Goal: Complete application form: Complete application form

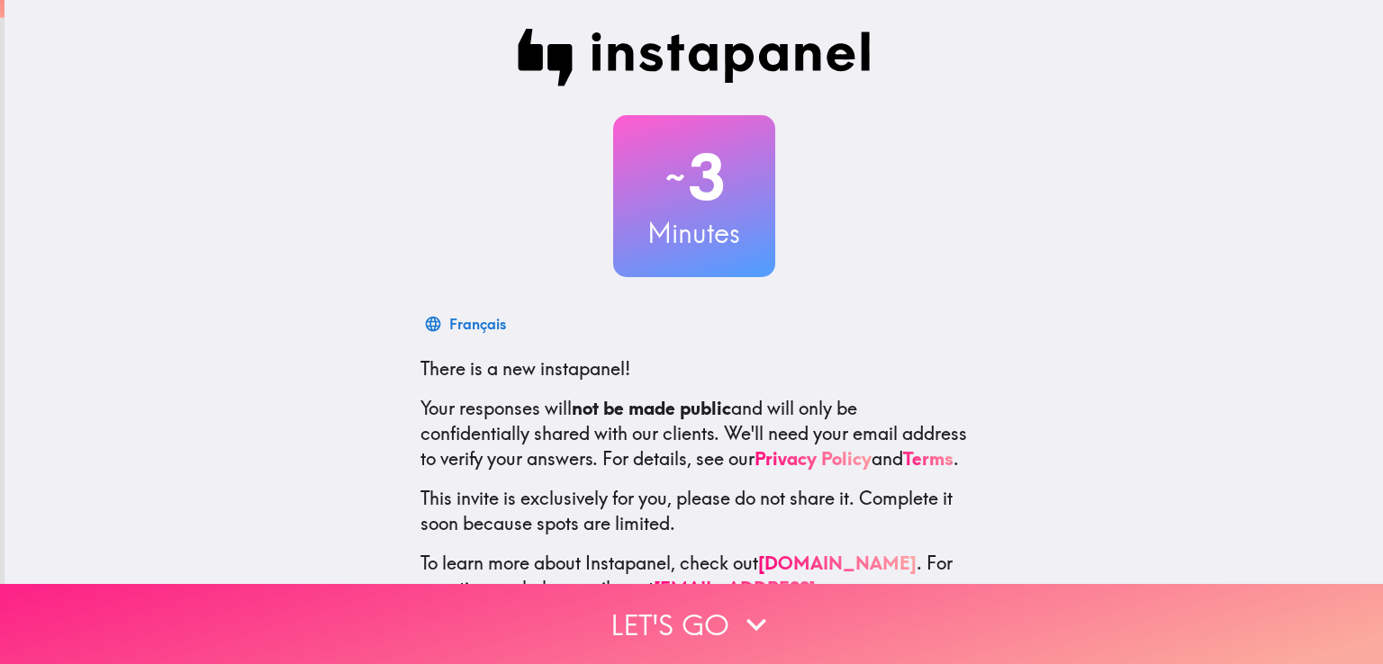
click at [808, 597] on button "Let's go" at bounding box center [691, 624] width 1383 height 80
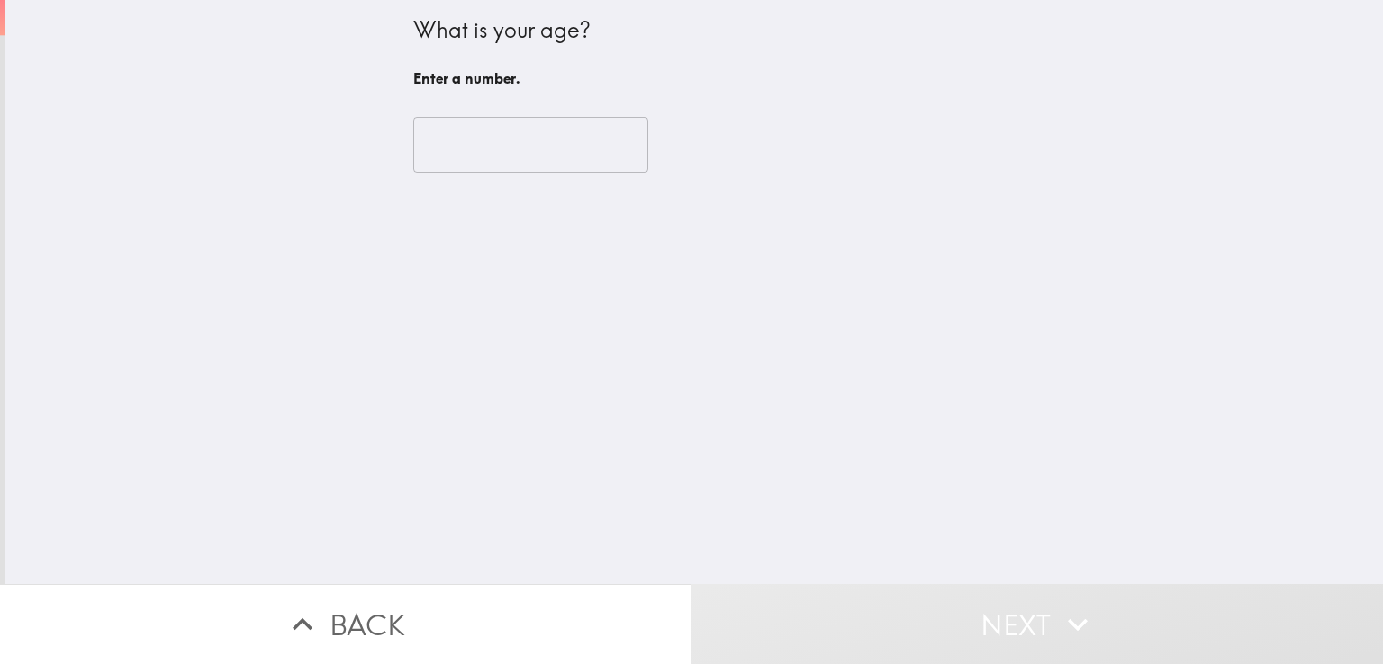
click at [461, 156] on input "number" at bounding box center [530, 145] width 235 height 56
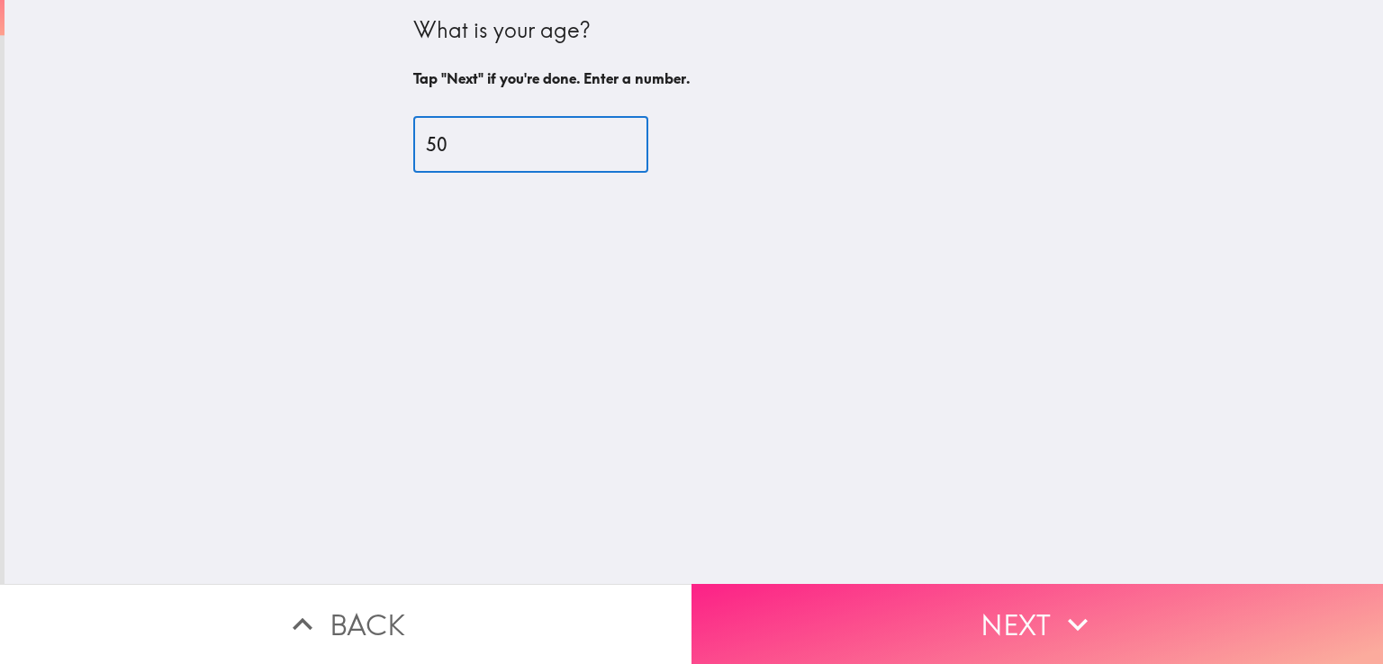
type input "50"
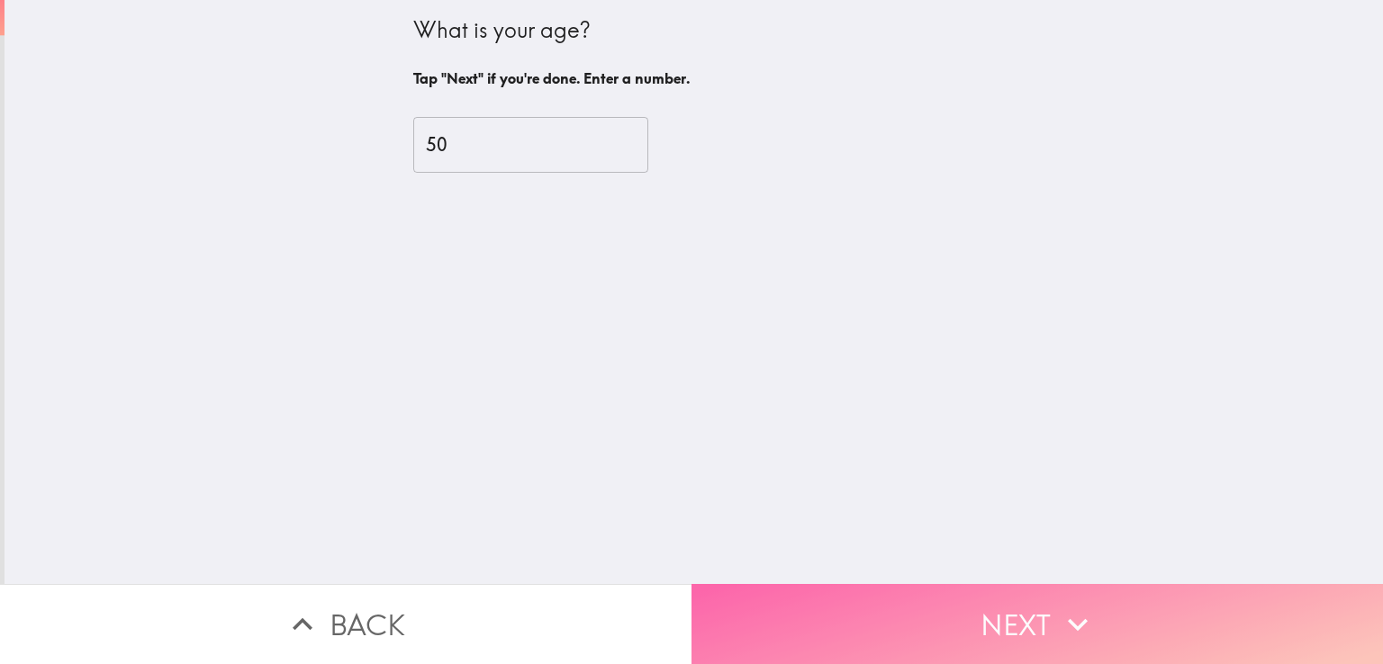
click at [1081, 620] on icon "button" at bounding box center [1078, 625] width 40 height 40
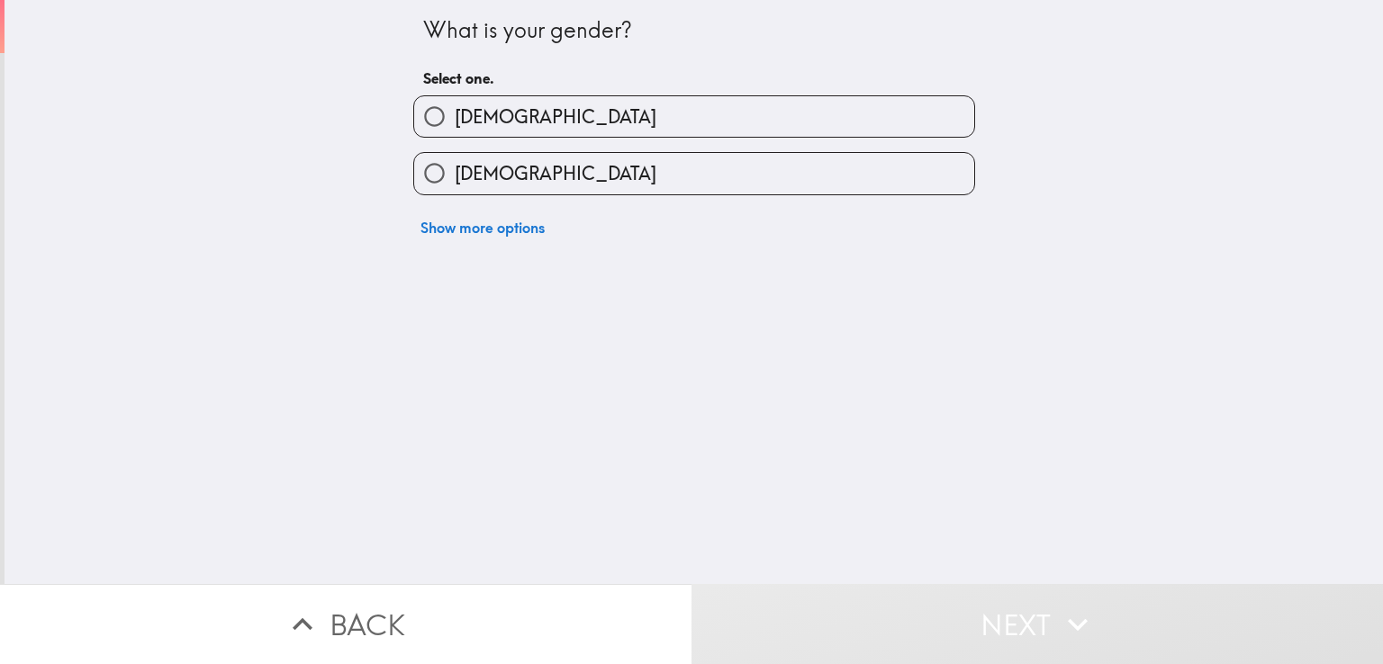
click at [540, 104] on label "[DEMOGRAPHIC_DATA]" at bounding box center [694, 116] width 560 height 41
click at [455, 104] on input "[DEMOGRAPHIC_DATA]" at bounding box center [434, 116] width 41 height 41
radio input "true"
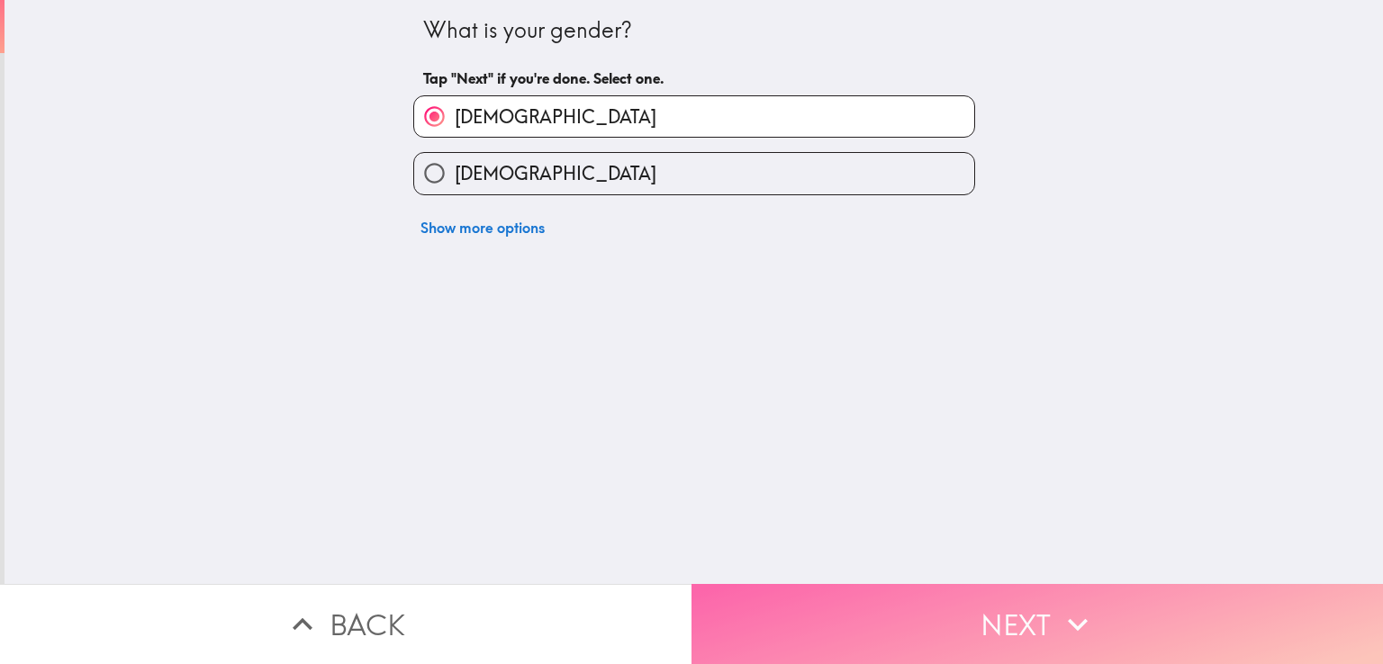
click at [1042, 618] on button "Next" at bounding box center [1036, 624] width 691 height 80
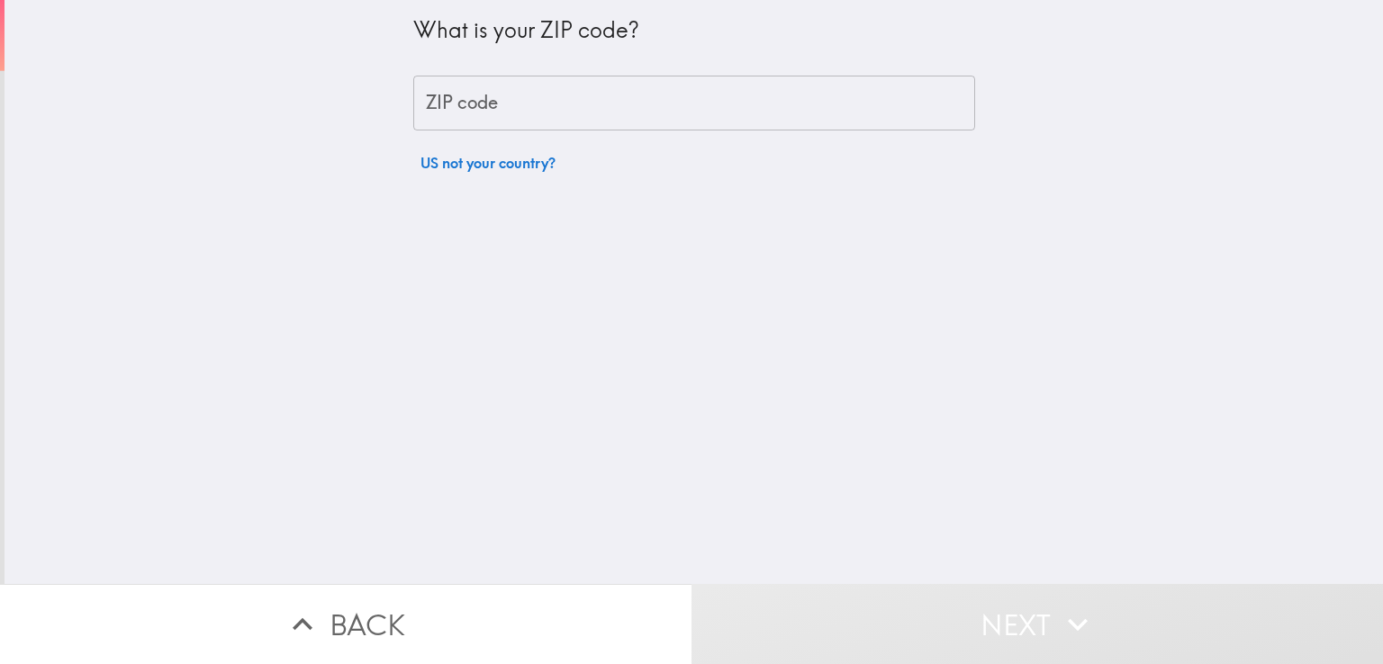
click at [478, 96] on input "ZIP code" at bounding box center [694, 104] width 562 height 56
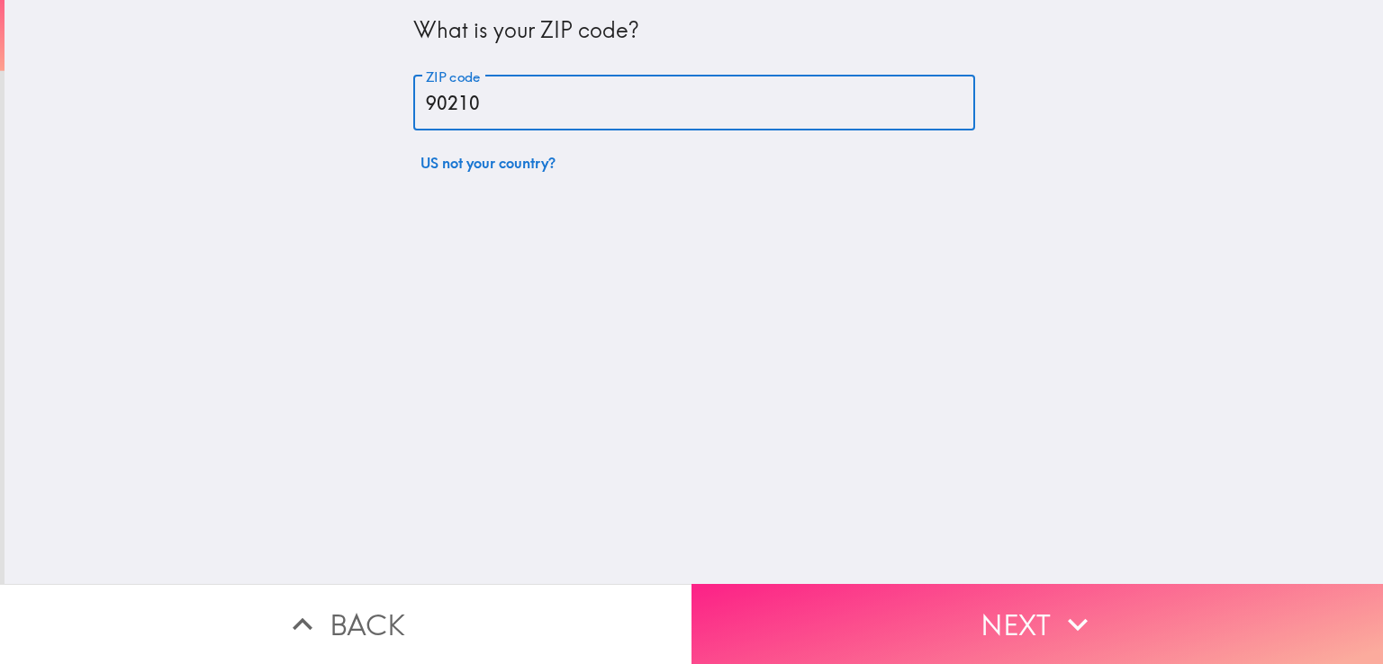
type input "90210"
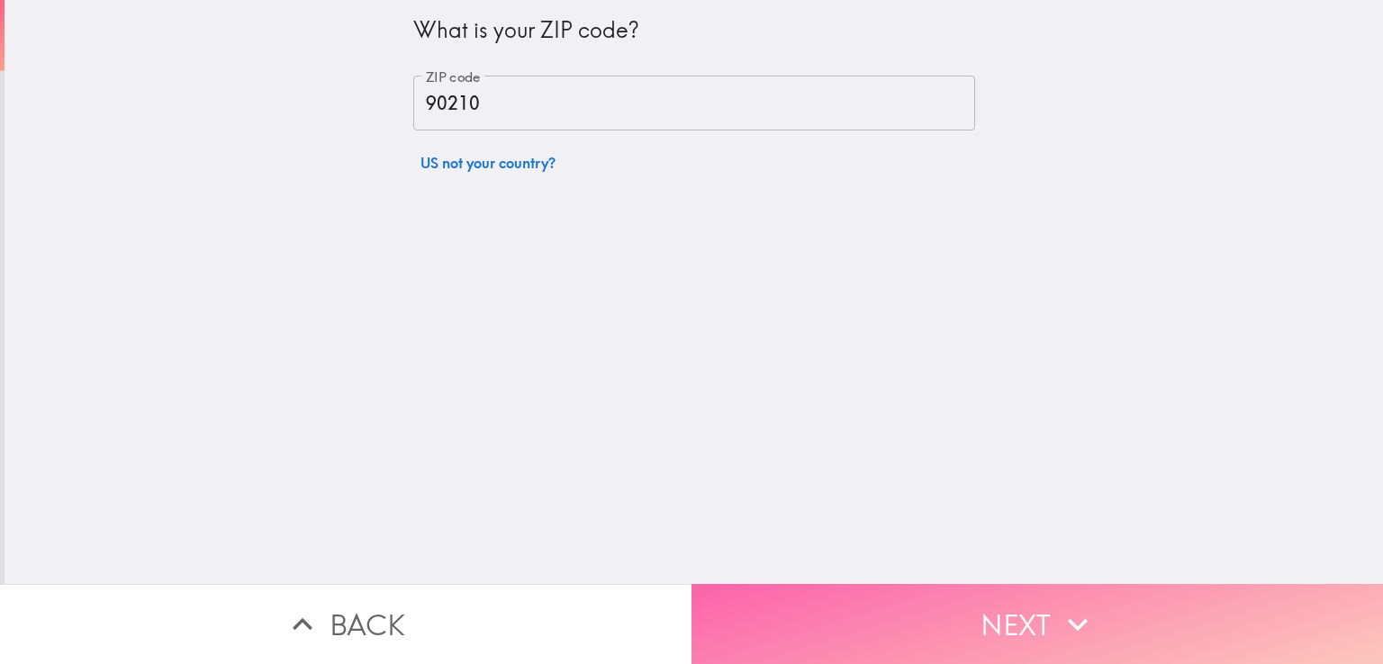
click at [987, 599] on button "Next" at bounding box center [1036, 624] width 691 height 80
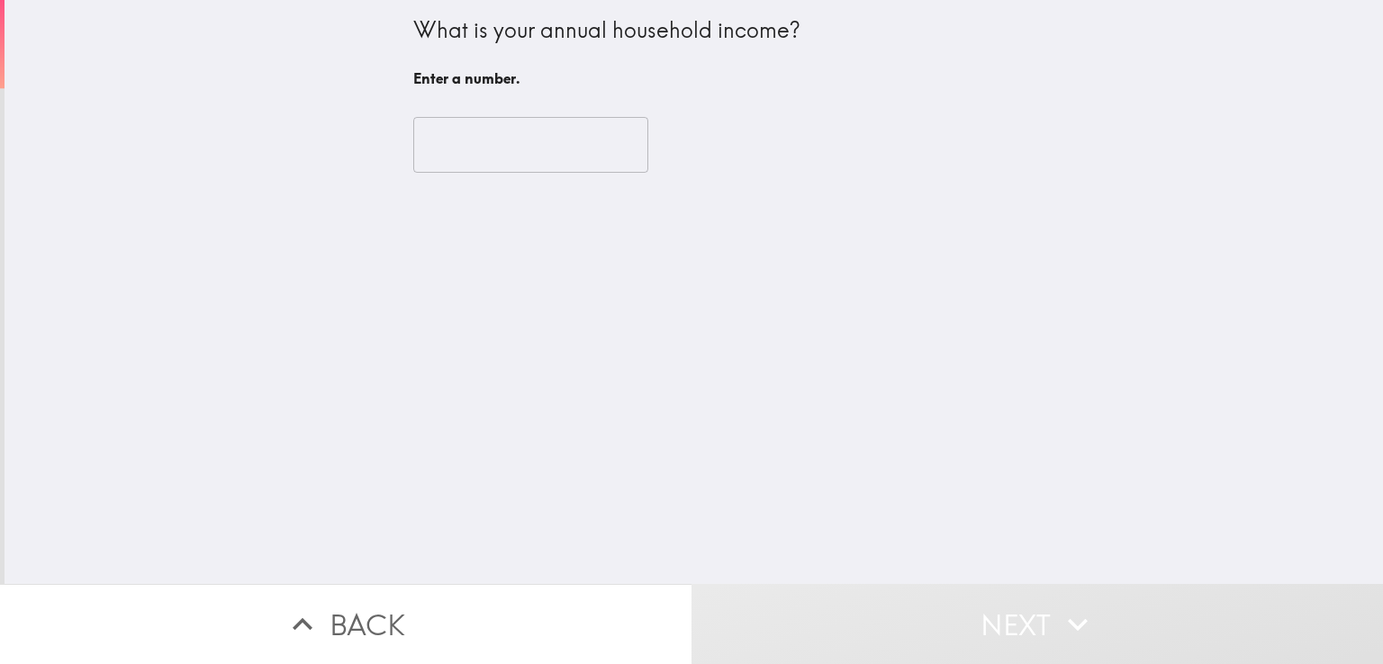
click at [432, 137] on input "number" at bounding box center [530, 145] width 235 height 56
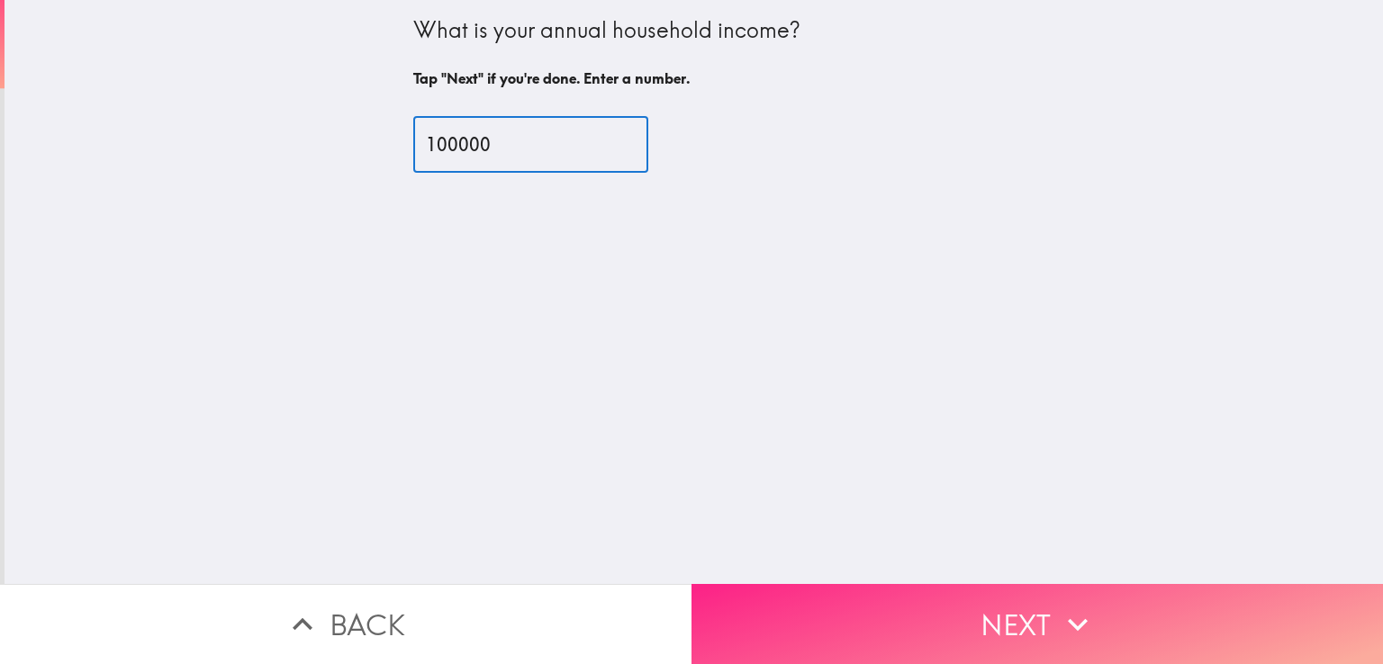
type input "100000"
click at [1059, 606] on icon "button" at bounding box center [1078, 625] width 40 height 40
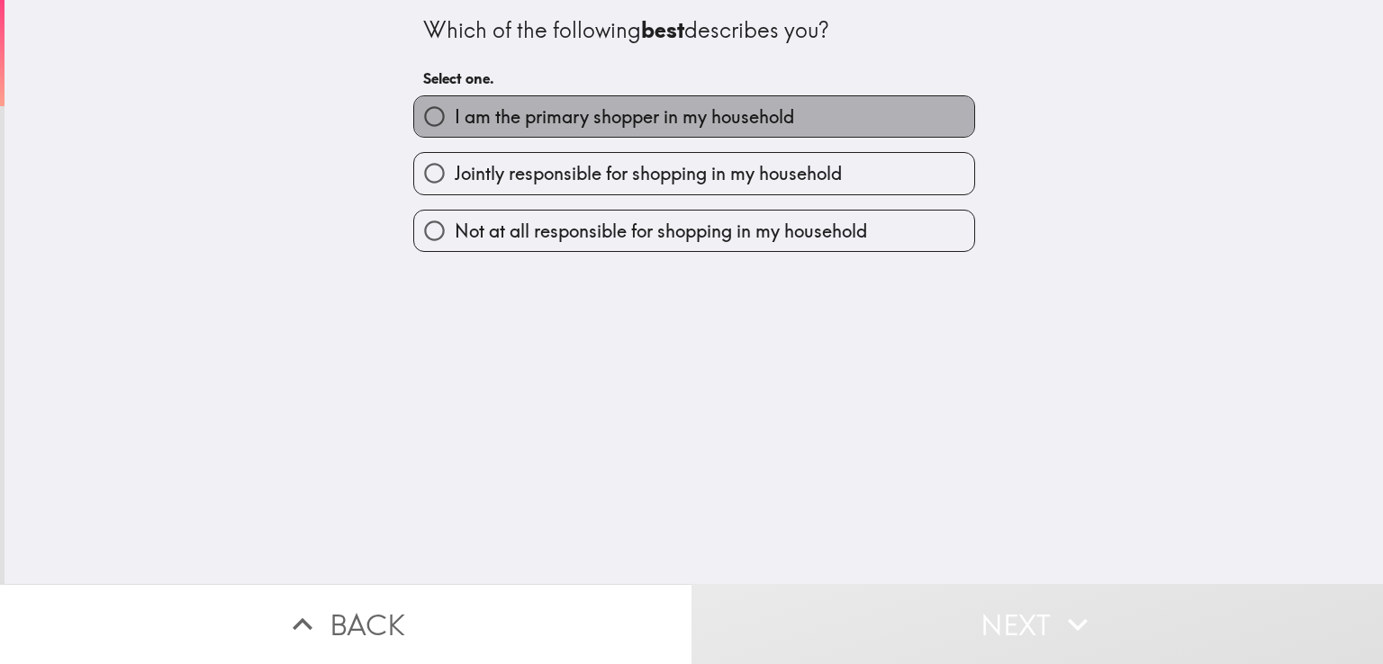
click at [815, 119] on label "I am the primary shopper in my household" at bounding box center [694, 116] width 560 height 41
click at [455, 119] on input "I am the primary shopper in my household" at bounding box center [434, 116] width 41 height 41
radio input "true"
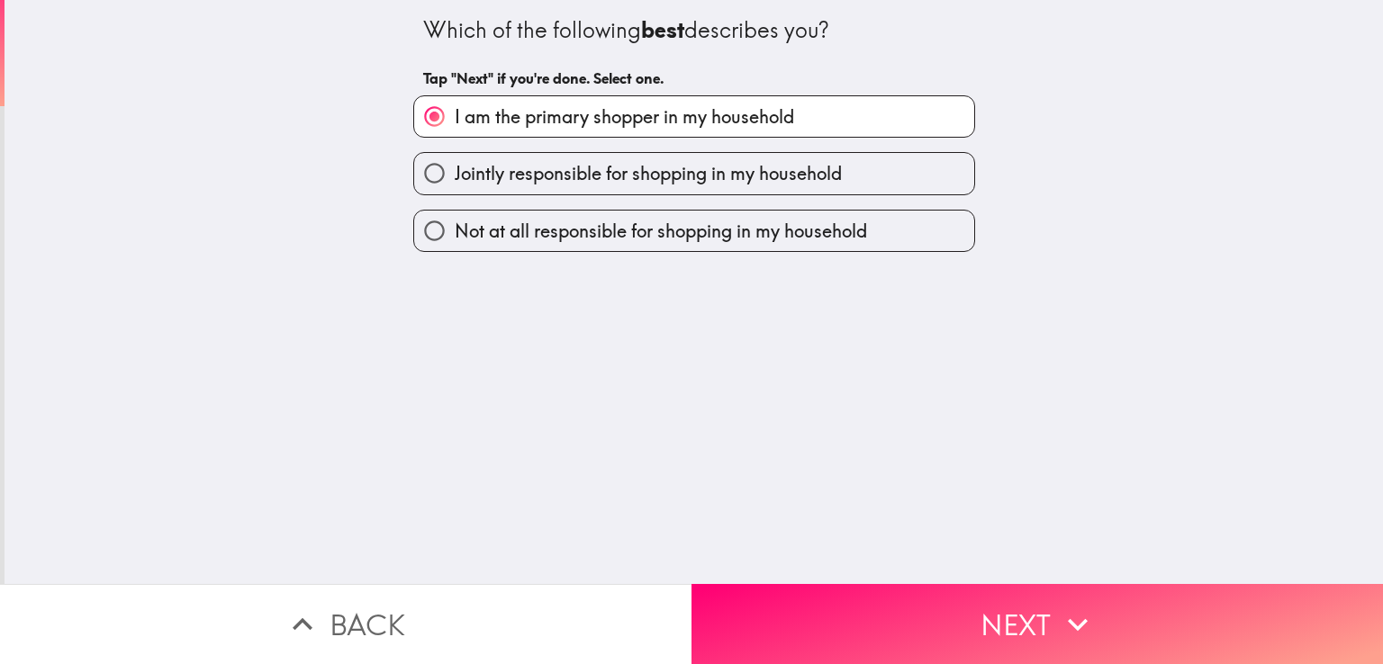
click at [1109, 177] on div "Which of the following best describes you? Tap "Next" if you're done. Select on…" at bounding box center [694, 292] width 1378 height 584
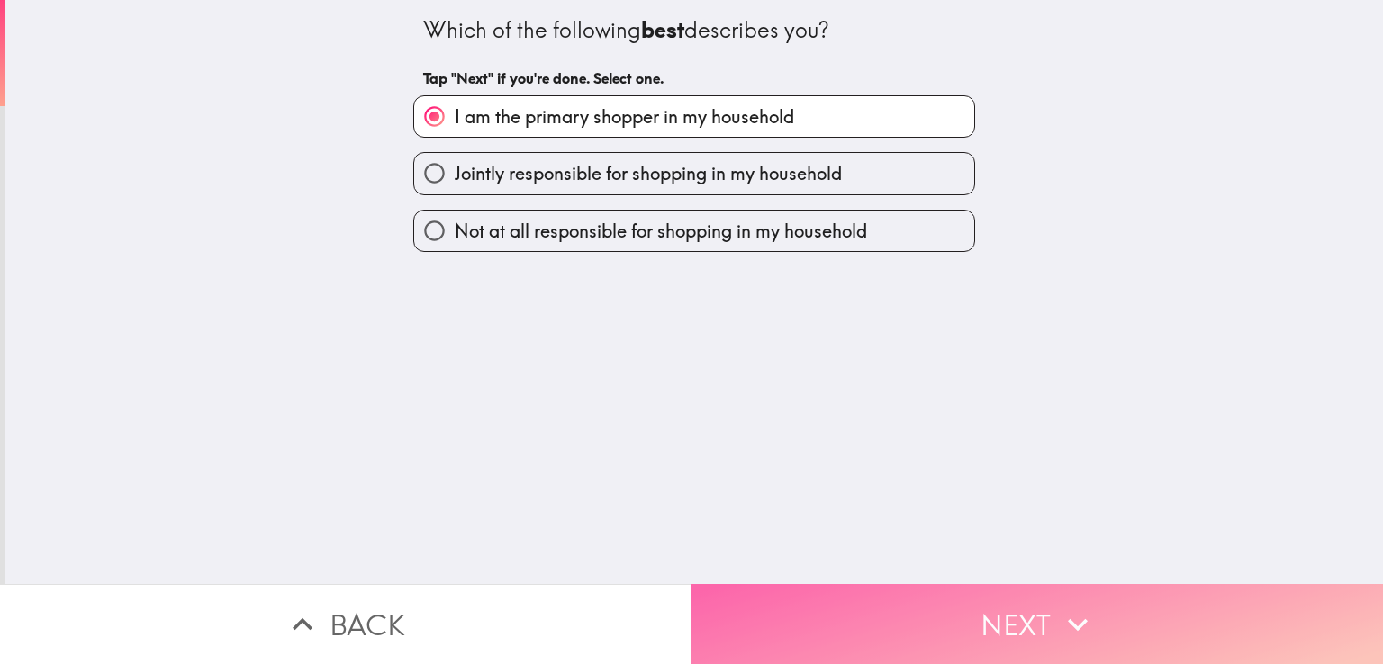
click at [1071, 618] on icon "button" at bounding box center [1078, 625] width 40 height 40
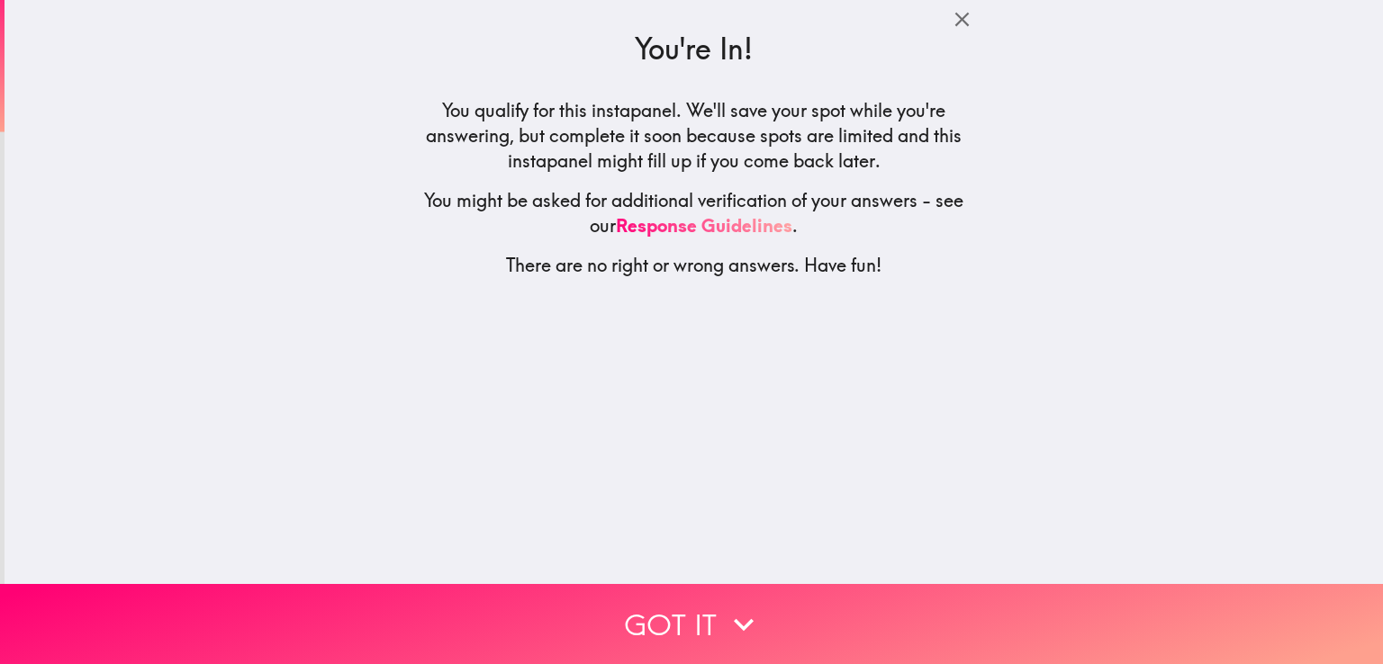
click at [570, 434] on div "You're In! You qualify for this instapanel. We'll save your spot while you're a…" at bounding box center [694, 292] width 1378 height 584
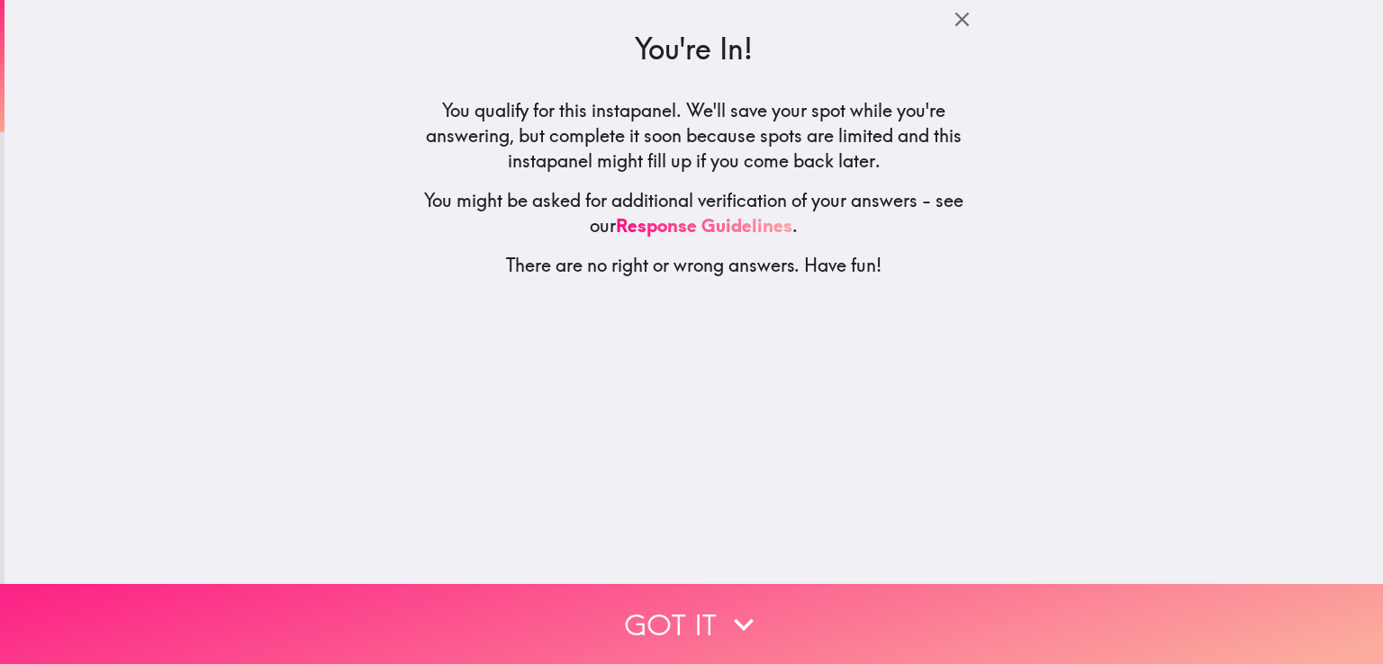
click at [724, 610] on icon "button" at bounding box center [744, 625] width 40 height 40
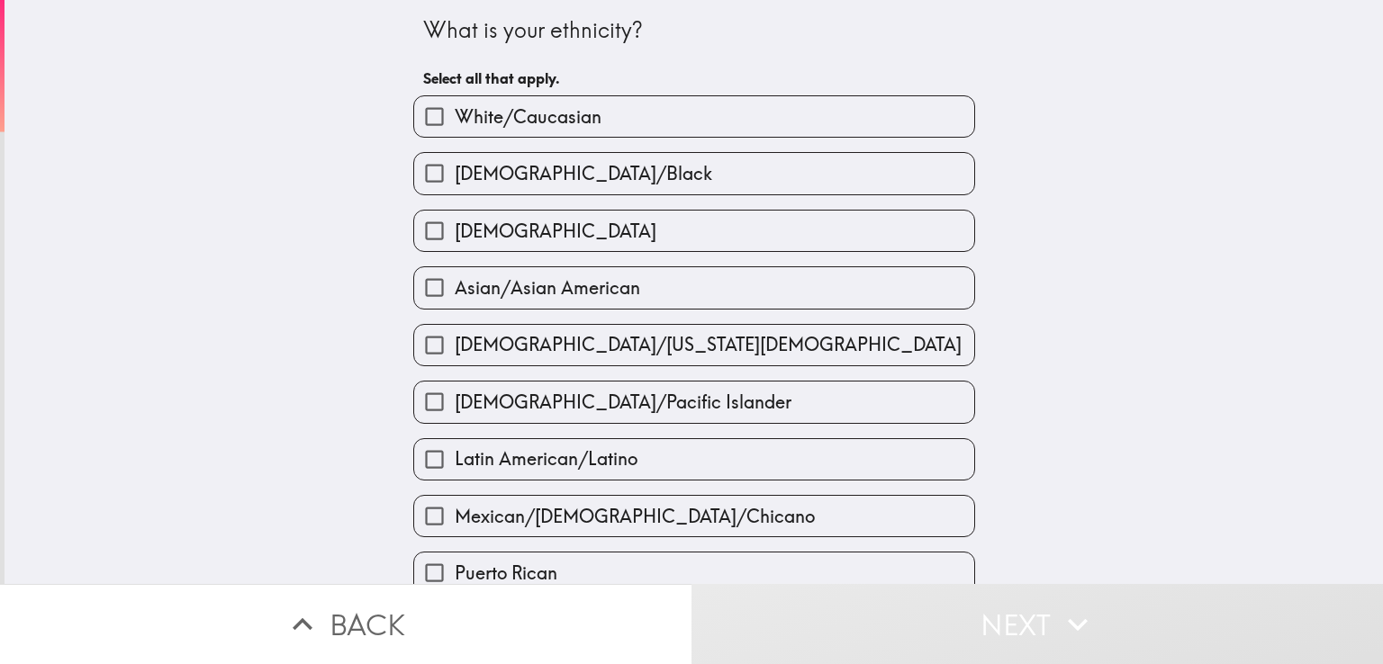
drag, startPoint x: 536, startPoint y: 107, endPoint x: 545, endPoint y: 111, distance: 9.7
click at [537, 107] on span "White/Caucasian" at bounding box center [528, 116] width 147 height 25
click at [455, 107] on input "White/Caucasian" at bounding box center [434, 116] width 41 height 41
checkbox input "true"
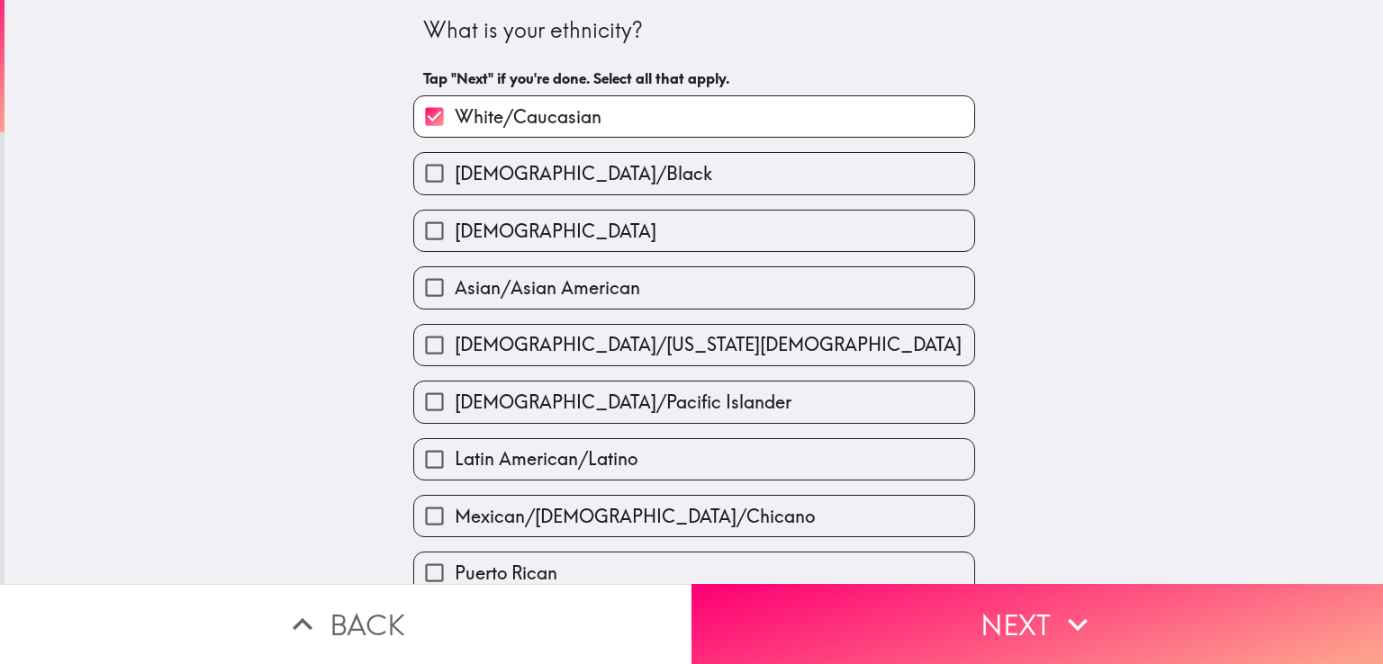
click at [1097, 138] on div "What is your ethnicity? Tap "Next" if you're done. Select all that apply. White…" at bounding box center [694, 292] width 1378 height 584
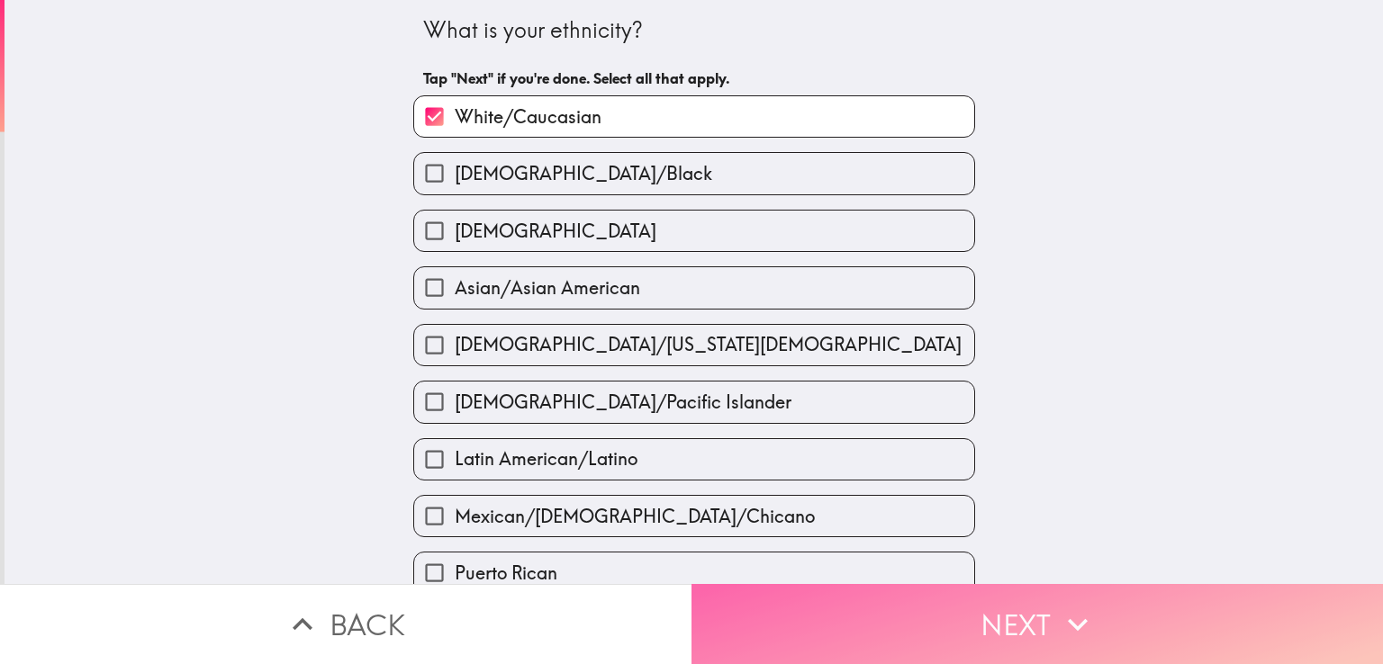
click at [1044, 624] on button "Next" at bounding box center [1036, 624] width 691 height 80
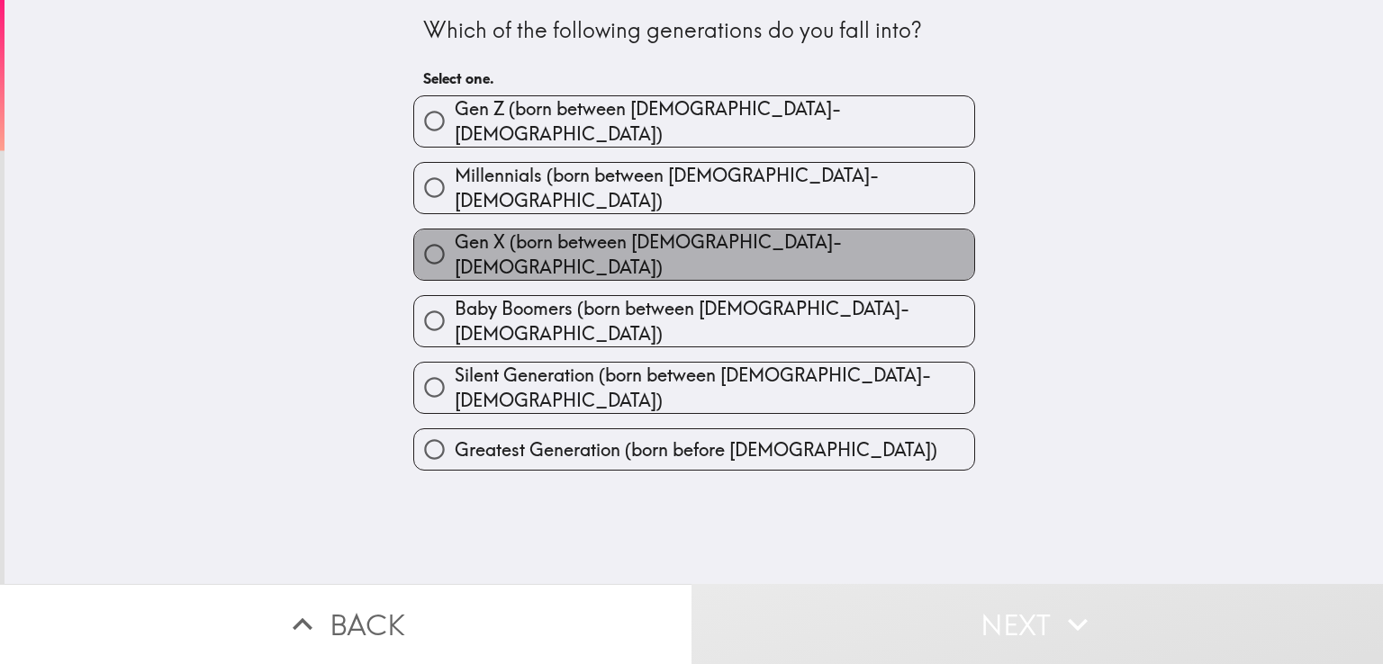
click at [665, 234] on span "Gen X (born between [DEMOGRAPHIC_DATA]-[DEMOGRAPHIC_DATA])" at bounding box center [714, 255] width 519 height 50
click at [455, 234] on input "Gen X (born between [DEMOGRAPHIC_DATA]-[DEMOGRAPHIC_DATA])" at bounding box center [434, 254] width 41 height 41
radio input "true"
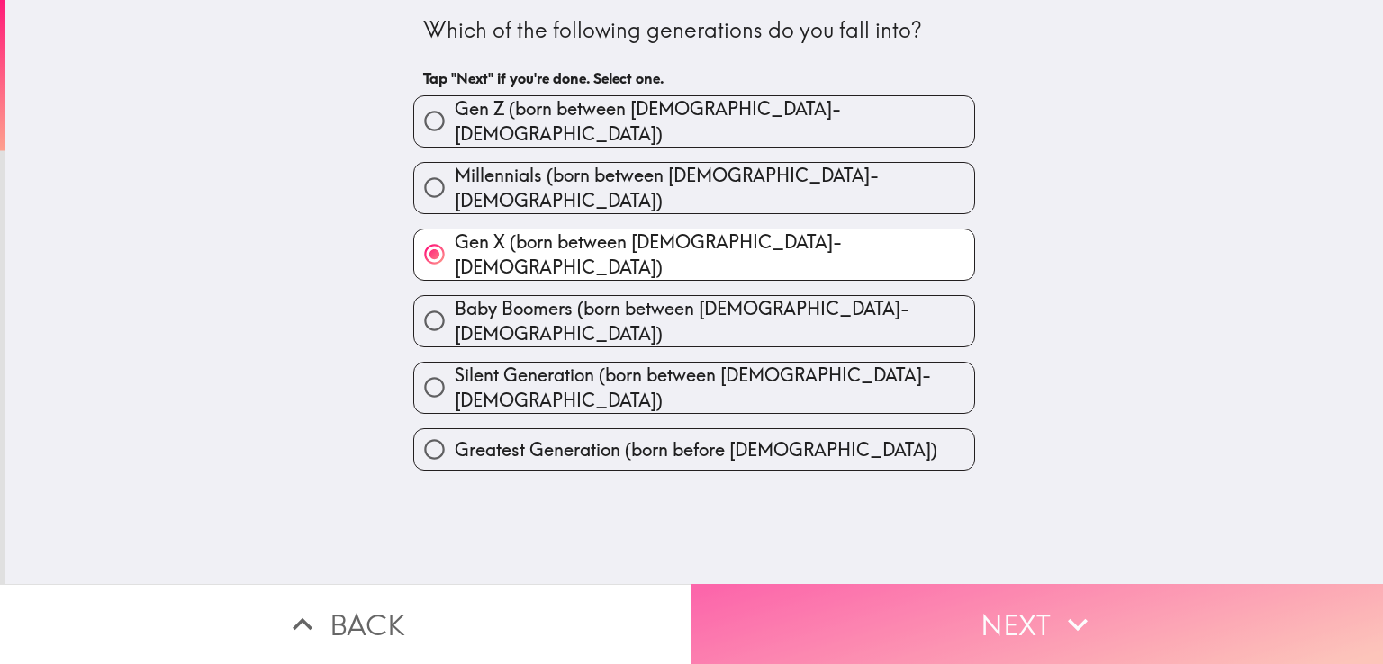
click at [989, 639] on button "Next" at bounding box center [1036, 624] width 691 height 80
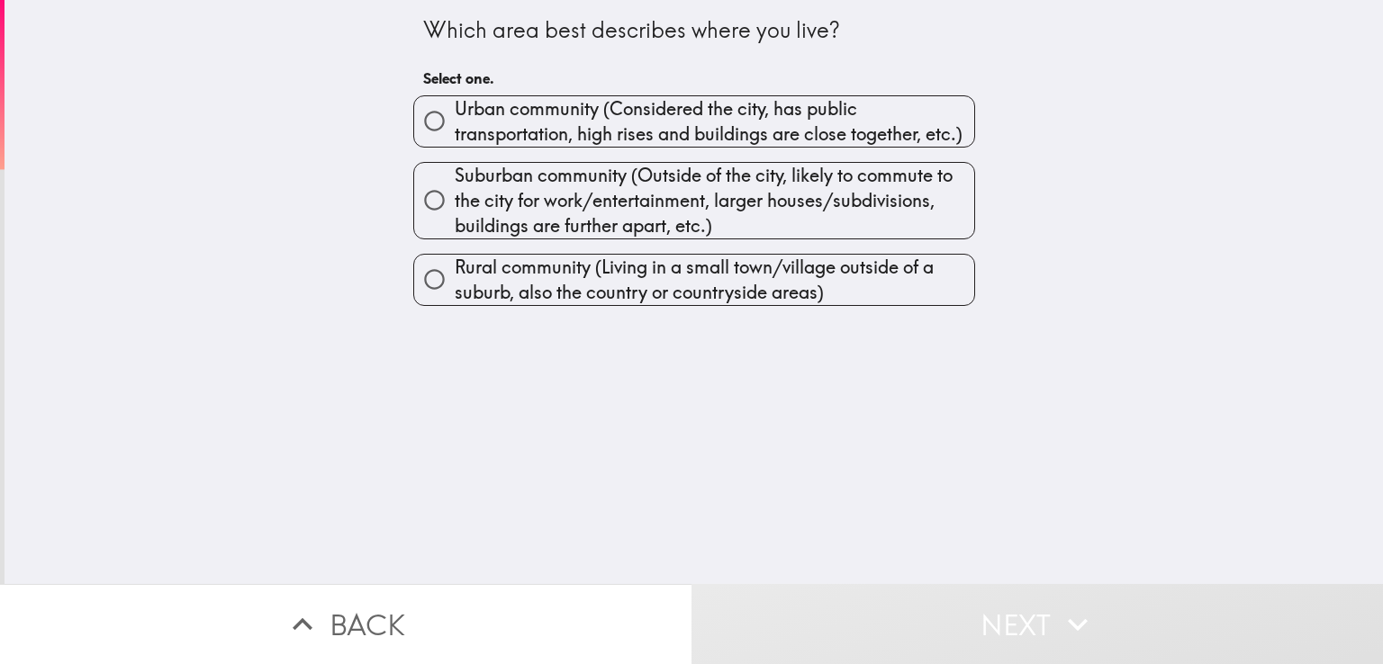
click at [478, 193] on span "Suburban community (Outside of the city, likely to commute to the city for work…" at bounding box center [714, 201] width 519 height 76
click at [455, 193] on input "Suburban community (Outside of the city, likely to commute to the city for work…" at bounding box center [434, 200] width 41 height 41
radio input "true"
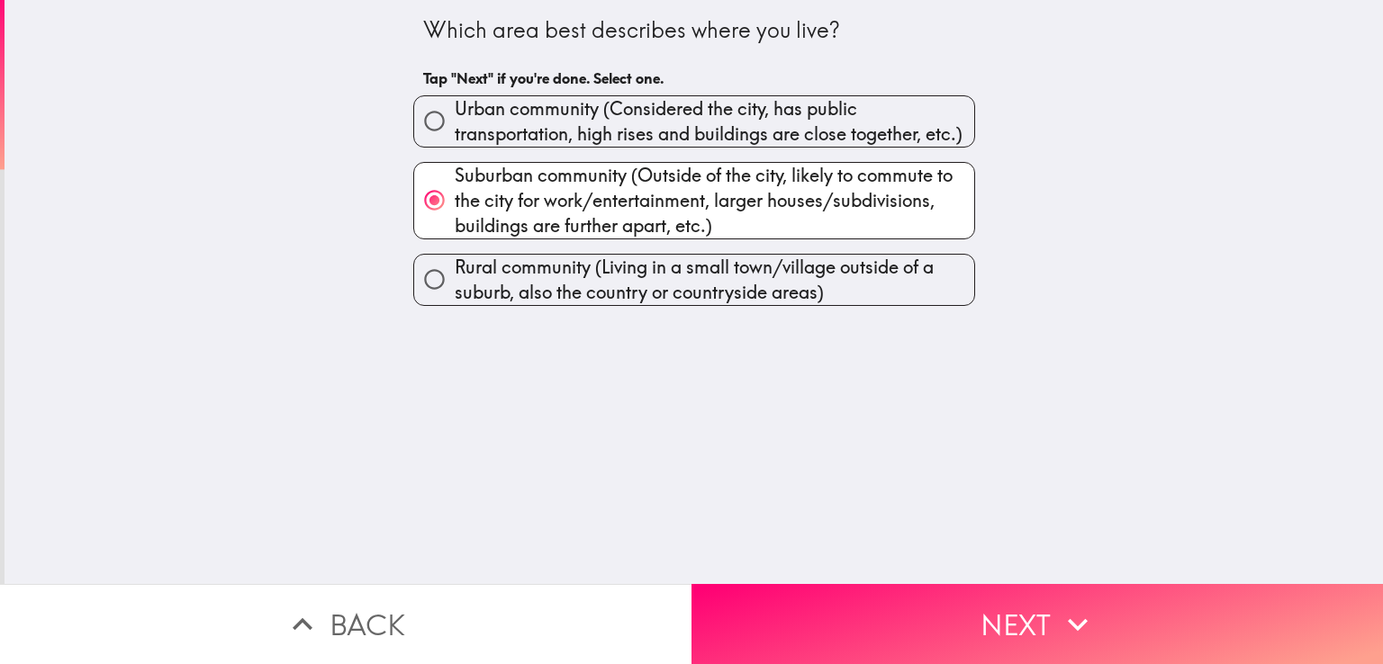
click at [1069, 203] on div "Which area best describes where you live? Tap "Next" if you're done. Select one…" at bounding box center [694, 292] width 1378 height 584
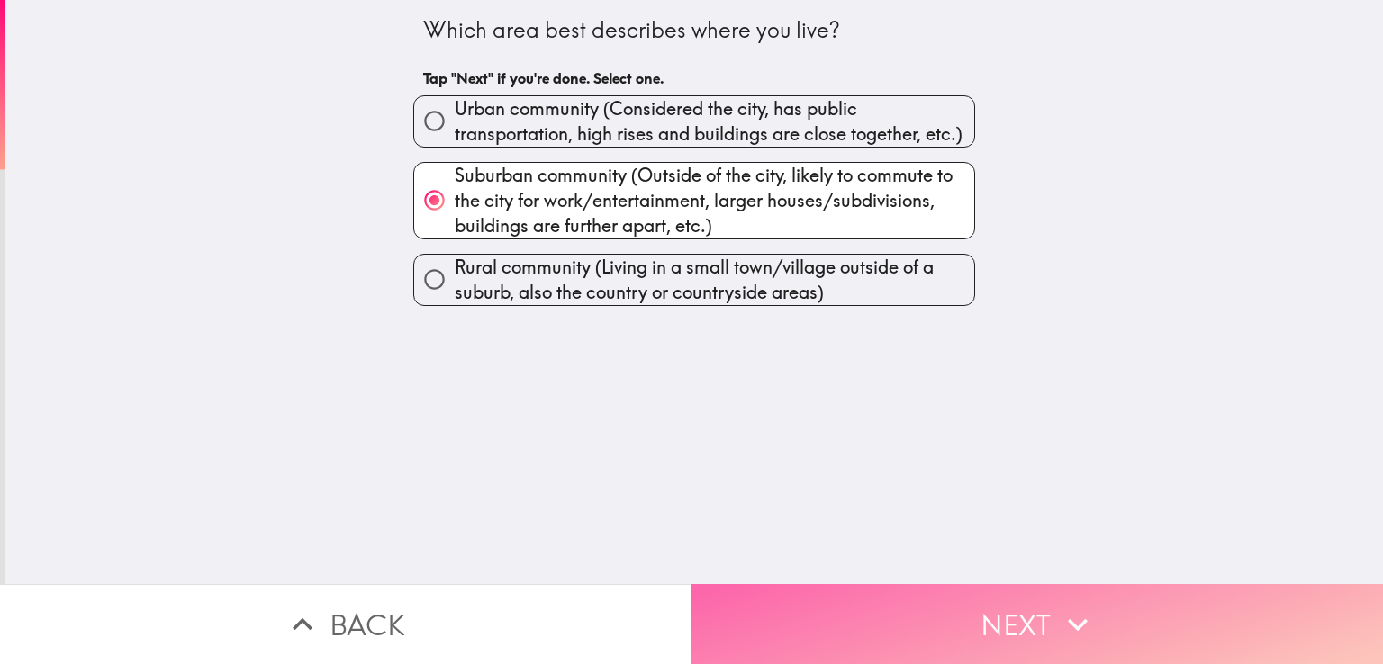
click at [1035, 630] on button "Next" at bounding box center [1036, 624] width 691 height 80
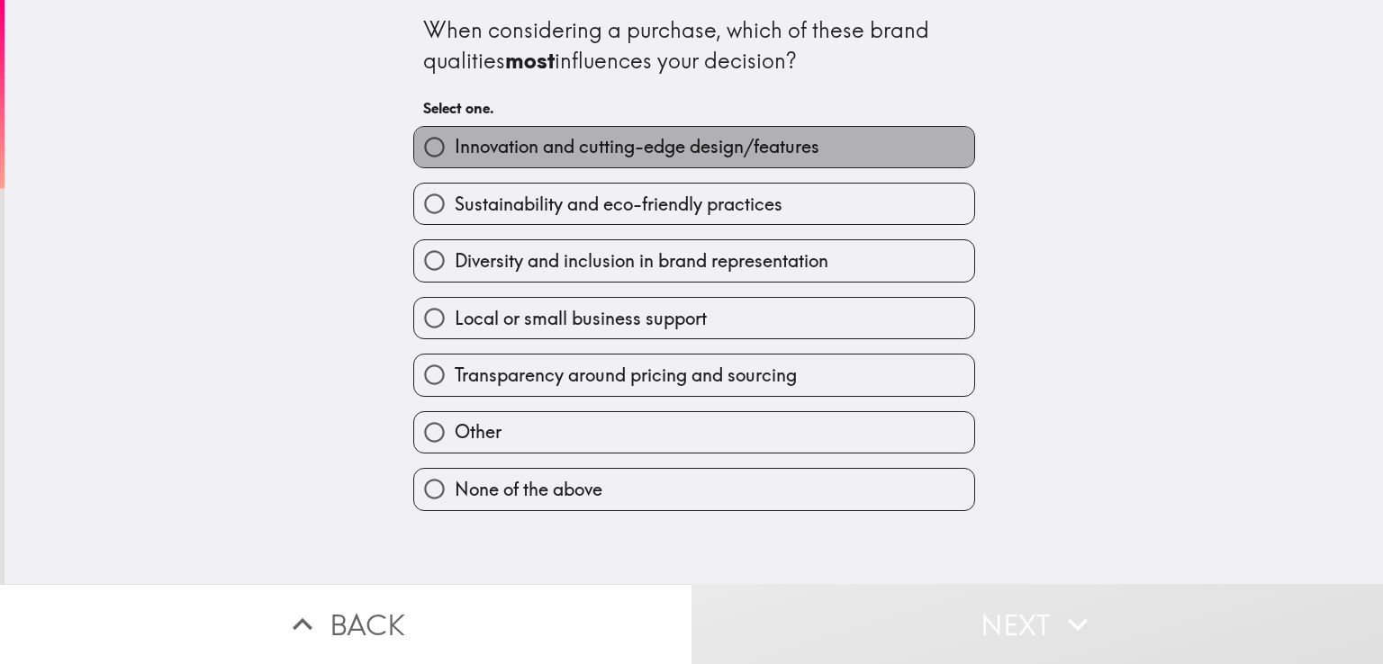
click at [517, 152] on span "Innovation and cutting-edge design/features" at bounding box center [637, 146] width 365 height 25
click at [455, 152] on input "Innovation and cutting-edge design/features" at bounding box center [434, 147] width 41 height 41
radio input "true"
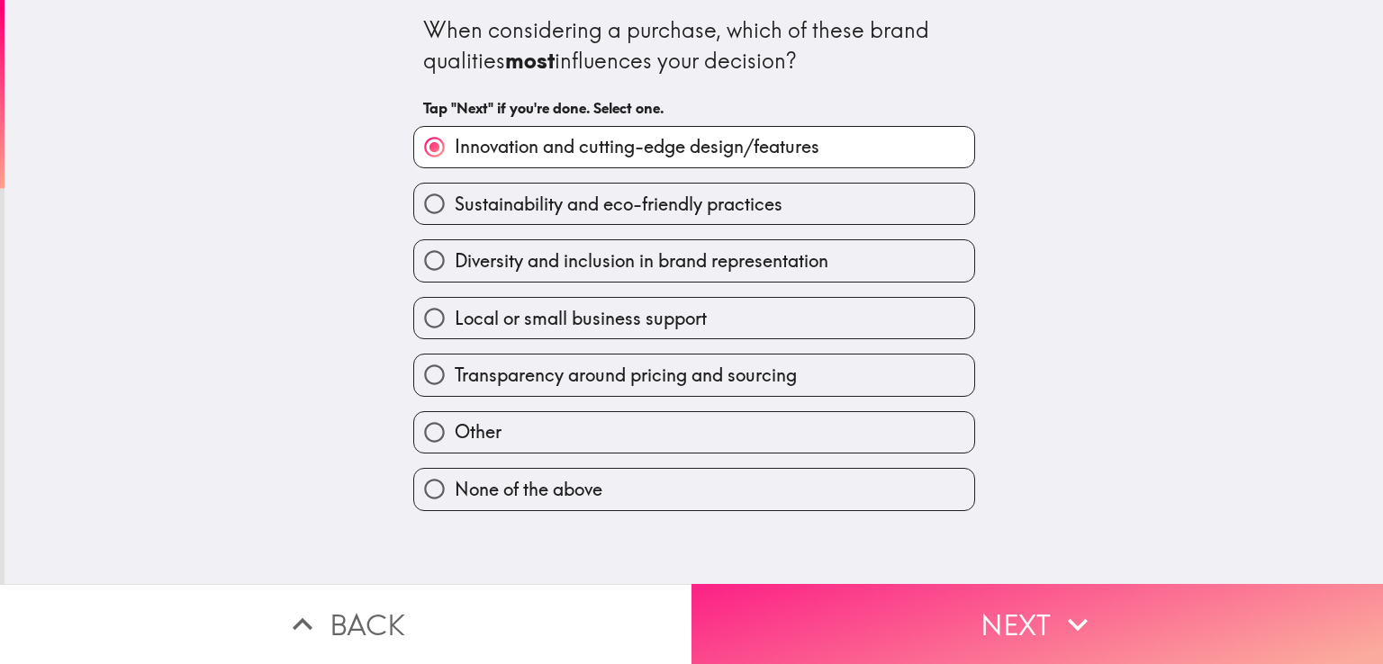
click at [1034, 613] on button "Next" at bounding box center [1036, 624] width 691 height 80
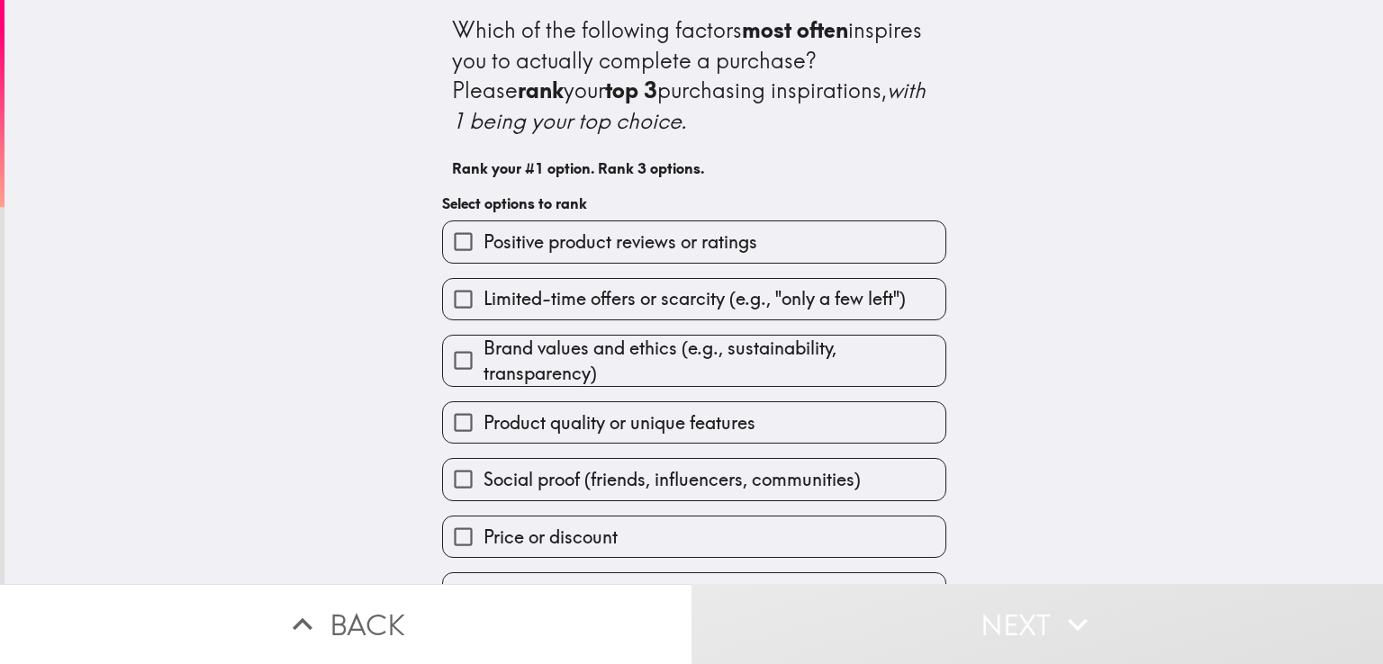
click at [526, 251] on span "Positive product reviews or ratings" at bounding box center [620, 242] width 274 height 25
click at [483, 251] on input "Positive product reviews or ratings" at bounding box center [463, 241] width 41 height 41
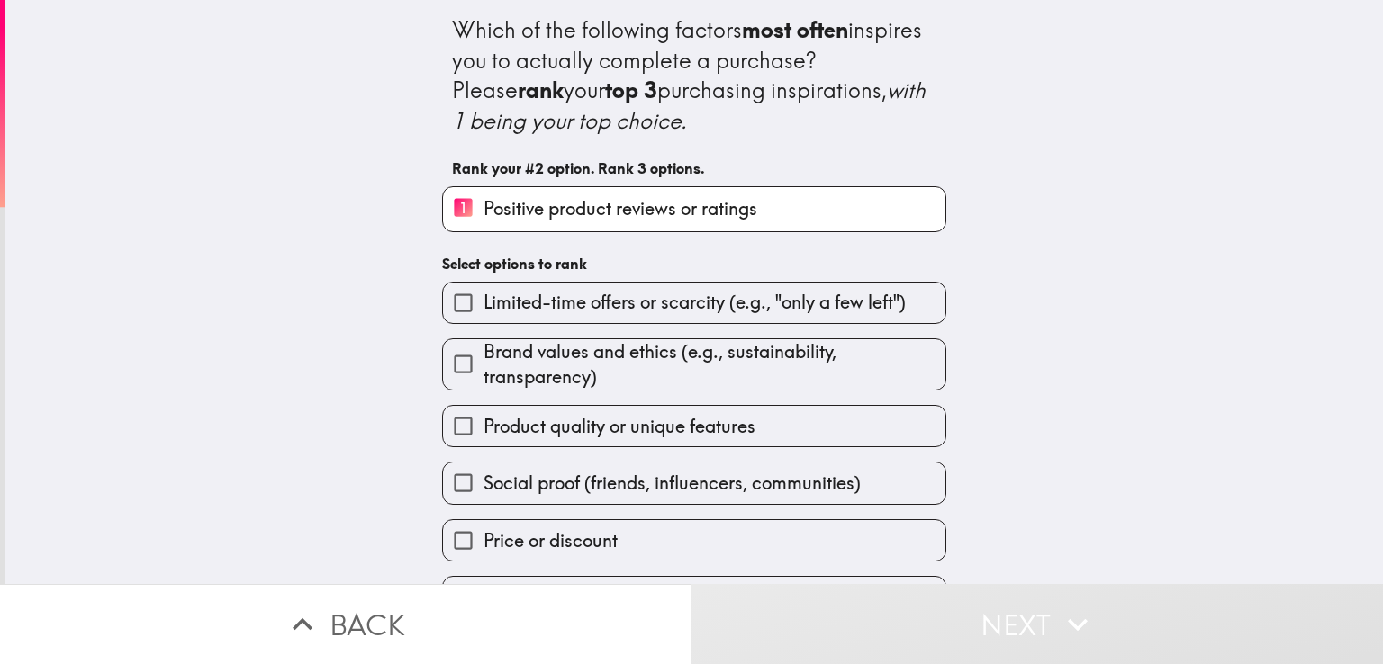
click at [529, 299] on span "Limited-time offers or scarcity (e.g., "only a few left")" at bounding box center [694, 302] width 422 height 25
click at [483, 299] on input "Limited-time offers or scarcity (e.g., "only a few left")" at bounding box center [463, 303] width 41 height 41
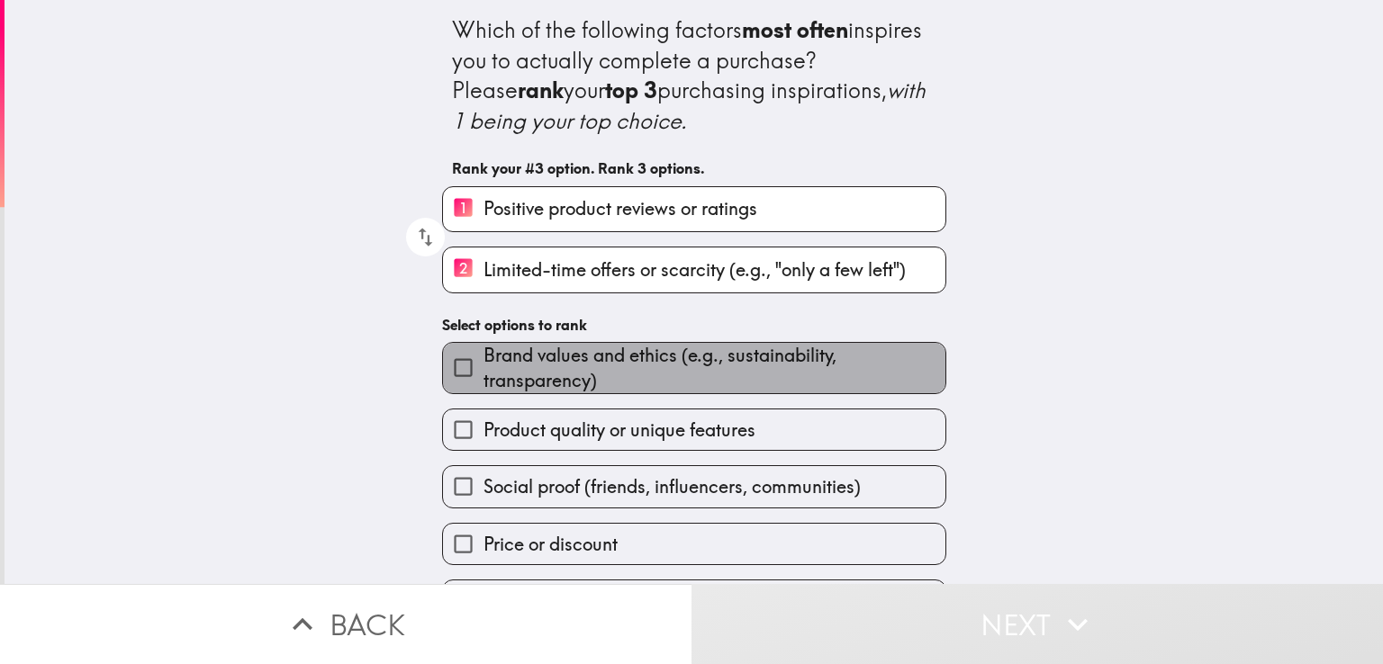
click at [518, 352] on span "Brand values and ethics (e.g., sustainability, transparency)" at bounding box center [714, 368] width 462 height 50
click at [483, 352] on input "Brand values and ethics (e.g., sustainability, transparency)" at bounding box center [463, 368] width 41 height 41
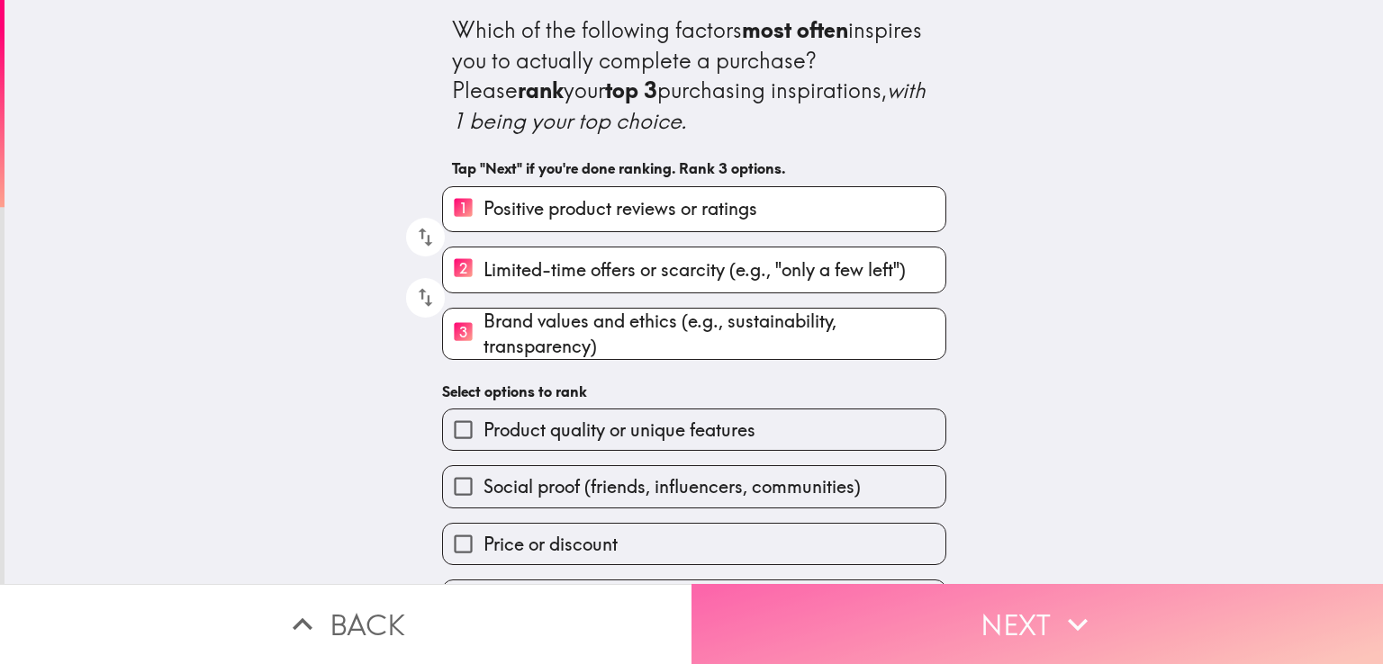
click at [939, 612] on button "Next" at bounding box center [1036, 624] width 691 height 80
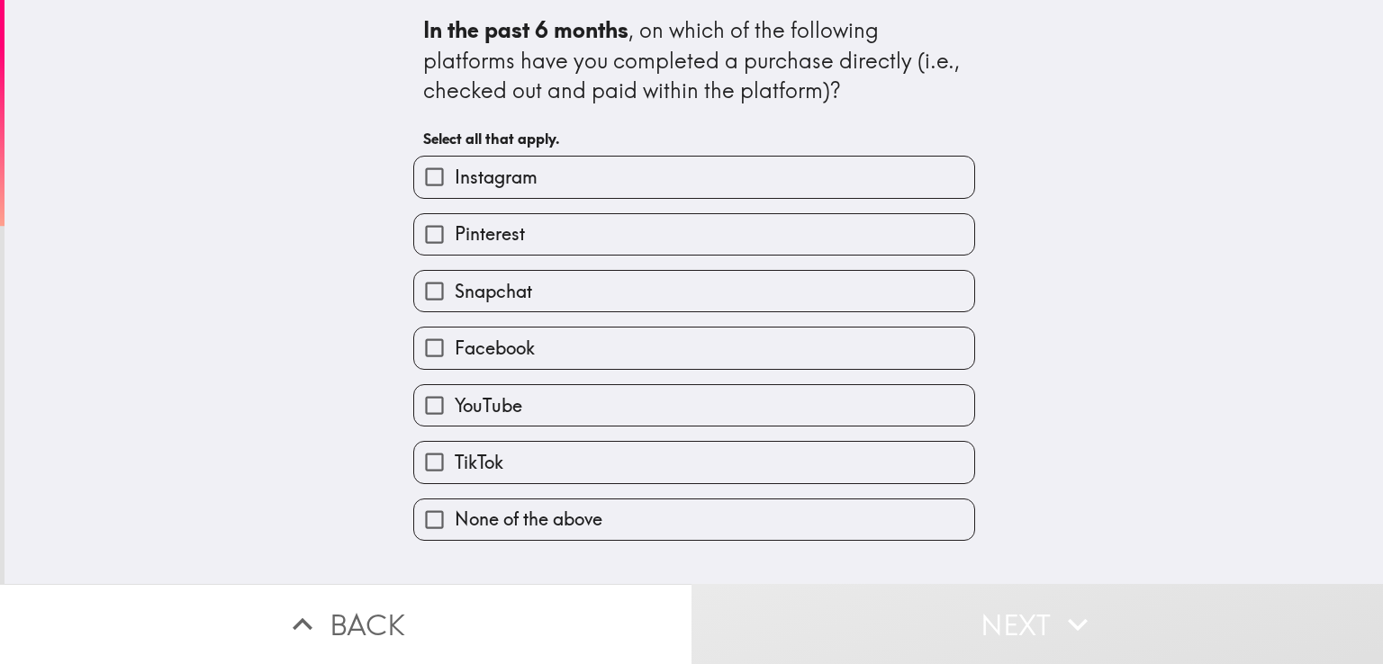
click at [500, 180] on span "Instagram" at bounding box center [496, 177] width 83 height 25
click at [455, 180] on input "Instagram" at bounding box center [434, 177] width 41 height 41
checkbox input "true"
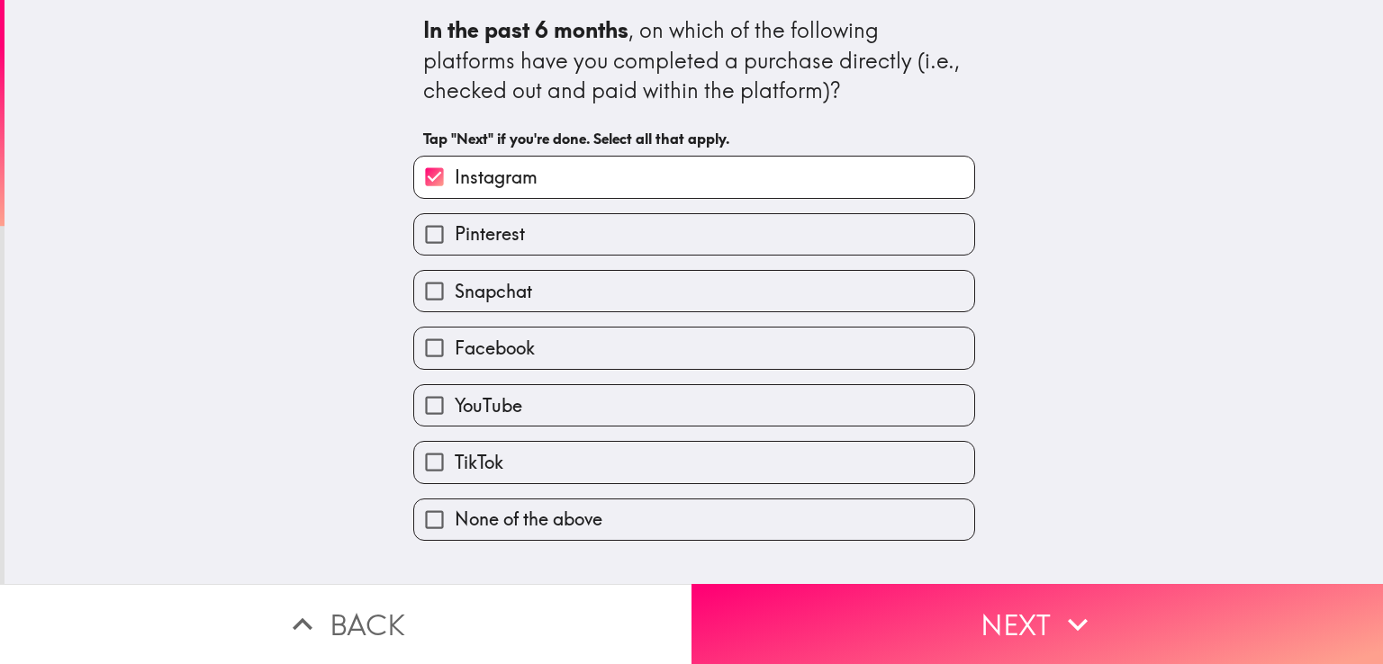
click at [497, 297] on span "Snapchat" at bounding box center [493, 291] width 77 height 25
click at [455, 297] on input "Snapchat" at bounding box center [434, 291] width 41 height 41
checkbox input "true"
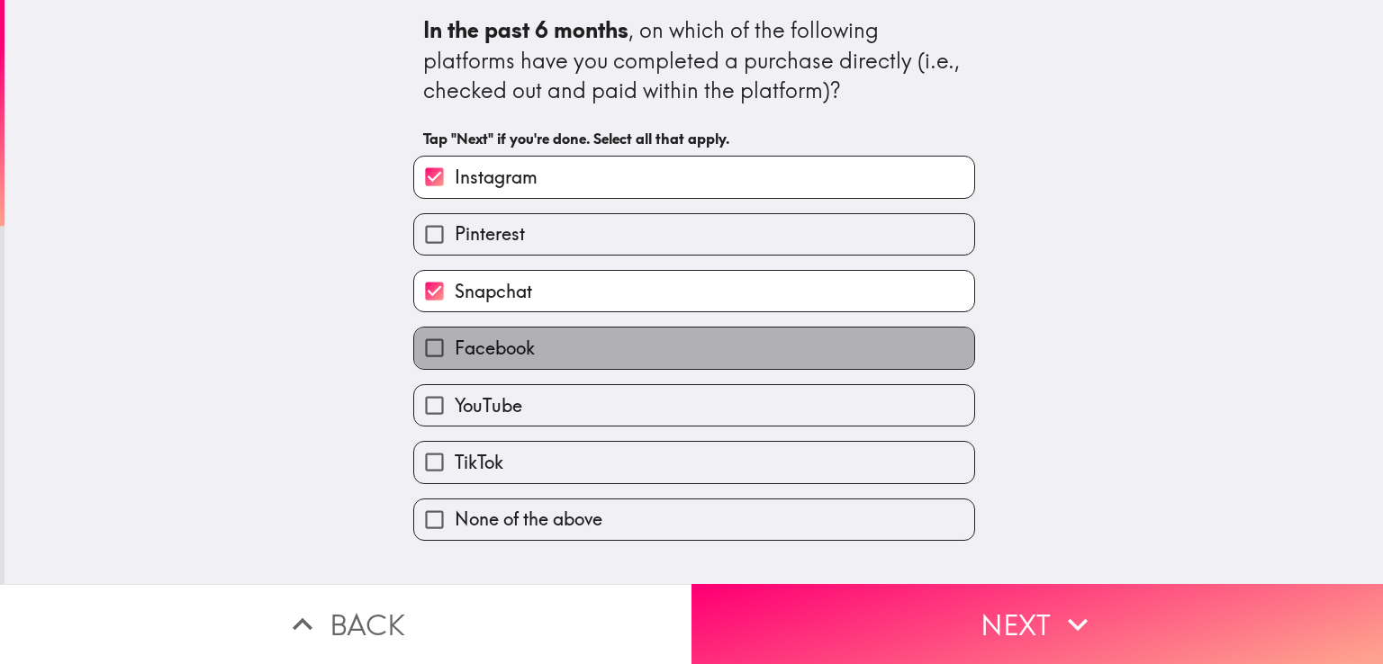
click at [489, 354] on span "Facebook" at bounding box center [495, 348] width 80 height 25
click at [455, 354] on input "Facebook" at bounding box center [434, 348] width 41 height 41
checkbox input "true"
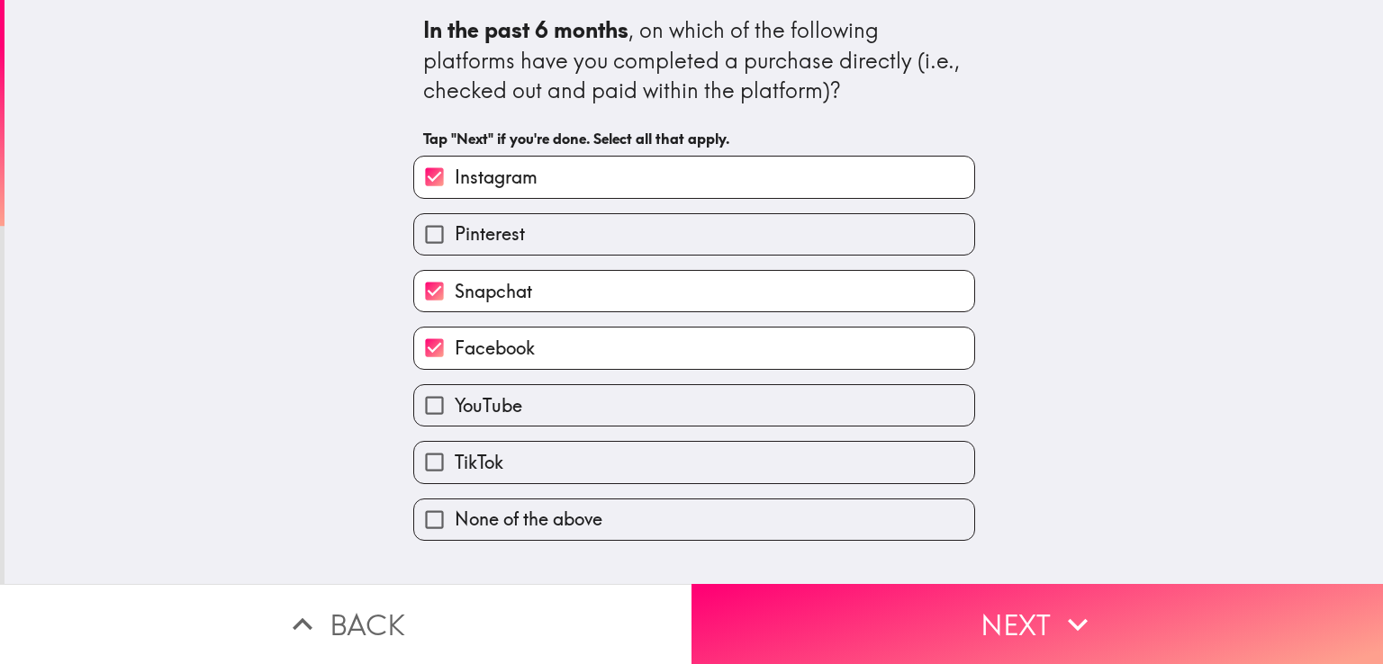
click at [475, 427] on div "TikTok" at bounding box center [687, 455] width 576 height 57
drag, startPoint x: 479, startPoint y: 455, endPoint x: 489, endPoint y: 459, distance: 10.9
click at [479, 455] on span "TikTok" at bounding box center [479, 462] width 49 height 25
click at [455, 455] on input "TikTok" at bounding box center [434, 462] width 41 height 41
checkbox input "true"
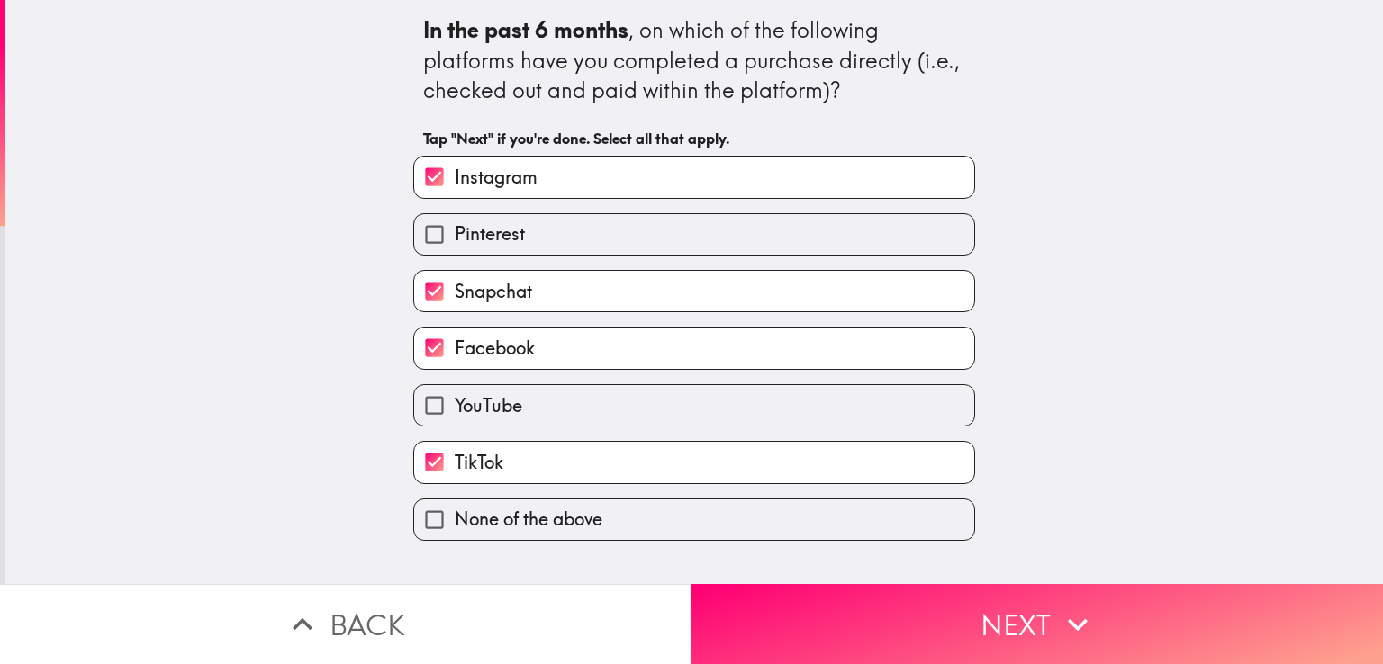
click at [569, 419] on label "YouTube" at bounding box center [694, 405] width 560 height 41
click at [455, 419] on input "YouTube" at bounding box center [434, 405] width 41 height 41
checkbox input "true"
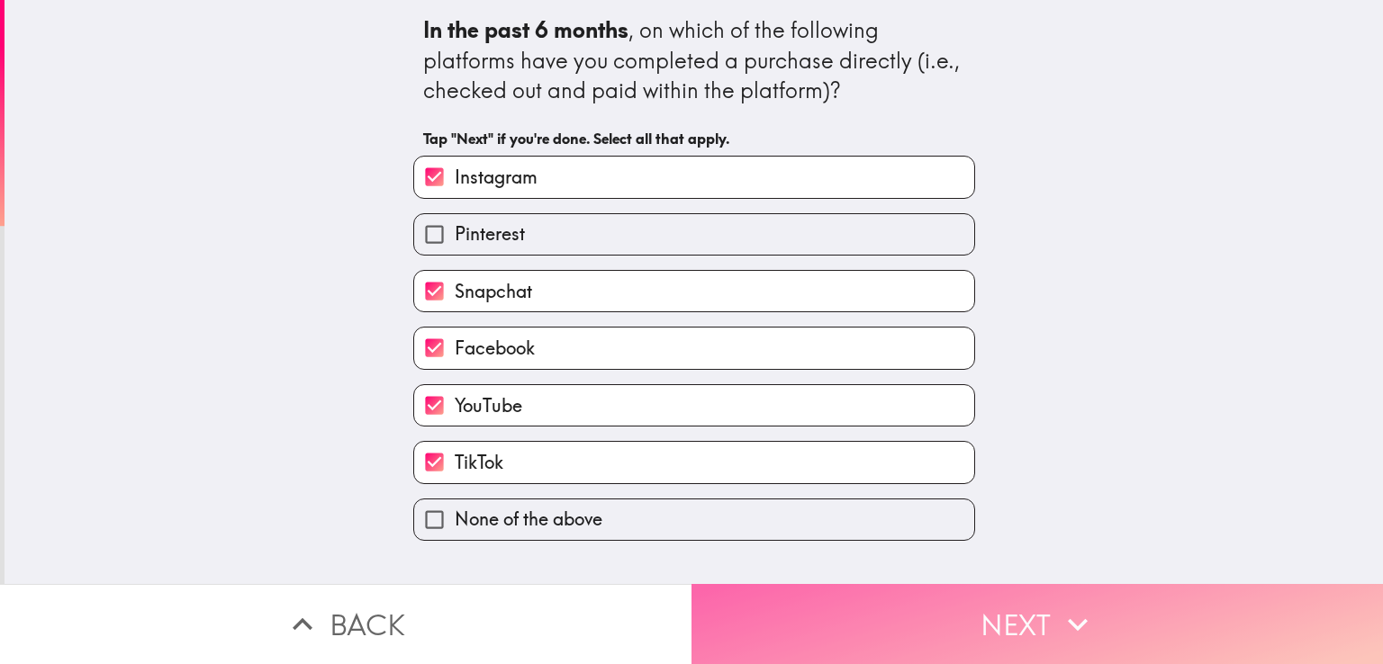
click at [922, 606] on button "Next" at bounding box center [1036, 624] width 691 height 80
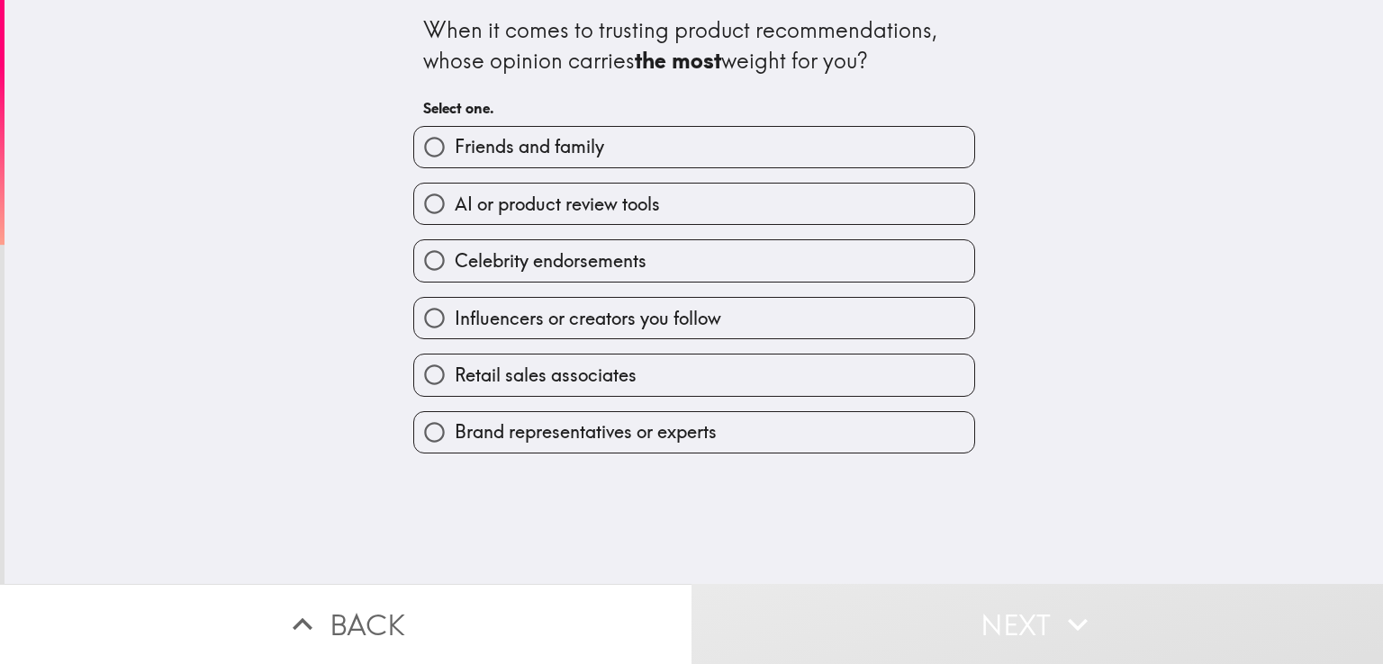
click at [511, 217] on label "AI or product review tools" at bounding box center [694, 204] width 560 height 41
click at [455, 217] on input "AI or product review tools" at bounding box center [434, 204] width 41 height 41
radio input "true"
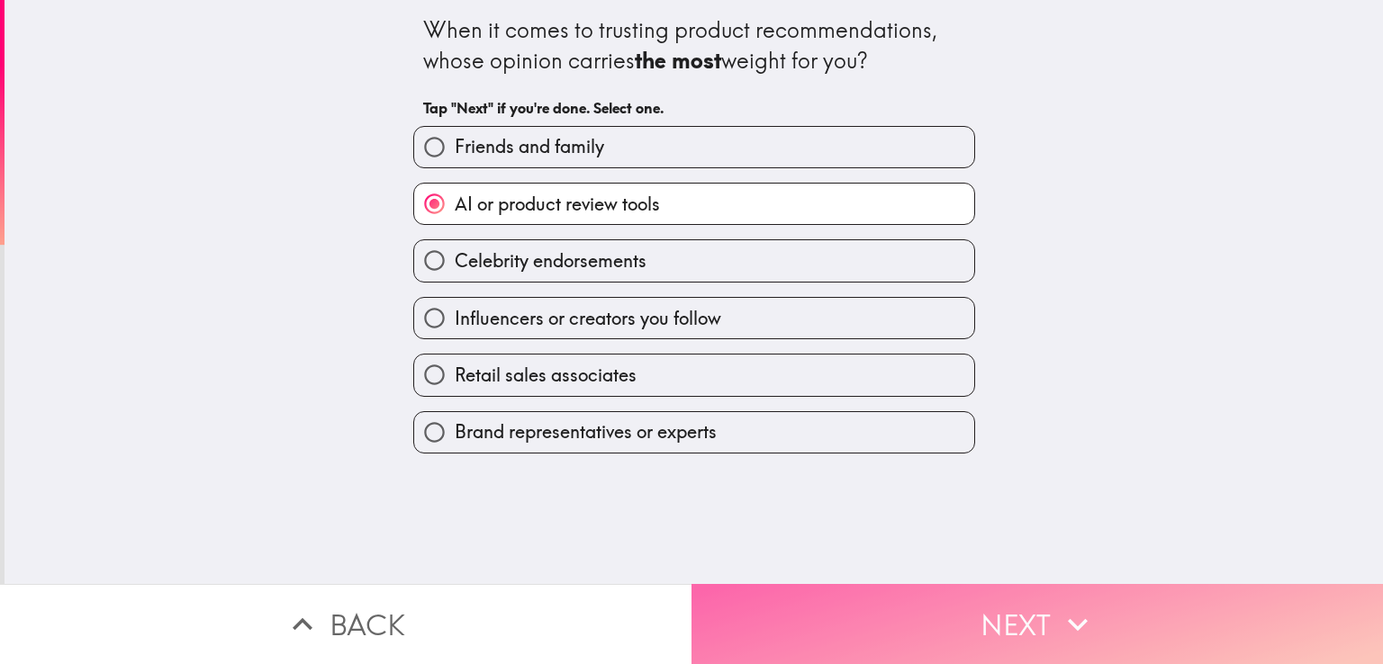
click at [920, 610] on button "Next" at bounding box center [1036, 624] width 691 height 80
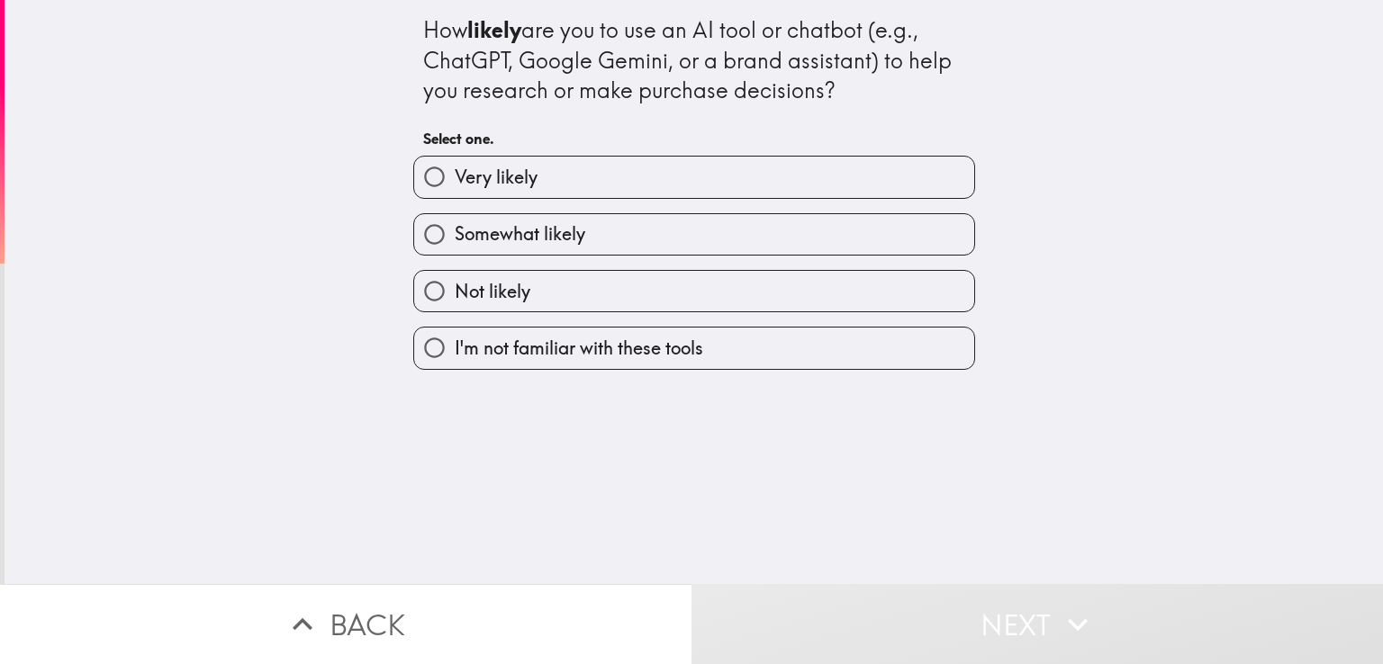
click at [499, 228] on span "Somewhat likely" at bounding box center [520, 233] width 131 height 25
click at [455, 228] on input "Somewhat likely" at bounding box center [434, 234] width 41 height 41
radio input "true"
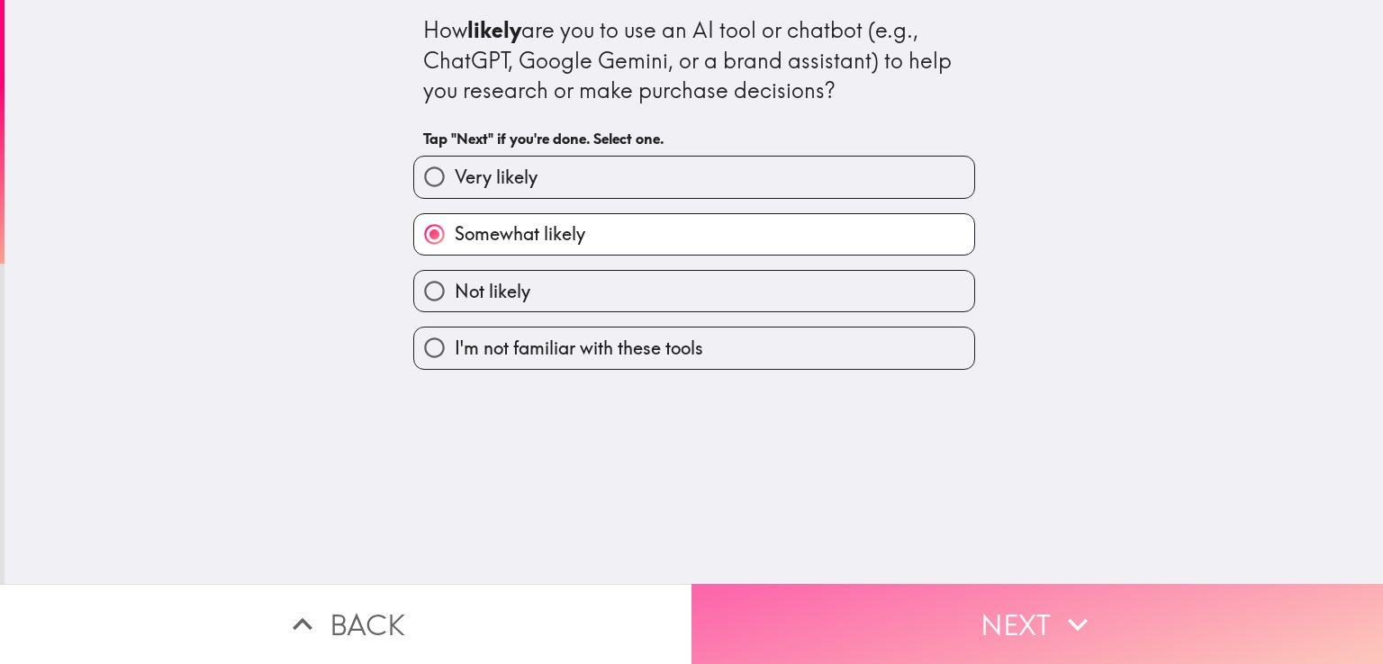
click at [926, 588] on button "Next" at bounding box center [1036, 624] width 691 height 80
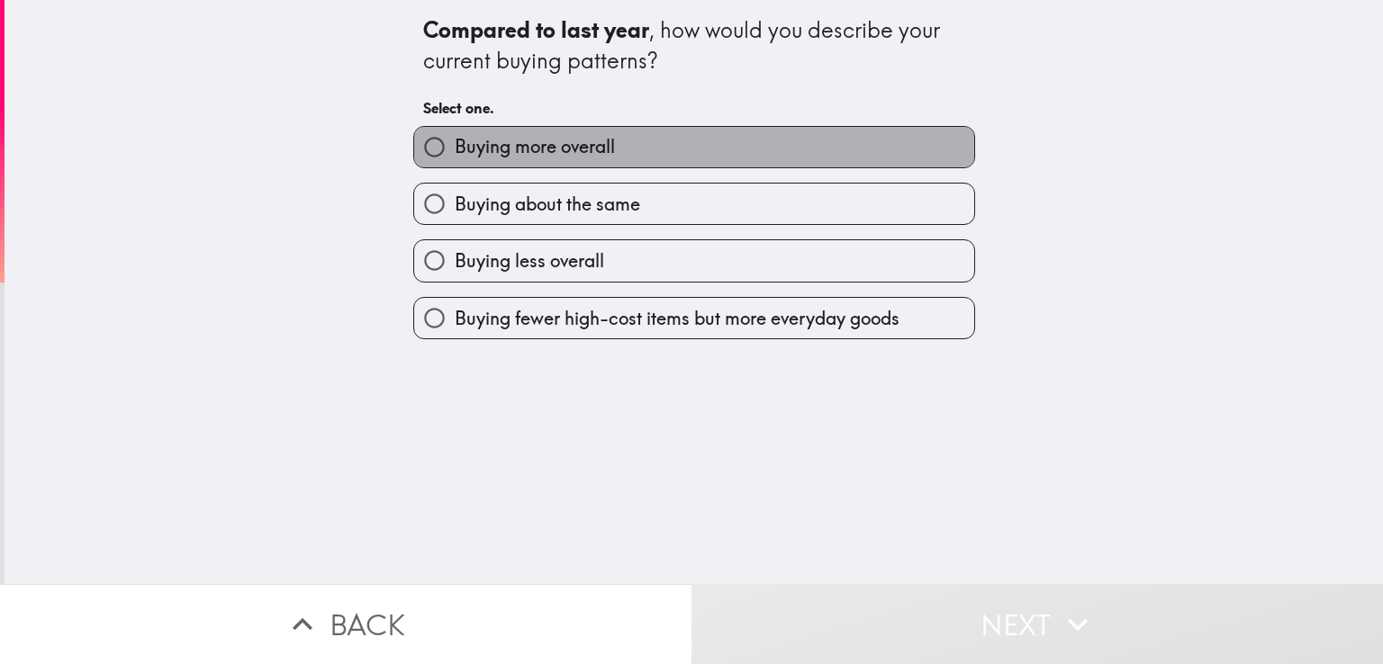
click at [566, 157] on span "Buying more overall" at bounding box center [535, 146] width 160 height 25
click at [455, 157] on input "Buying more overall" at bounding box center [434, 147] width 41 height 41
radio input "true"
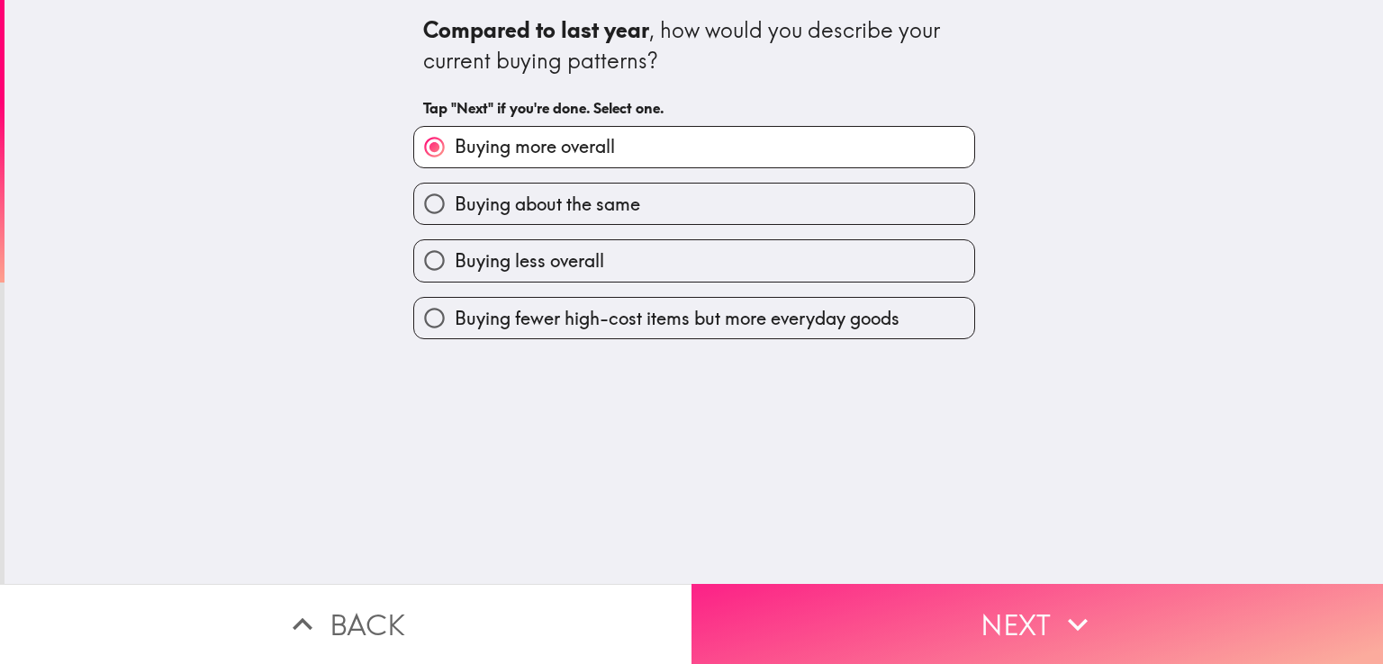
click at [912, 601] on button "Next" at bounding box center [1036, 624] width 691 height 80
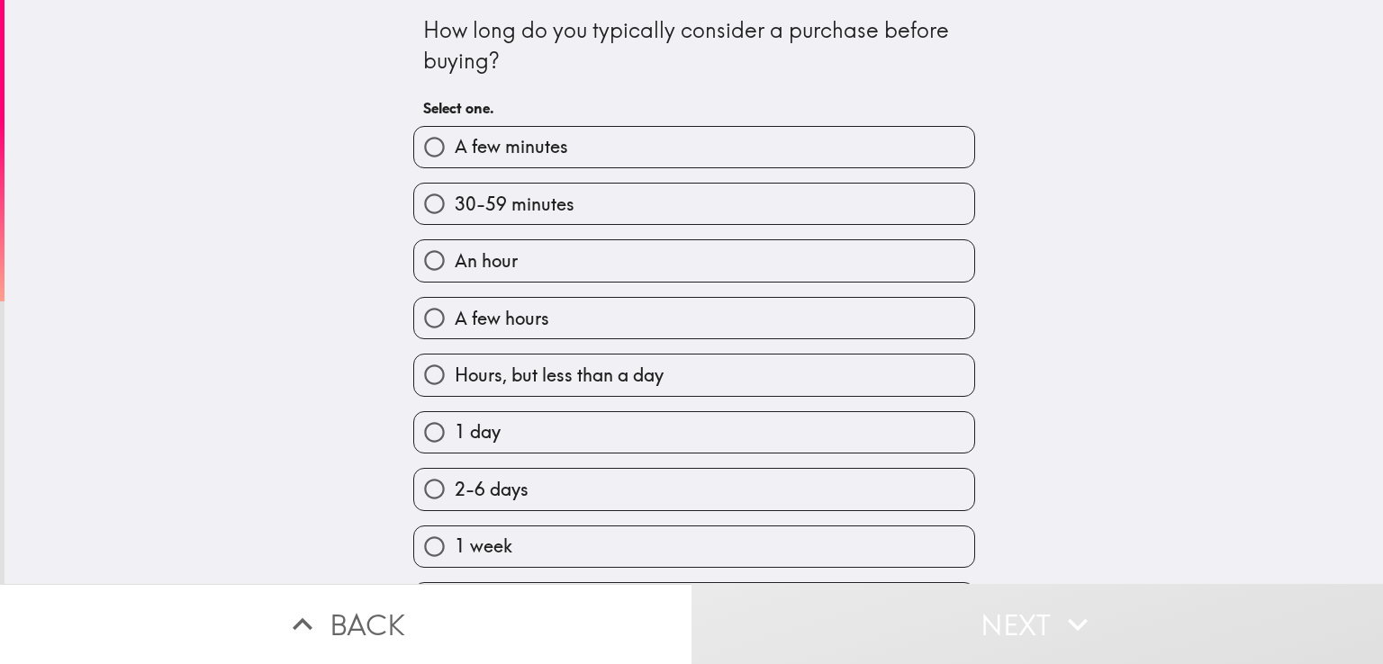
click at [526, 195] on span "30-59 minutes" at bounding box center [515, 204] width 120 height 25
click at [455, 195] on input "30-59 minutes" at bounding box center [434, 204] width 41 height 41
radio input "true"
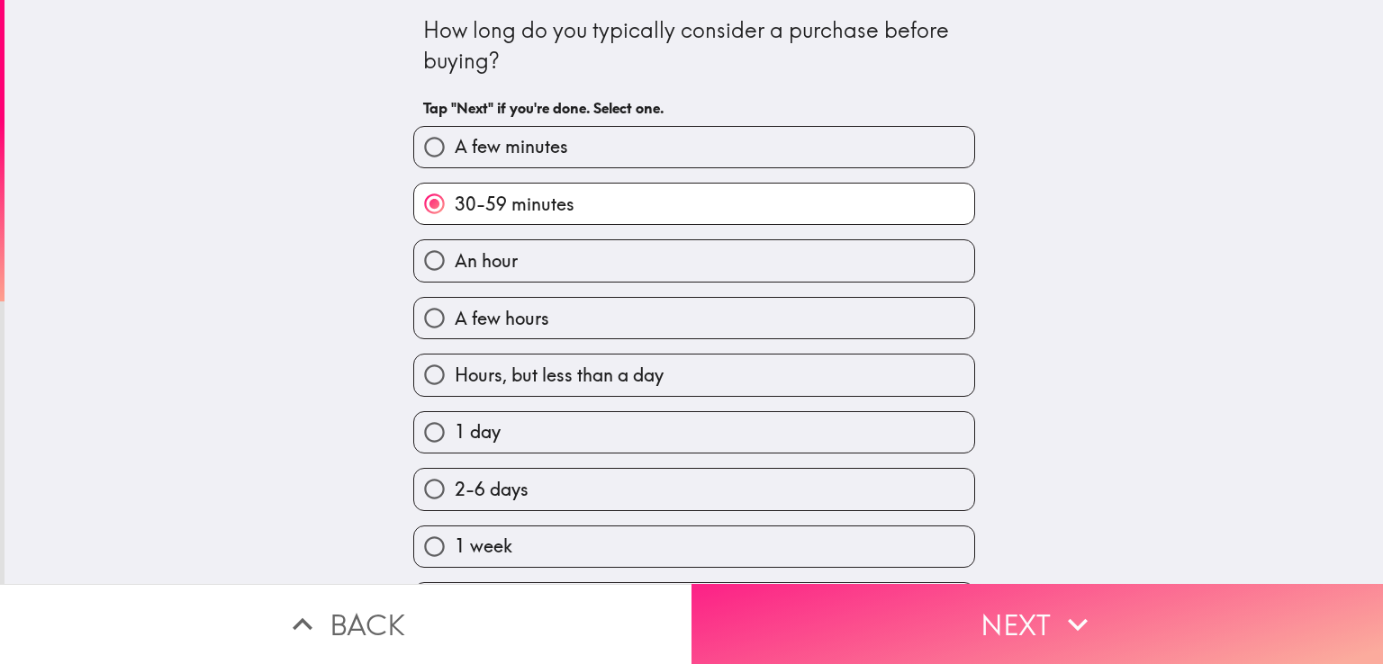
click at [875, 584] on button "Next" at bounding box center [1036, 624] width 691 height 80
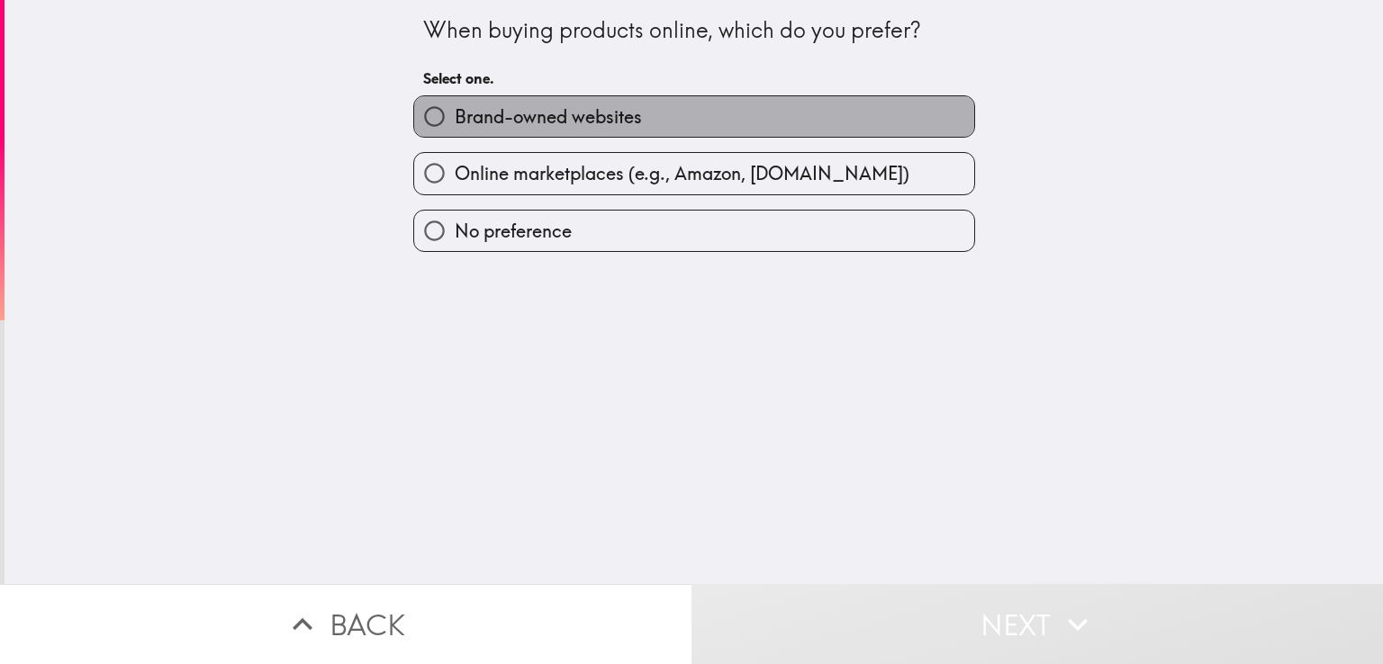
click at [470, 113] on span "Brand-owned websites" at bounding box center [548, 116] width 187 height 25
click at [455, 113] on input "Brand-owned websites" at bounding box center [434, 116] width 41 height 41
radio input "true"
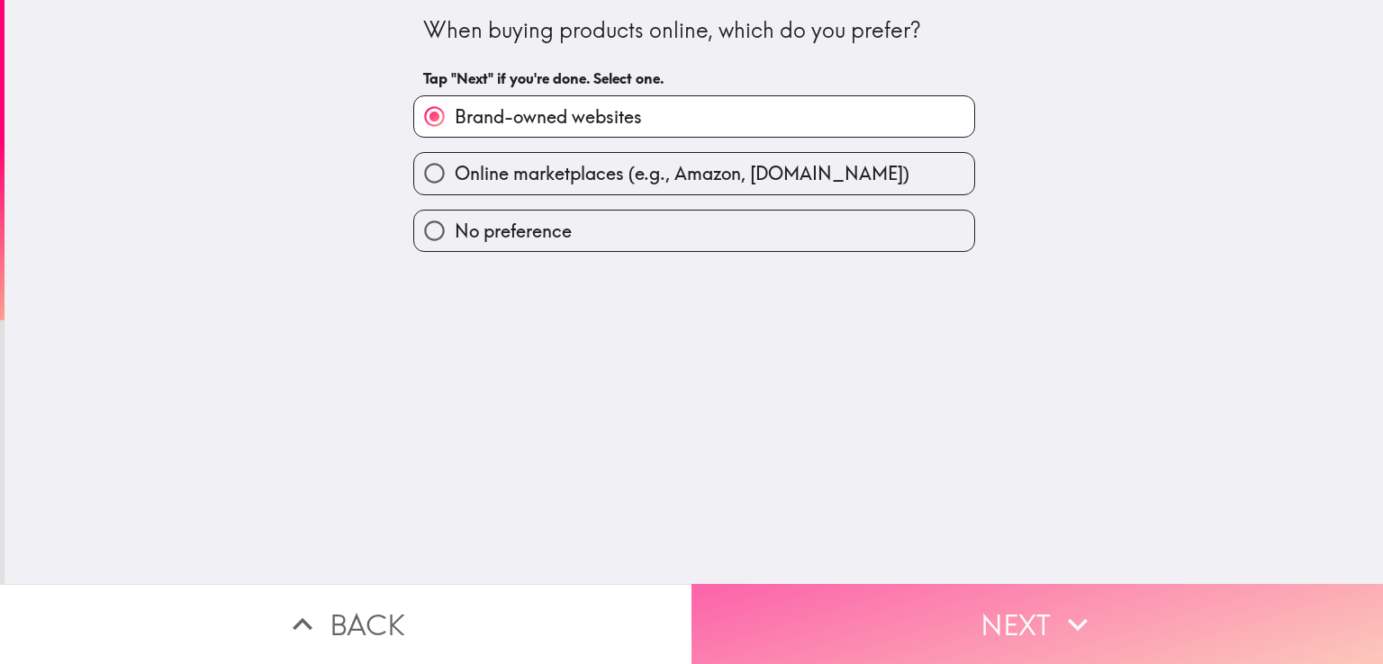
click at [917, 617] on button "Next" at bounding box center [1036, 624] width 691 height 80
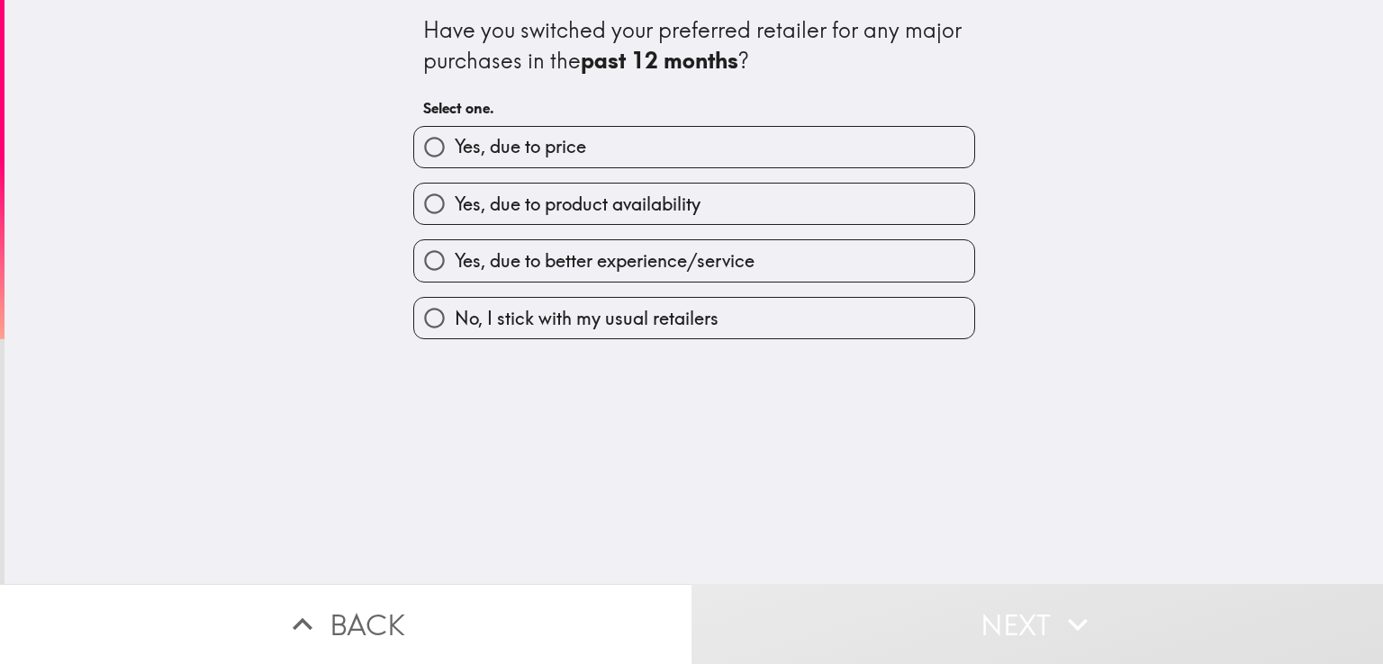
click at [565, 120] on div "Yes, due to price" at bounding box center [687, 140] width 576 height 57
click at [568, 154] on span "Yes, due to price" at bounding box center [520, 146] width 131 height 25
click at [455, 154] on input "Yes, due to price" at bounding box center [434, 147] width 41 height 41
radio input "true"
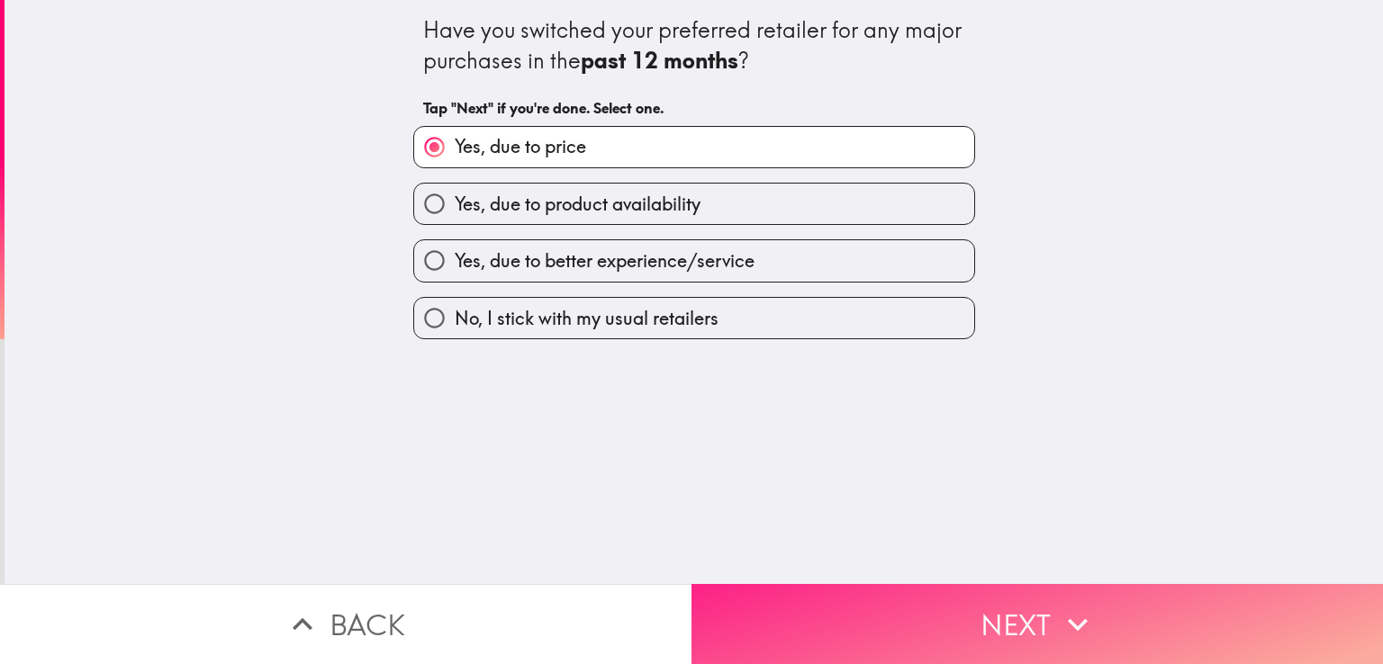
click at [947, 625] on button "Next" at bounding box center [1036, 624] width 691 height 80
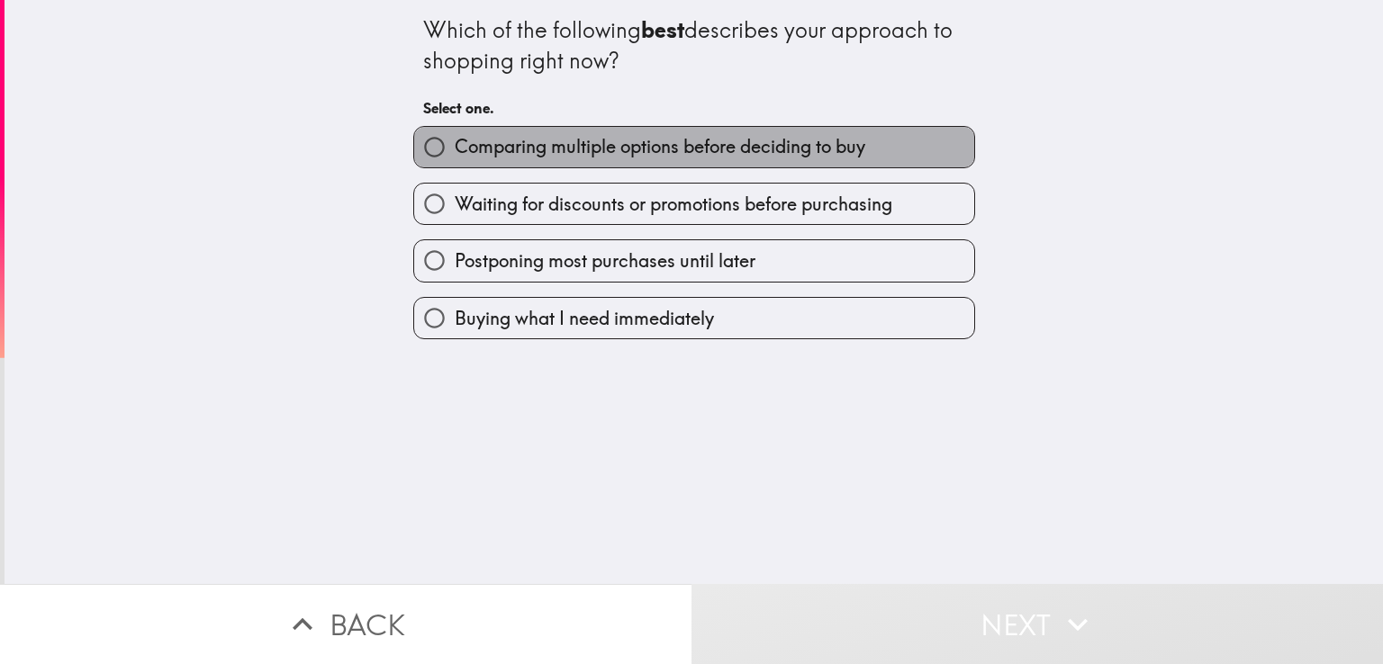
click at [543, 141] on span "Comparing multiple options before deciding to buy" at bounding box center [660, 146] width 411 height 25
click at [455, 141] on input "Comparing multiple options before deciding to buy" at bounding box center [434, 147] width 41 height 41
radio input "true"
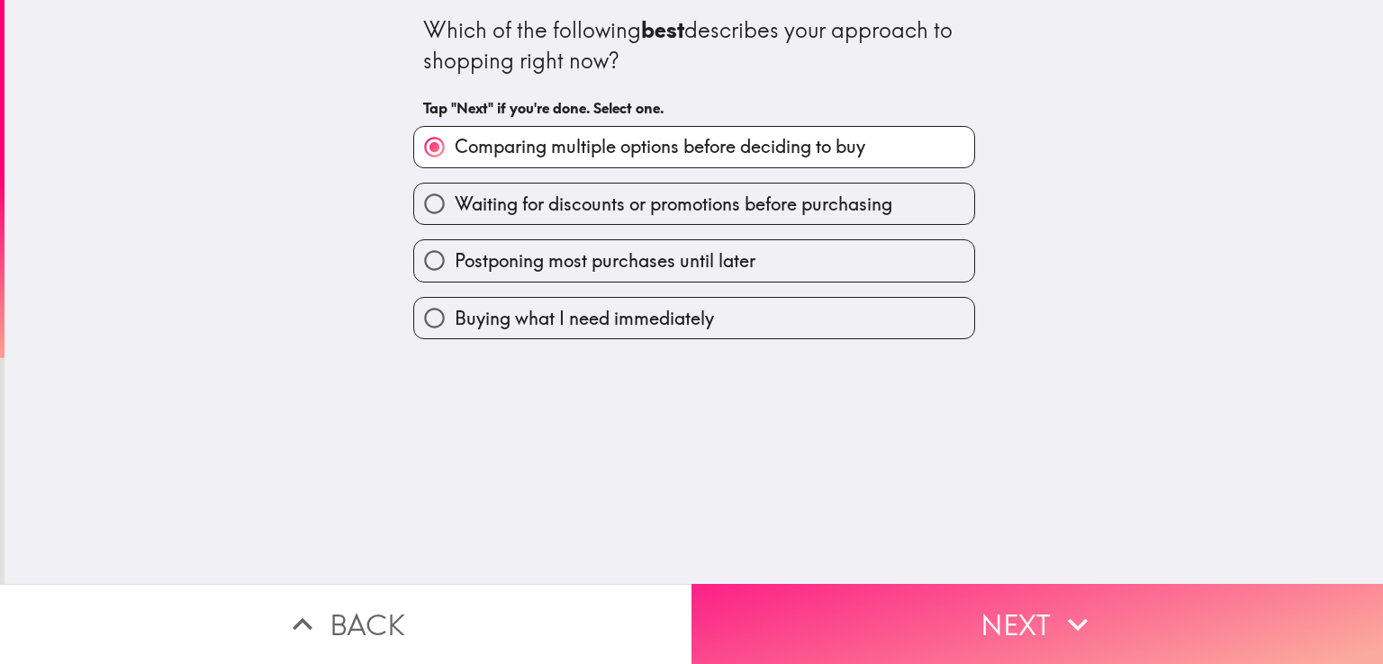
click at [886, 619] on button "Next" at bounding box center [1036, 624] width 691 height 80
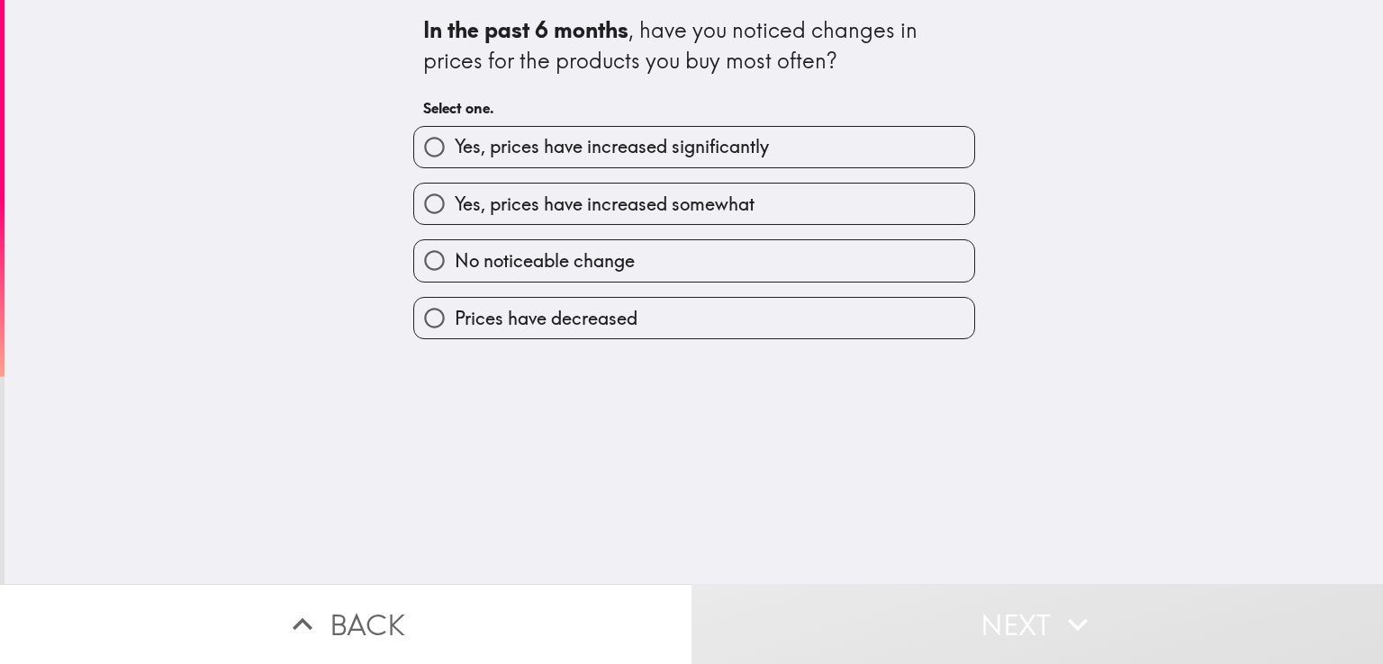
click at [599, 148] on span "Yes, prices have increased significantly" at bounding box center [612, 146] width 314 height 25
click at [455, 148] on input "Yes, prices have increased significantly" at bounding box center [434, 147] width 41 height 41
radio input "true"
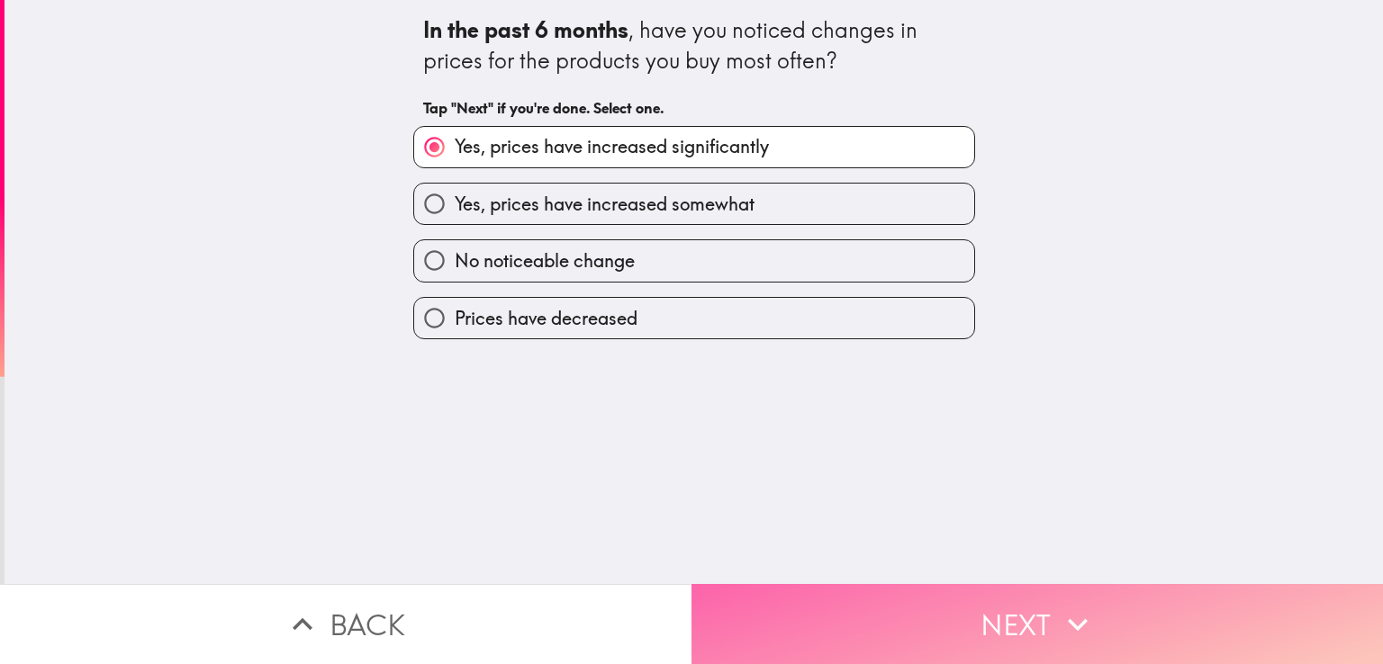
click at [853, 617] on button "Next" at bounding box center [1036, 624] width 691 height 80
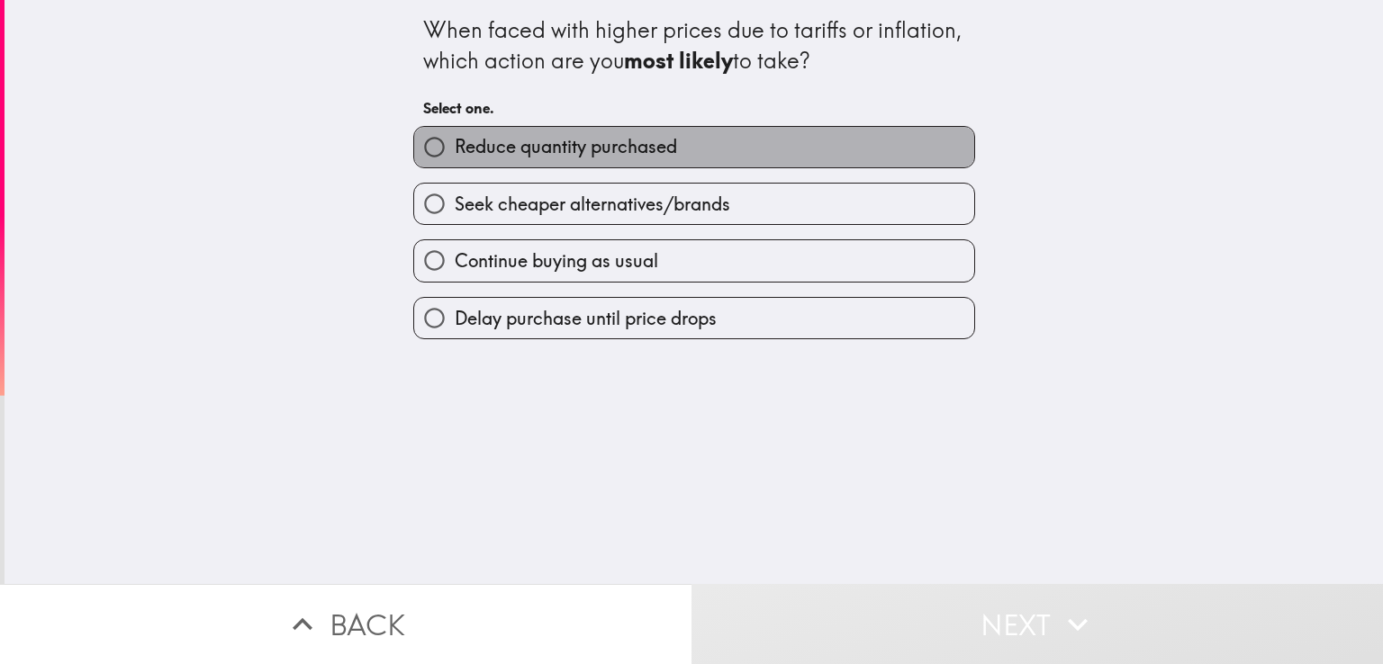
click at [580, 159] on span "Reduce quantity purchased" at bounding box center [566, 146] width 222 height 25
click at [455, 159] on input "Reduce quantity purchased" at bounding box center [434, 147] width 41 height 41
radio input "true"
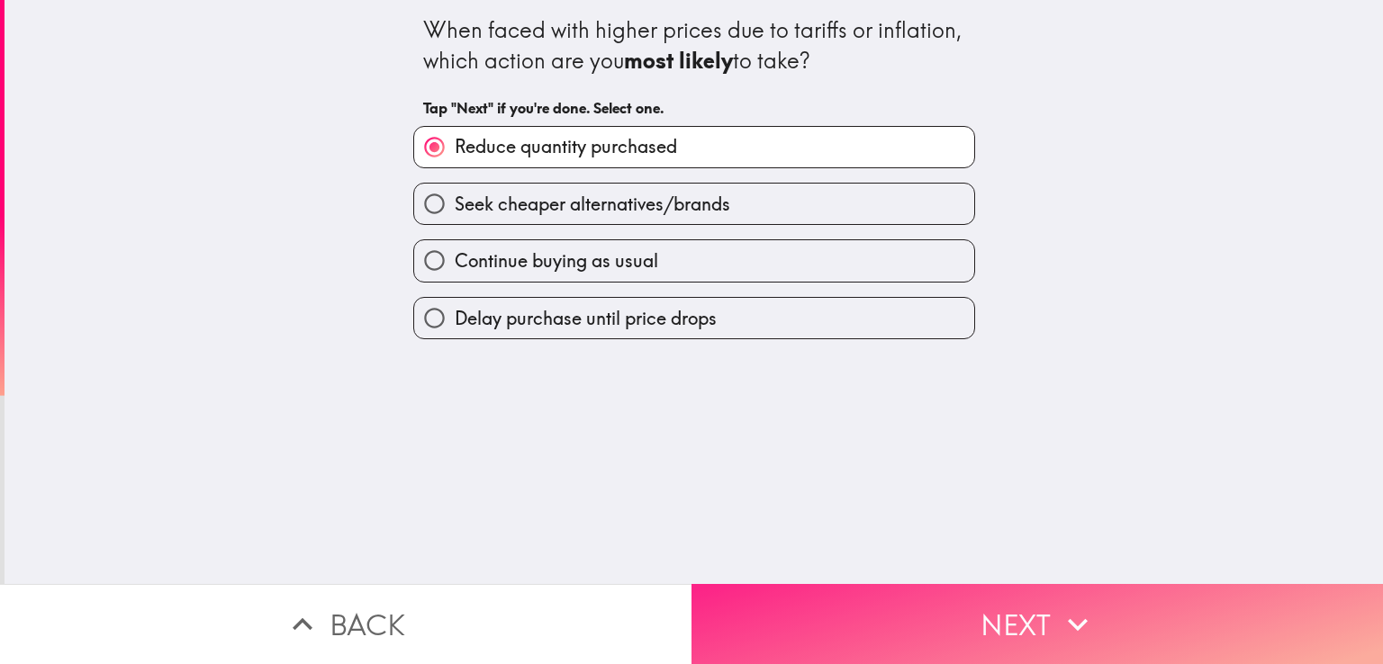
click at [846, 592] on button "Next" at bounding box center [1036, 624] width 691 height 80
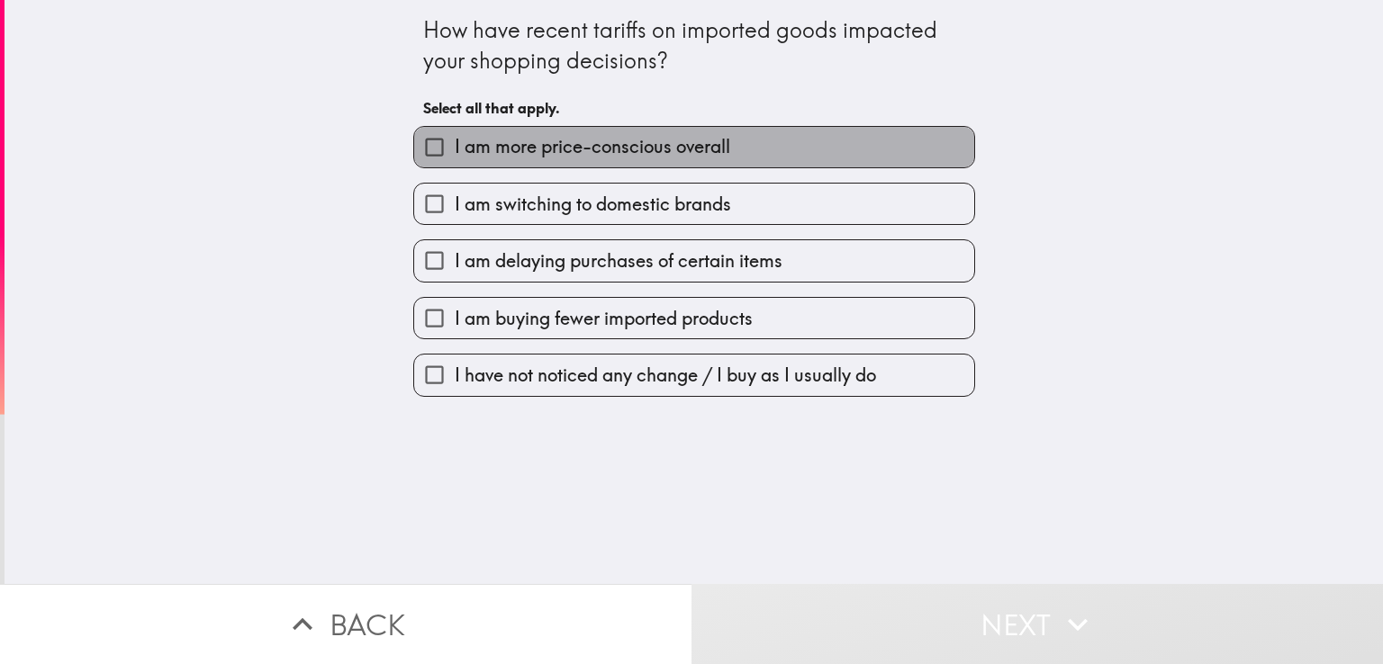
click at [611, 131] on label "I am more price-conscious overall" at bounding box center [694, 147] width 560 height 41
click at [455, 131] on input "I am more price-conscious overall" at bounding box center [434, 147] width 41 height 41
checkbox input "true"
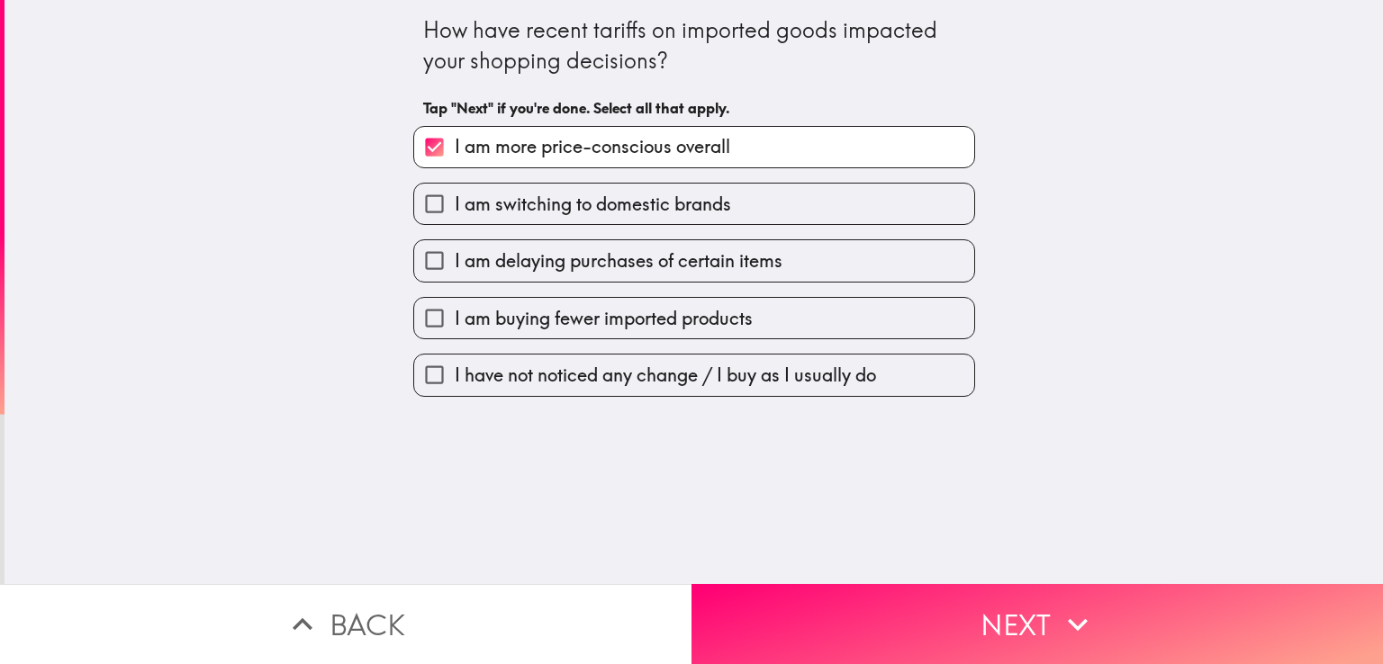
click at [628, 230] on div "I am delaying purchases of certain items" at bounding box center [687, 253] width 576 height 57
click at [618, 275] on label "I am delaying purchases of certain items" at bounding box center [694, 260] width 560 height 41
click at [455, 275] on input "I am delaying purchases of certain items" at bounding box center [434, 260] width 41 height 41
checkbox input "true"
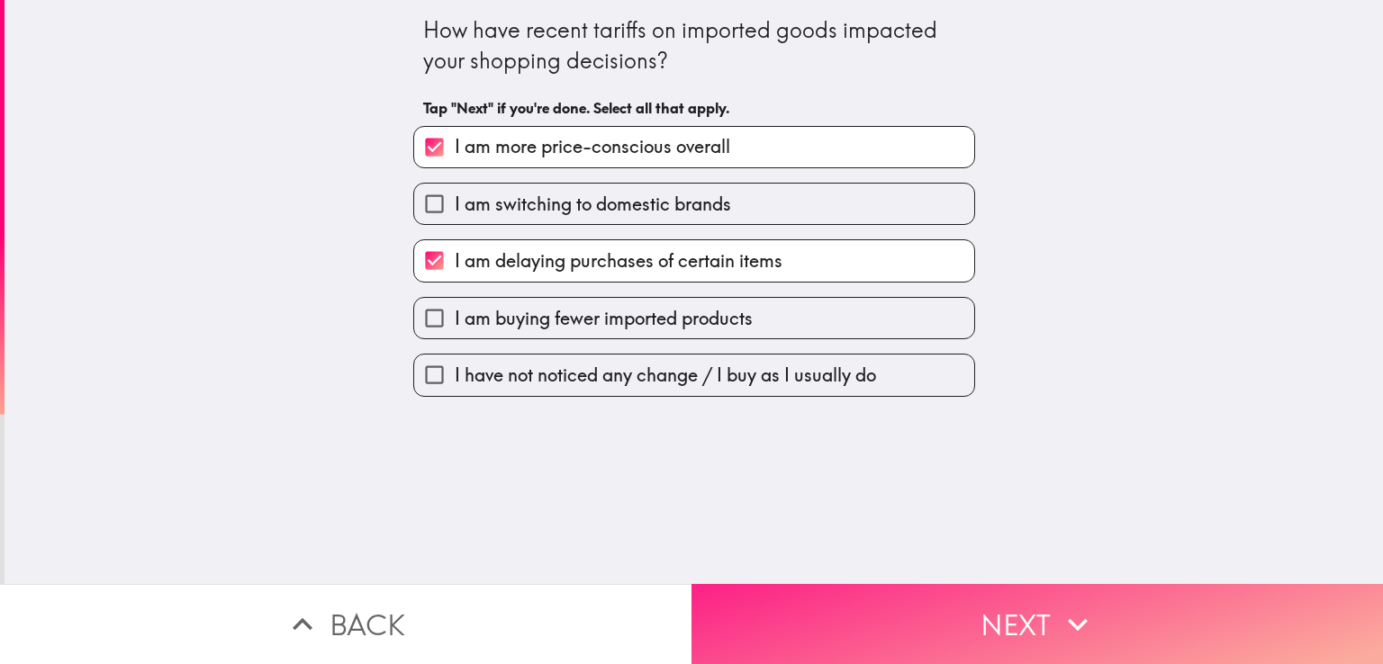
click at [845, 608] on button "Next" at bounding box center [1036, 624] width 691 height 80
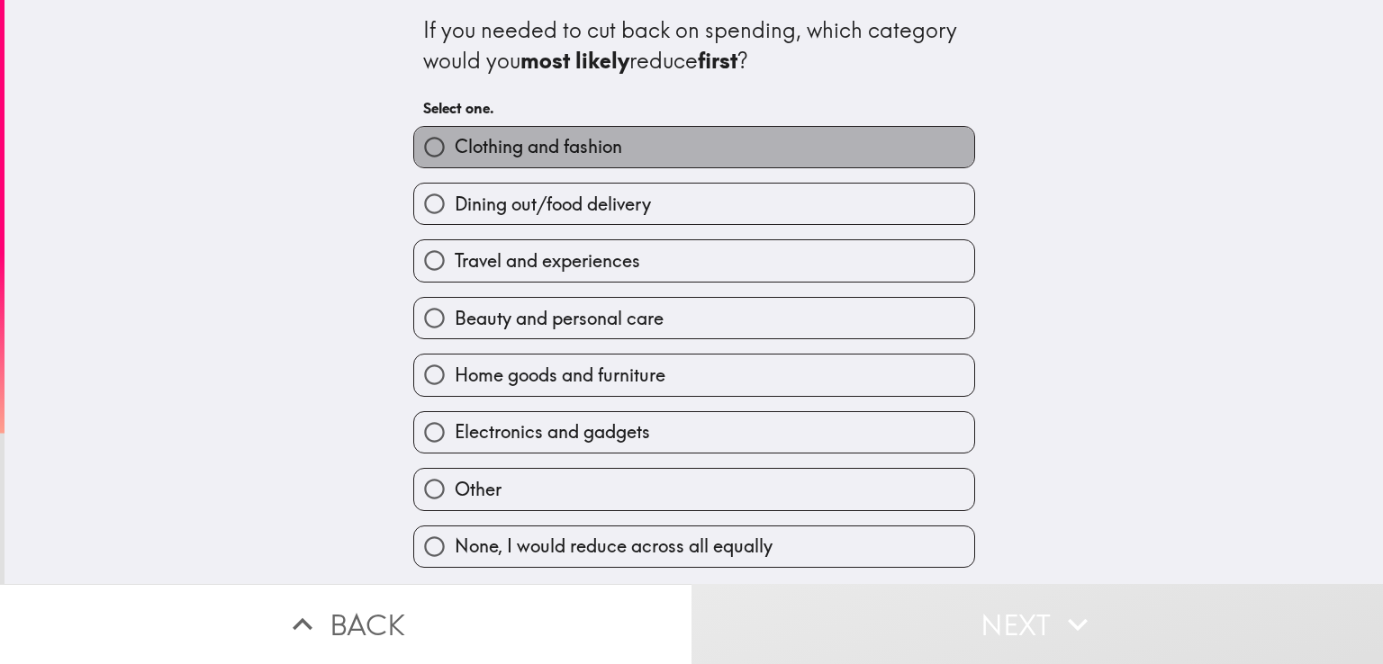
click at [587, 160] on label "Clothing and fashion" at bounding box center [694, 147] width 560 height 41
click at [455, 160] on input "Clothing and fashion" at bounding box center [434, 147] width 41 height 41
radio input "true"
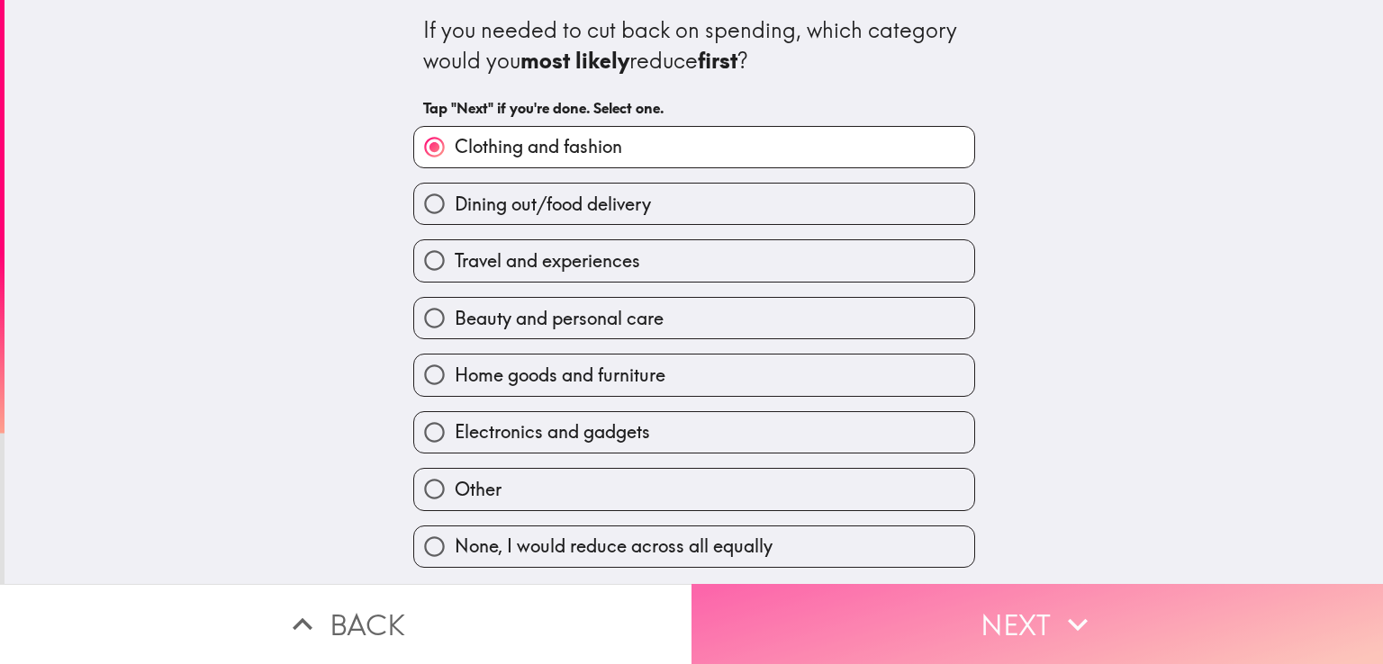
click at [934, 604] on button "Next" at bounding box center [1036, 624] width 691 height 80
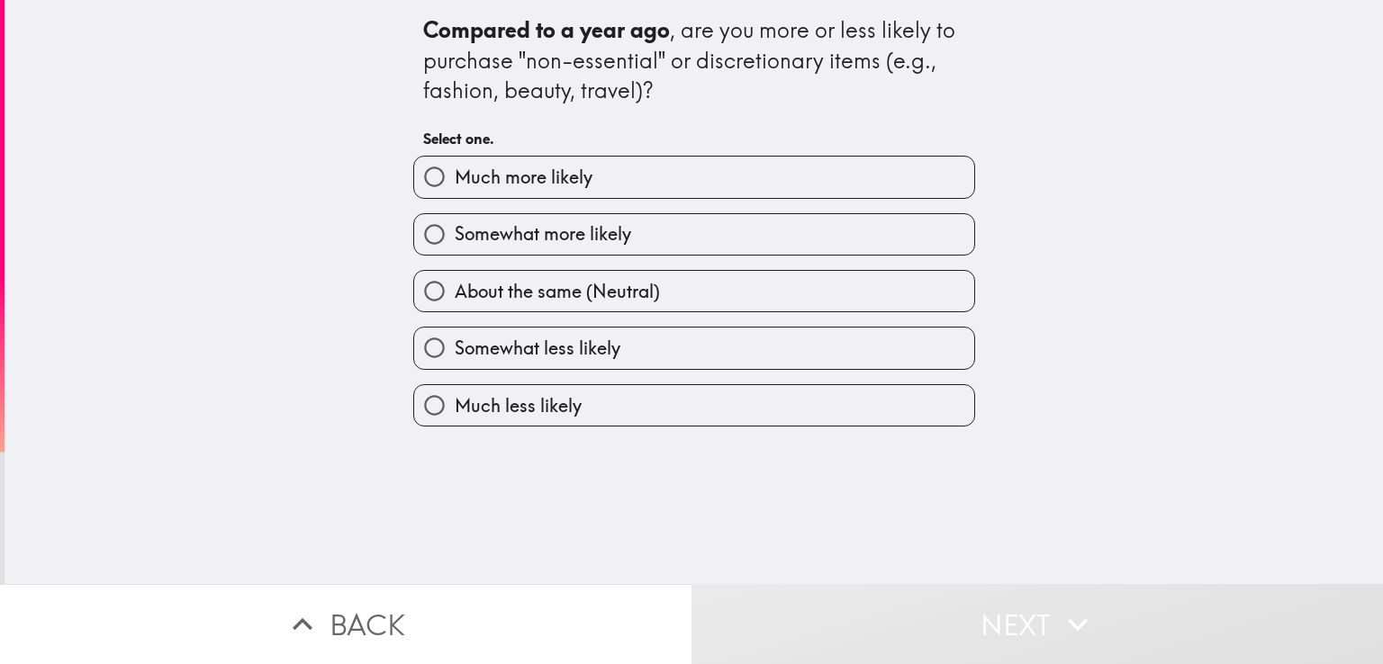
click at [594, 185] on label "Much more likely" at bounding box center [694, 177] width 560 height 41
click at [455, 185] on input "Much more likely" at bounding box center [434, 177] width 41 height 41
radio input "true"
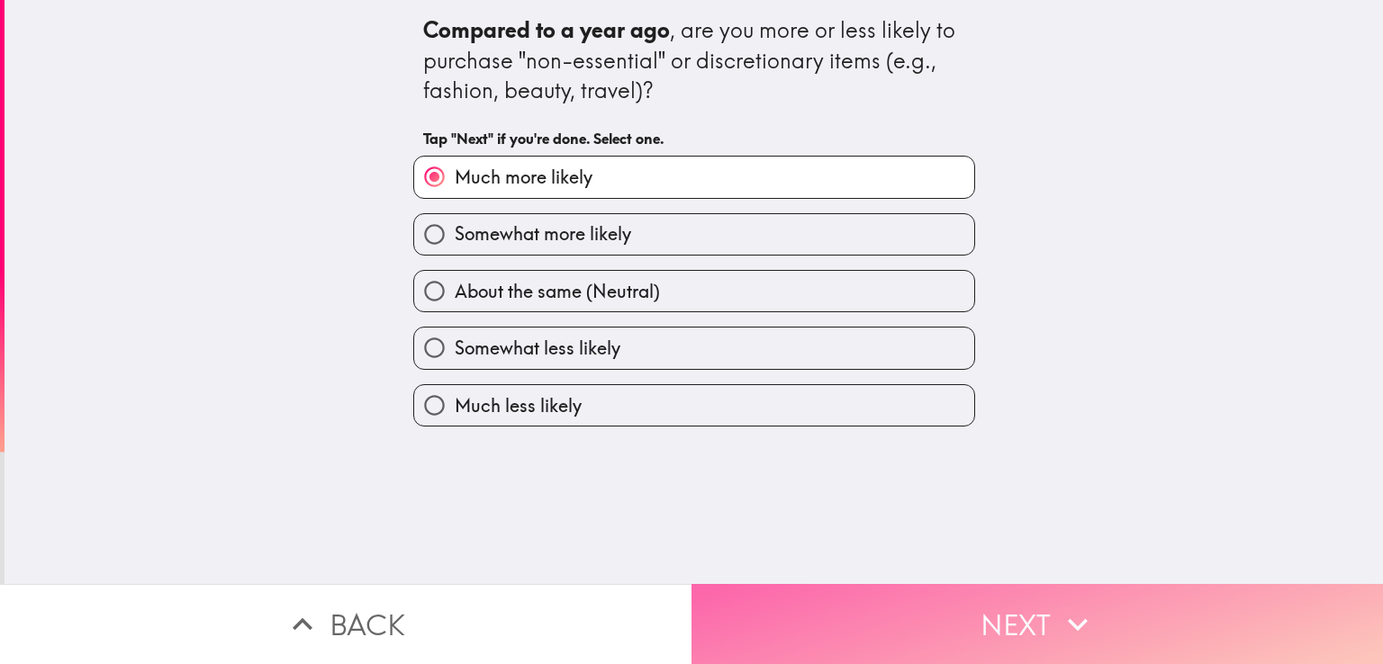
click at [951, 610] on button "Next" at bounding box center [1036, 624] width 691 height 80
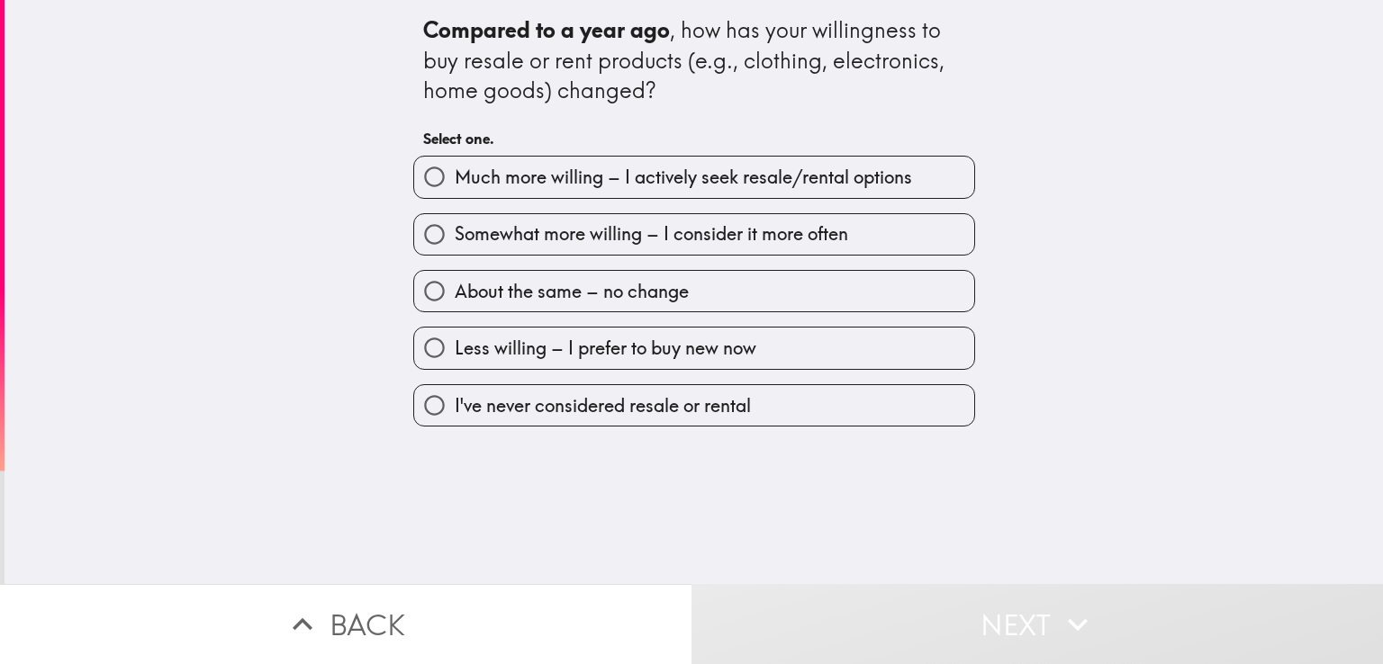
click at [601, 227] on span "Somewhat more willing – I consider it more often" at bounding box center [651, 233] width 393 height 25
click at [455, 227] on input "Somewhat more willing – I consider it more often" at bounding box center [434, 234] width 41 height 41
radio input "true"
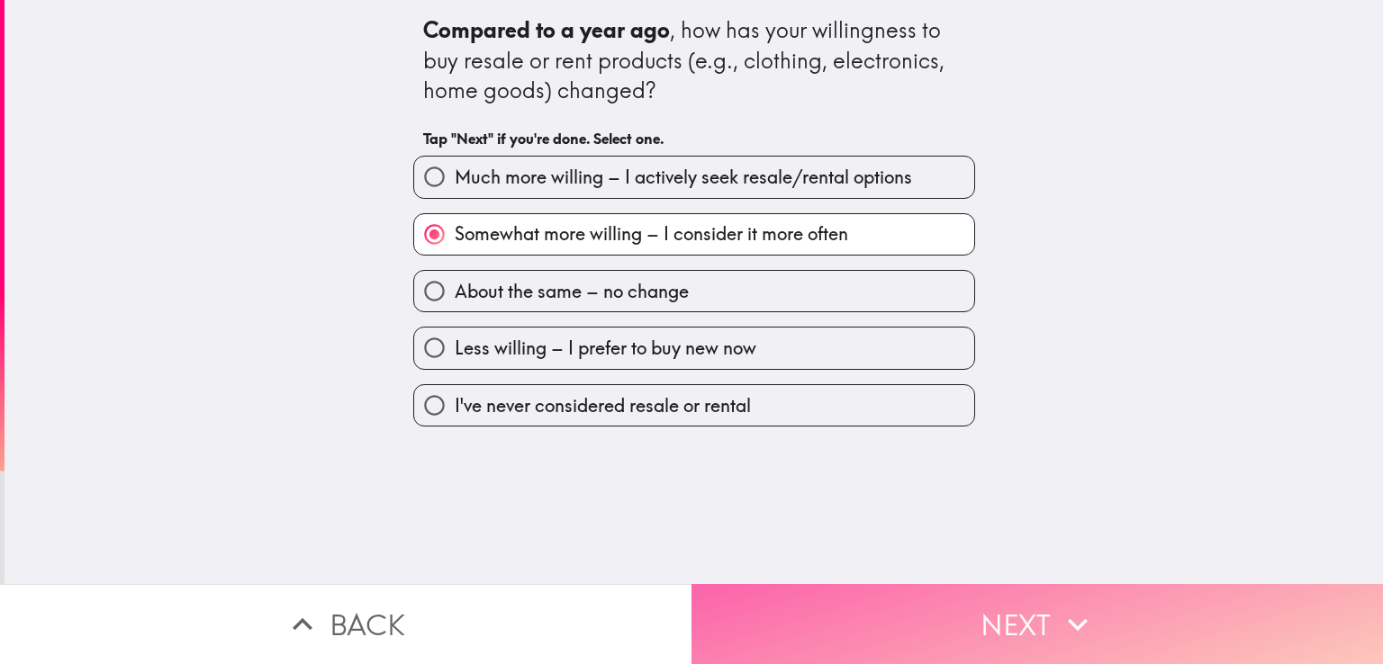
click at [926, 628] on button "Next" at bounding box center [1036, 624] width 691 height 80
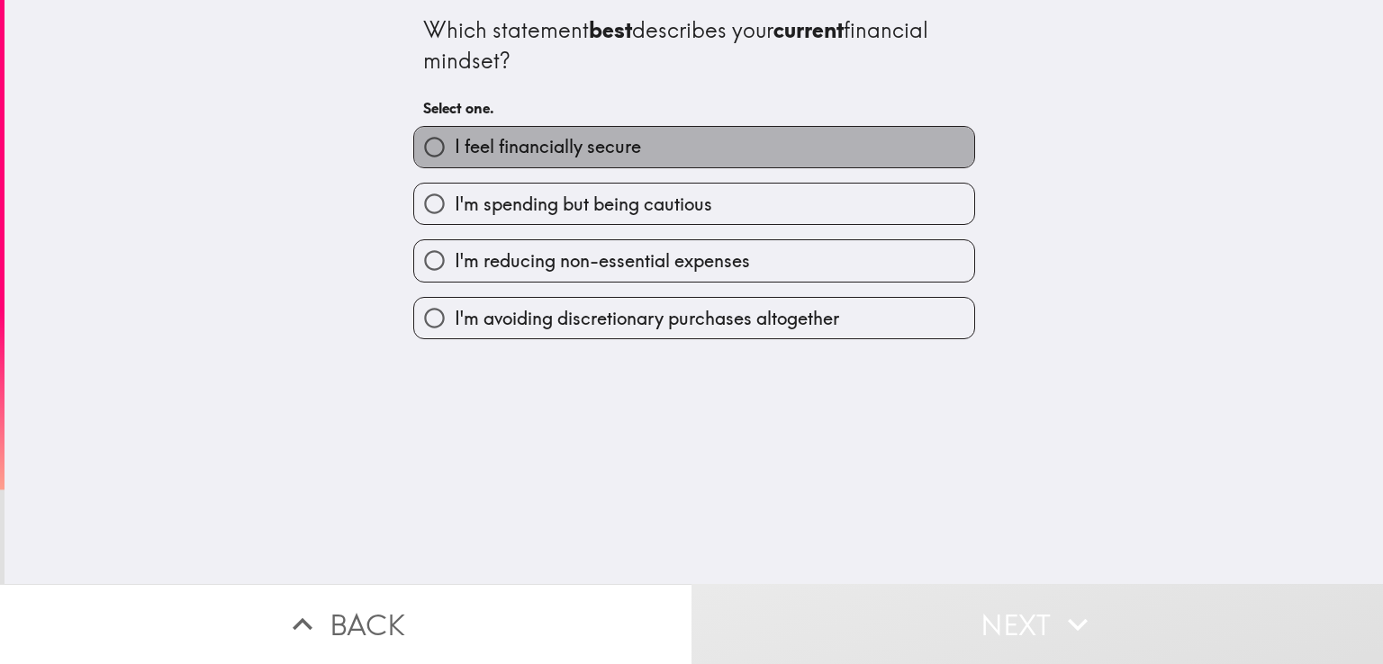
click at [611, 150] on span "I feel financially secure" at bounding box center [548, 146] width 186 height 25
click at [455, 150] on input "I feel financially secure" at bounding box center [434, 147] width 41 height 41
radio input "true"
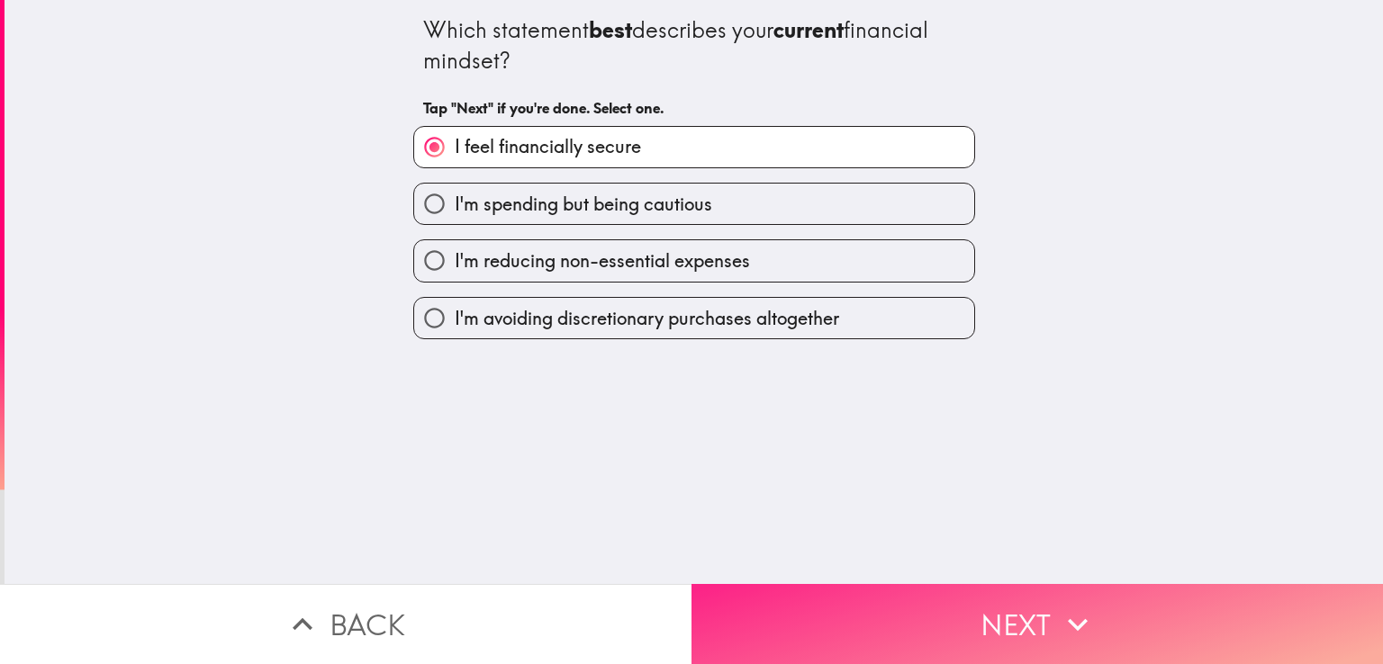
click at [812, 616] on button "Next" at bounding box center [1036, 624] width 691 height 80
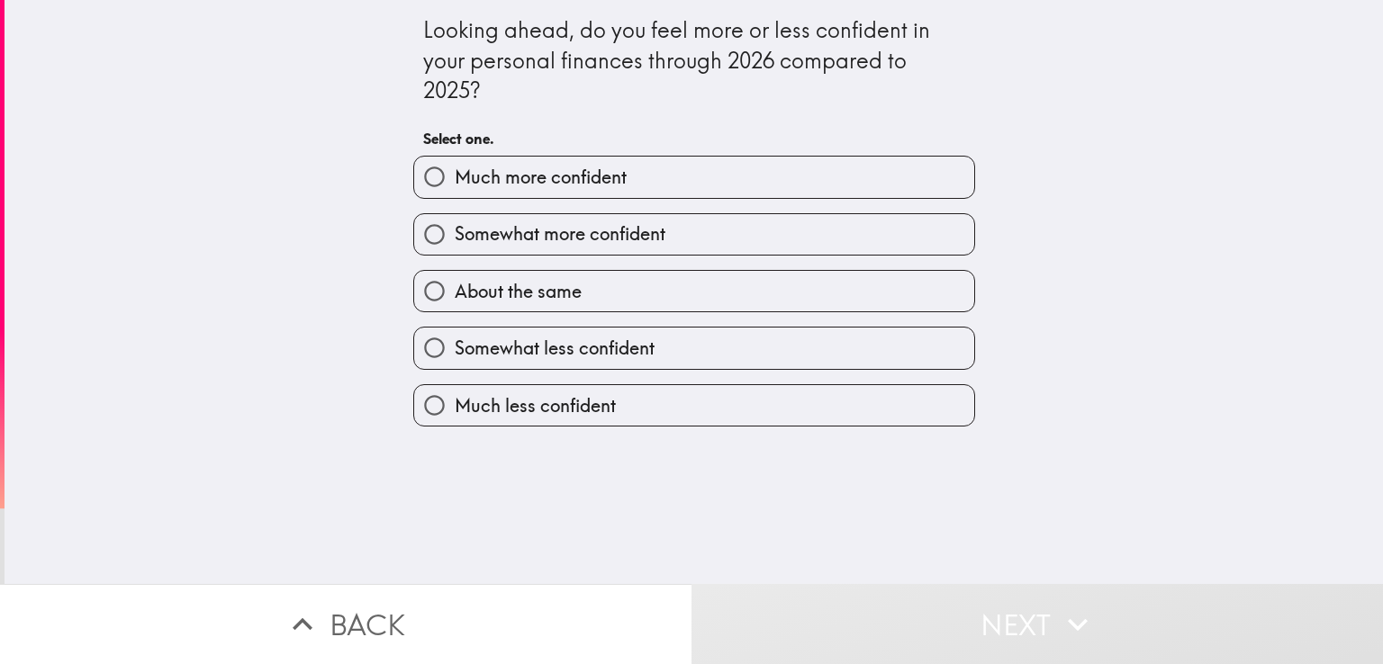
click at [517, 206] on div "Somewhat more confident" at bounding box center [687, 227] width 576 height 57
click at [535, 235] on span "Somewhat more confident" at bounding box center [560, 233] width 211 height 25
click at [455, 235] on input "Somewhat more confident" at bounding box center [434, 234] width 41 height 41
radio input "true"
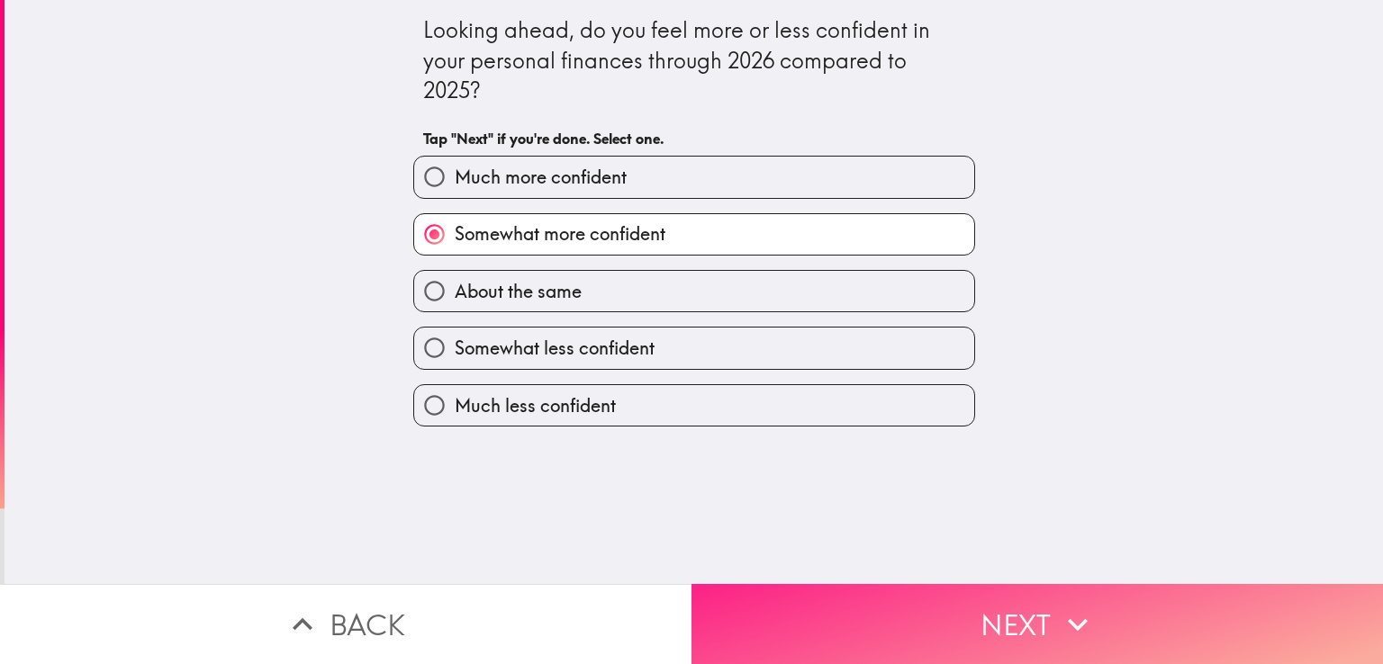
click at [903, 628] on button "Next" at bounding box center [1036, 624] width 691 height 80
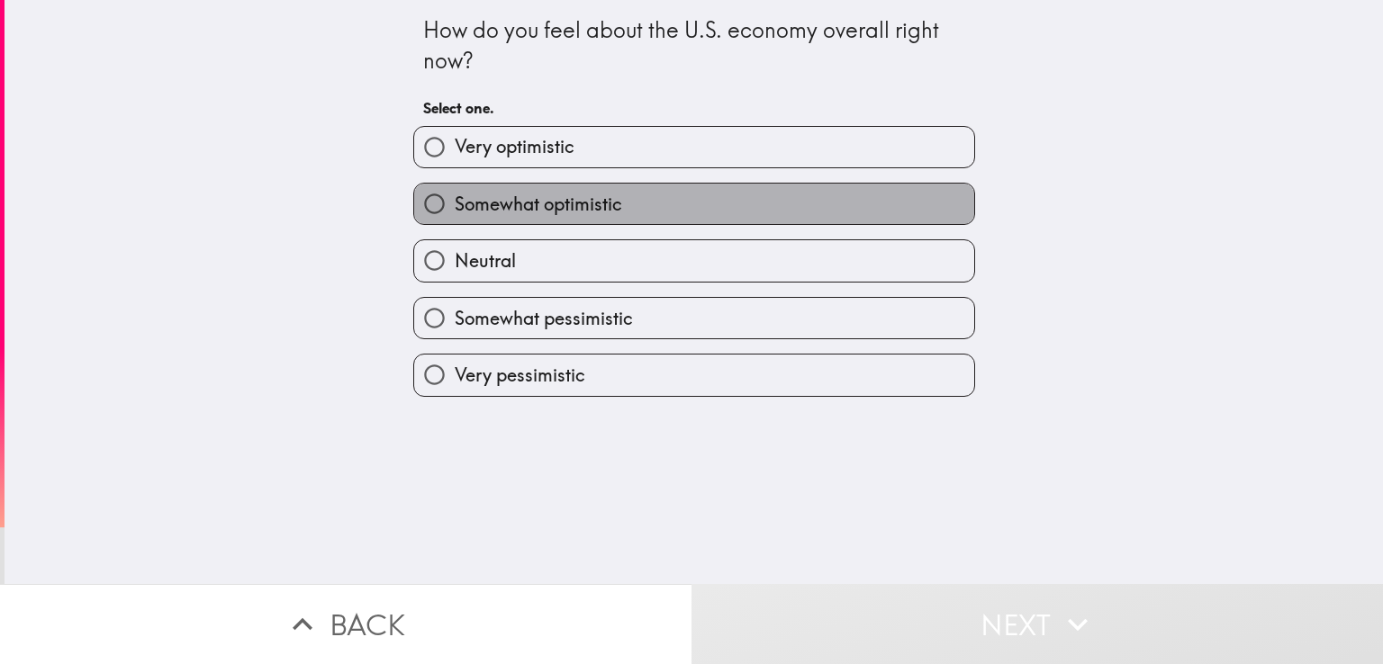
click at [582, 199] on span "Somewhat optimistic" at bounding box center [538, 204] width 167 height 25
click at [455, 199] on input "Somewhat optimistic" at bounding box center [434, 204] width 41 height 41
radio input "true"
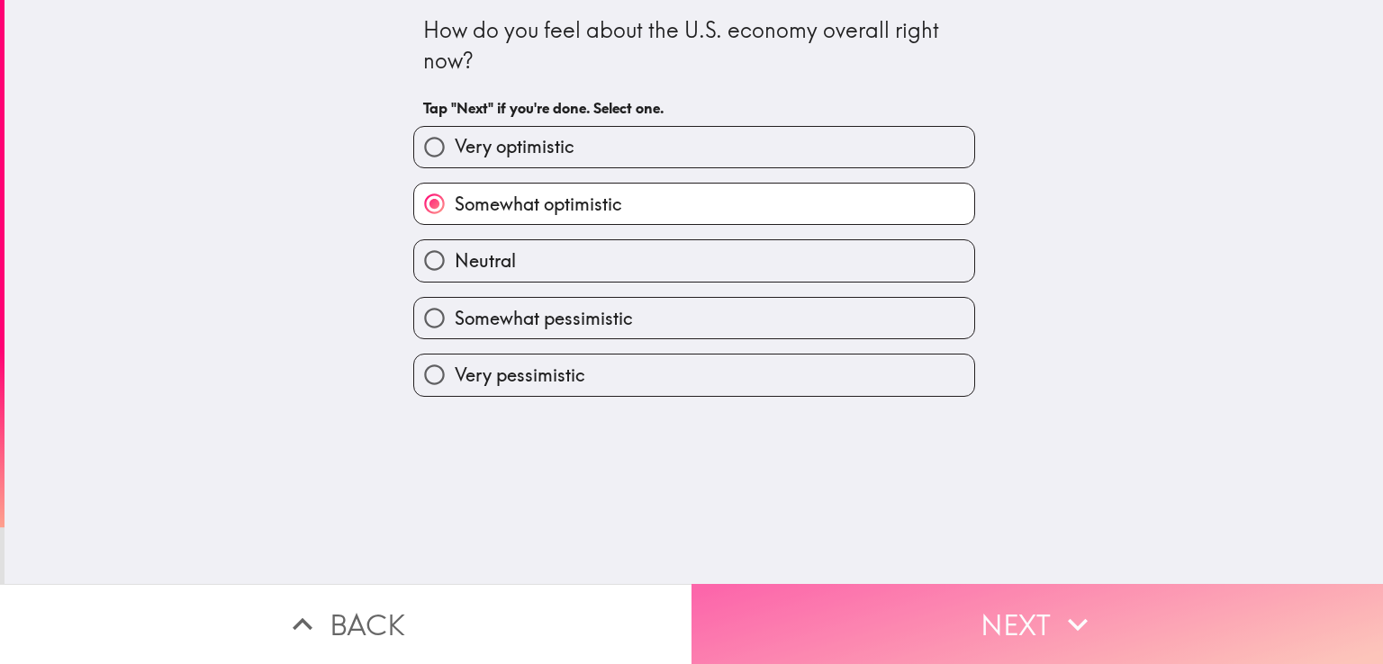
click at [857, 600] on button "Next" at bounding box center [1036, 624] width 691 height 80
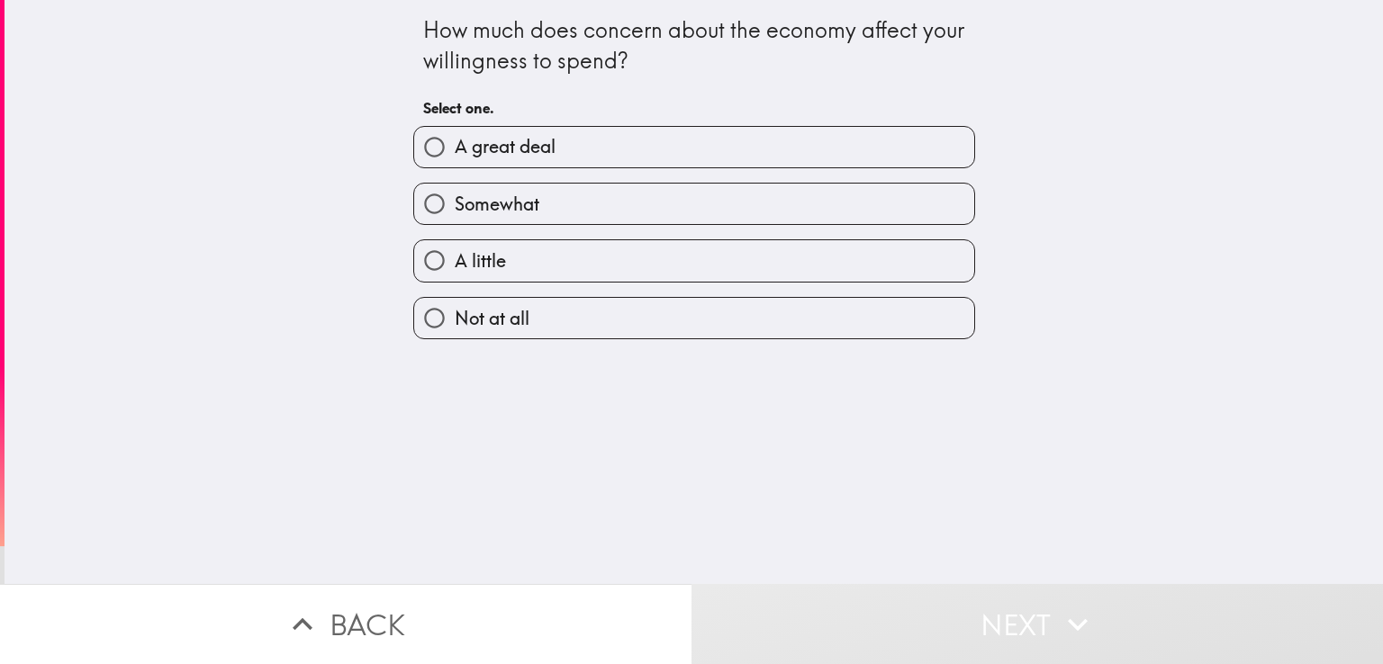
click at [576, 205] on label "Somewhat" at bounding box center [694, 204] width 560 height 41
click at [455, 205] on input "Somewhat" at bounding box center [434, 204] width 41 height 41
radio input "true"
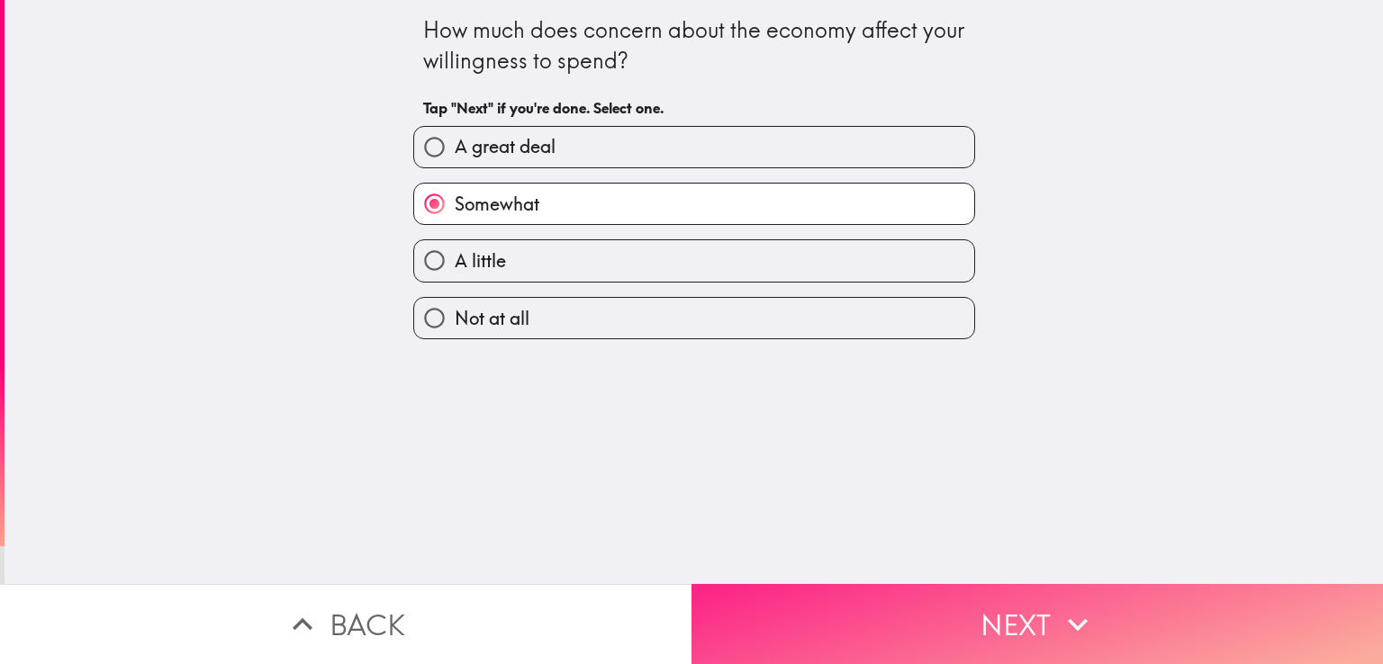
click at [896, 622] on button "Next" at bounding box center [1036, 624] width 691 height 80
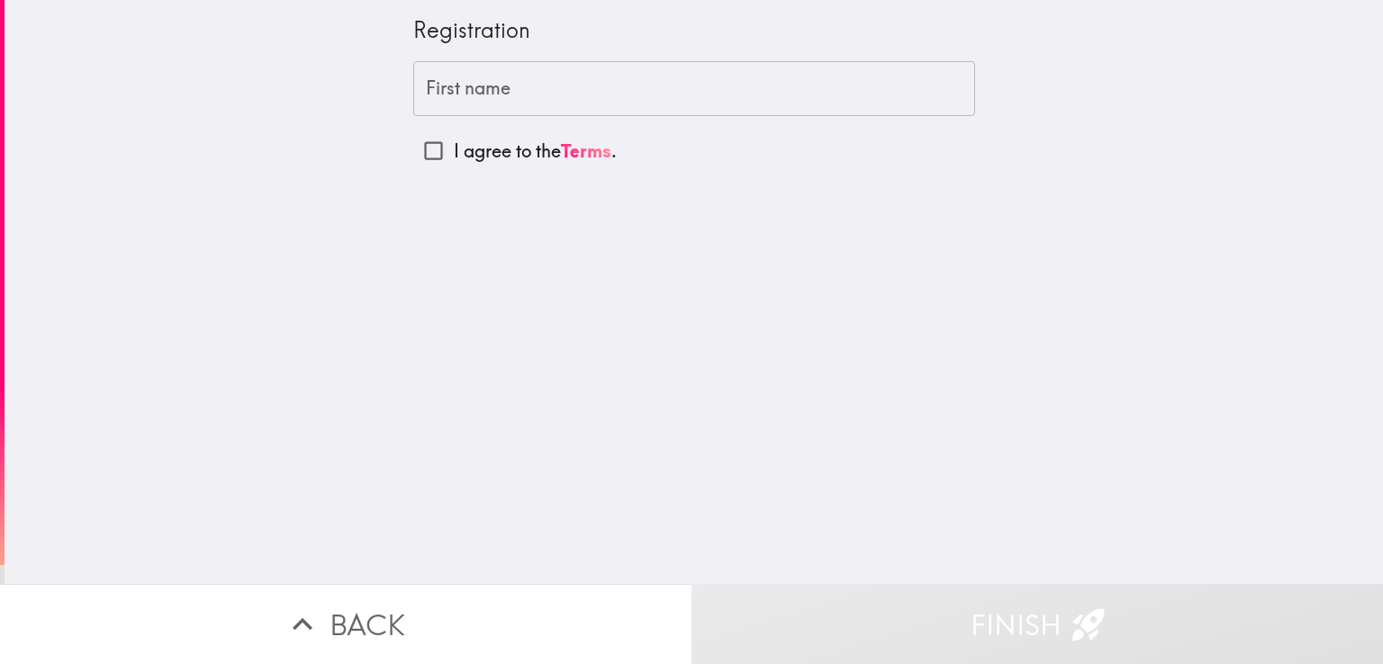
click at [575, 95] on input "First name" at bounding box center [694, 89] width 562 height 56
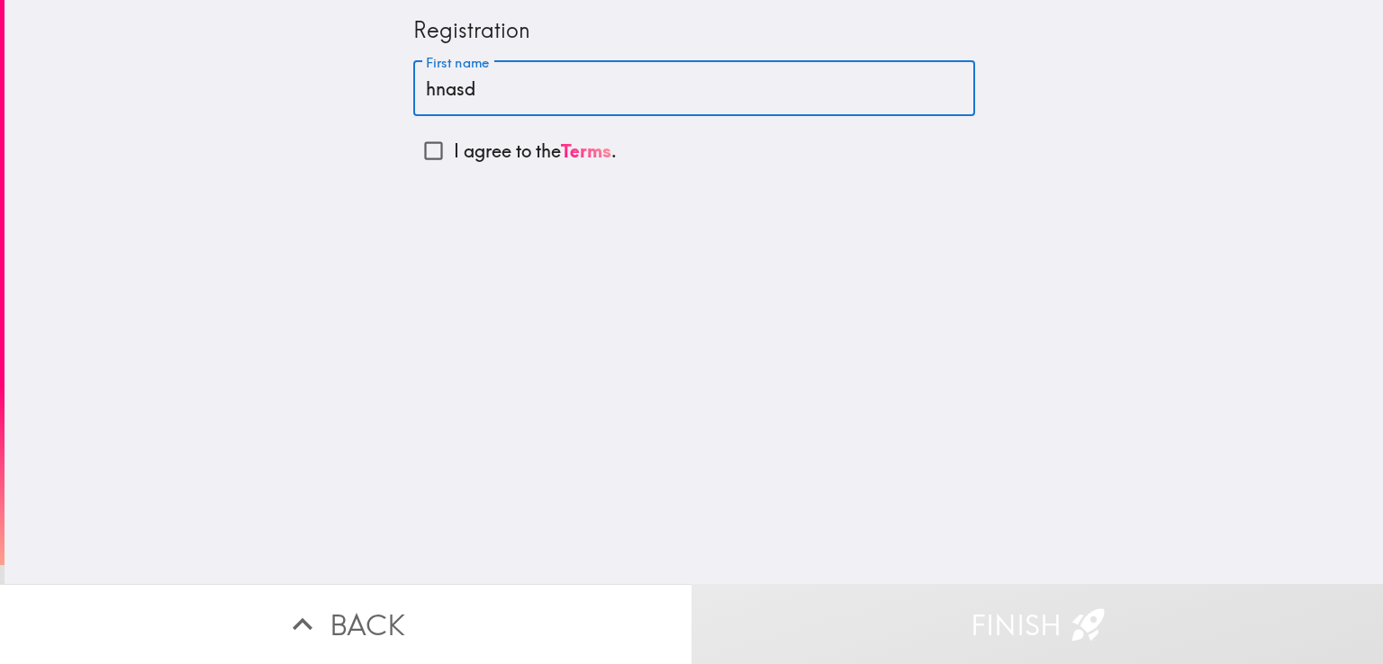
type input "hnasd"
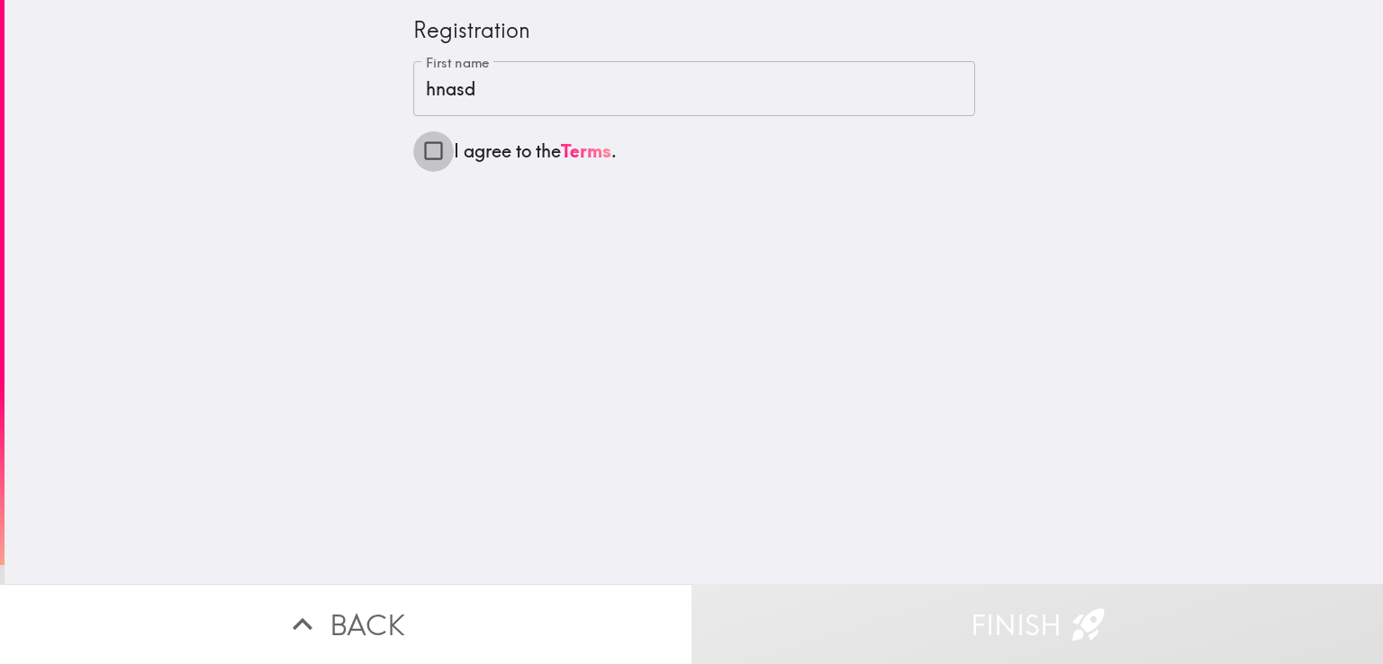
click at [420, 147] on input "I agree to the Terms ." at bounding box center [433, 151] width 41 height 41
checkbox input "true"
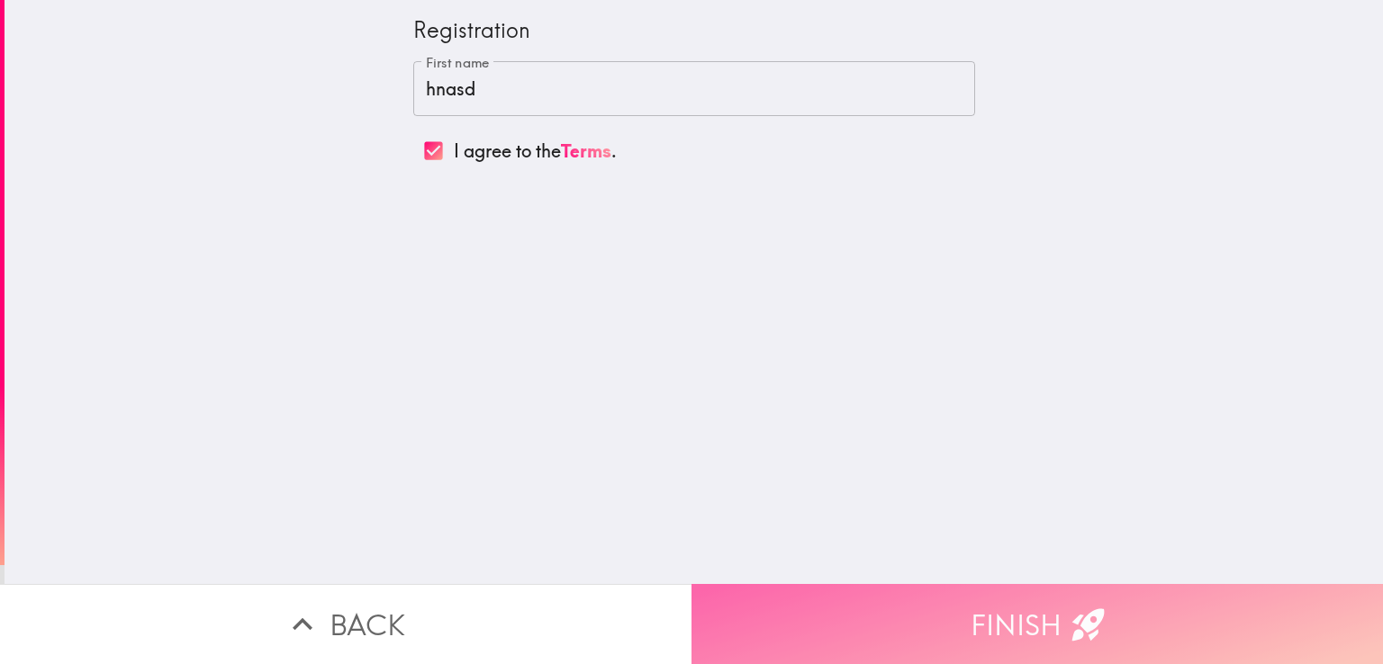
click at [900, 619] on button "Finish" at bounding box center [1036, 624] width 691 height 80
